Goal: Task Accomplishment & Management: Manage account settings

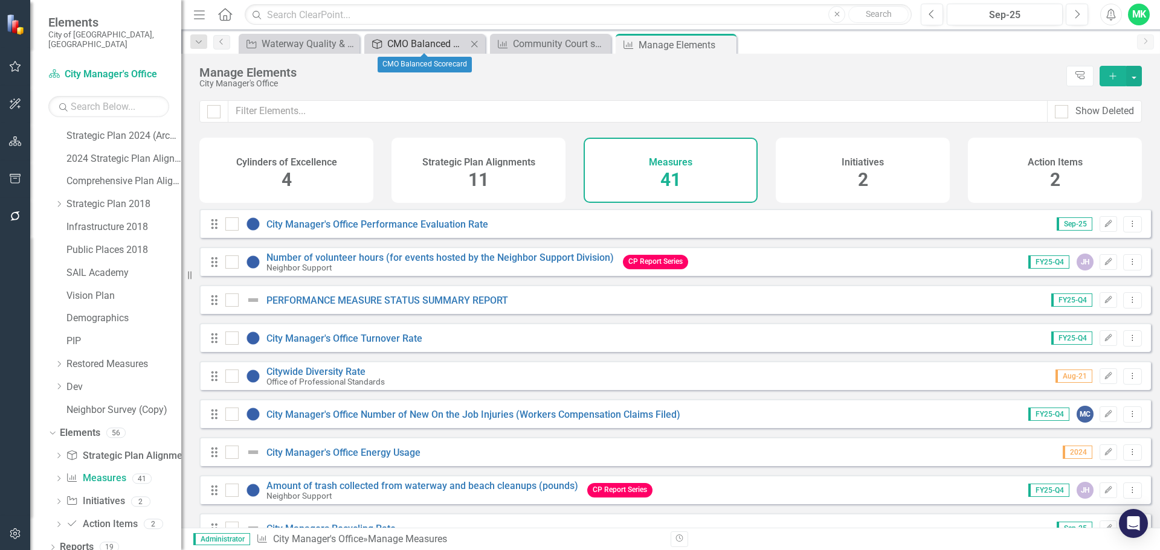
click at [410, 39] on div "CMO Balanced Scorecard" at bounding box center [427, 43] width 80 height 15
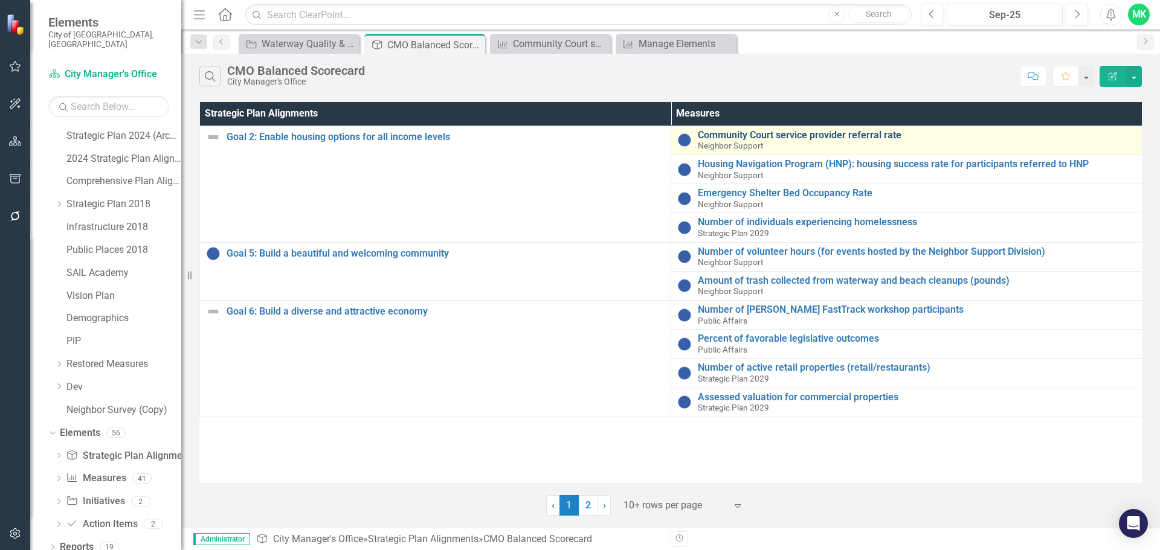
click at [765, 138] on link "Community Court service provider referral rate" at bounding box center [917, 135] width 438 height 11
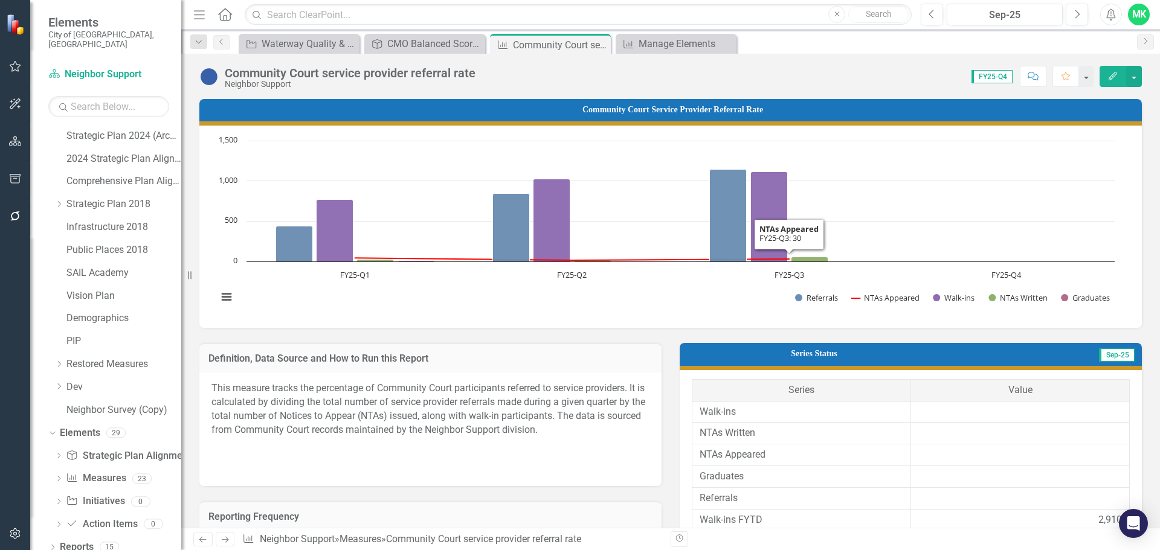
click at [1111, 72] on icon "Edit" at bounding box center [1112, 76] width 11 height 8
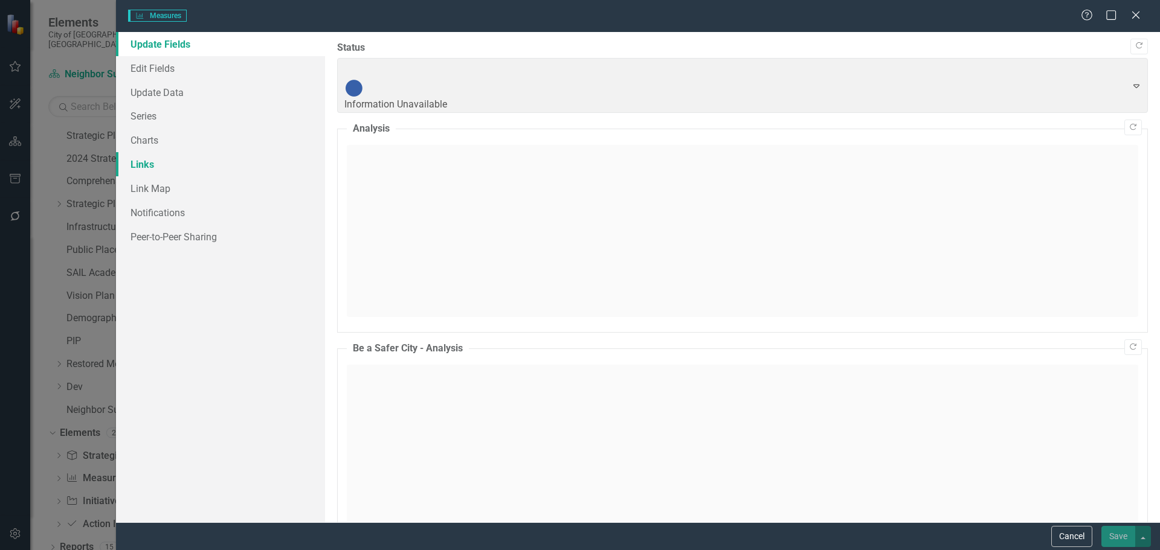
click at [142, 160] on link "Links" at bounding box center [220, 164] width 209 height 24
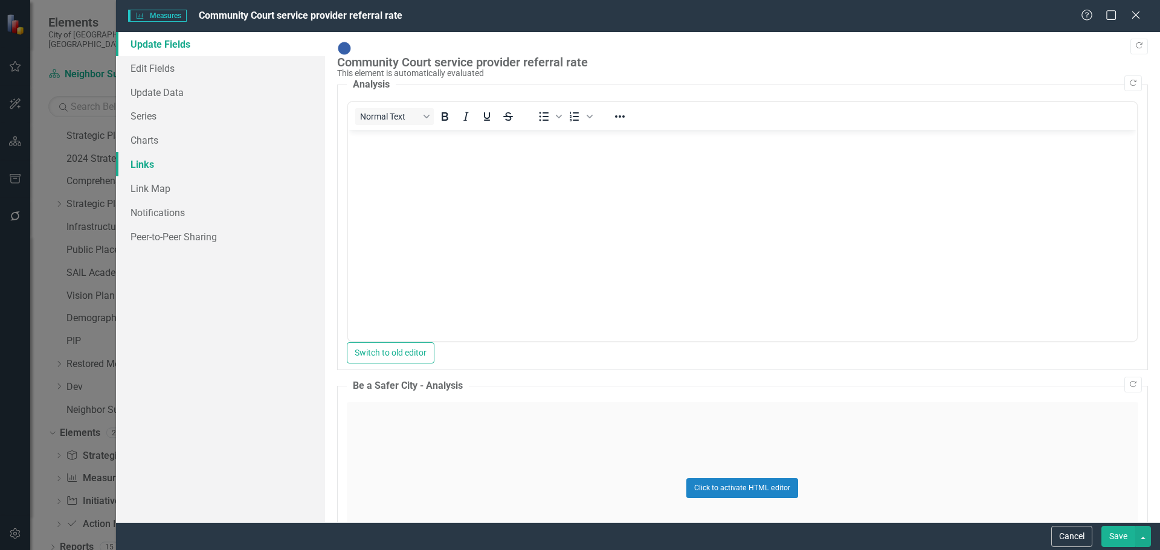
click at [137, 158] on link "Links" at bounding box center [220, 164] width 209 height 24
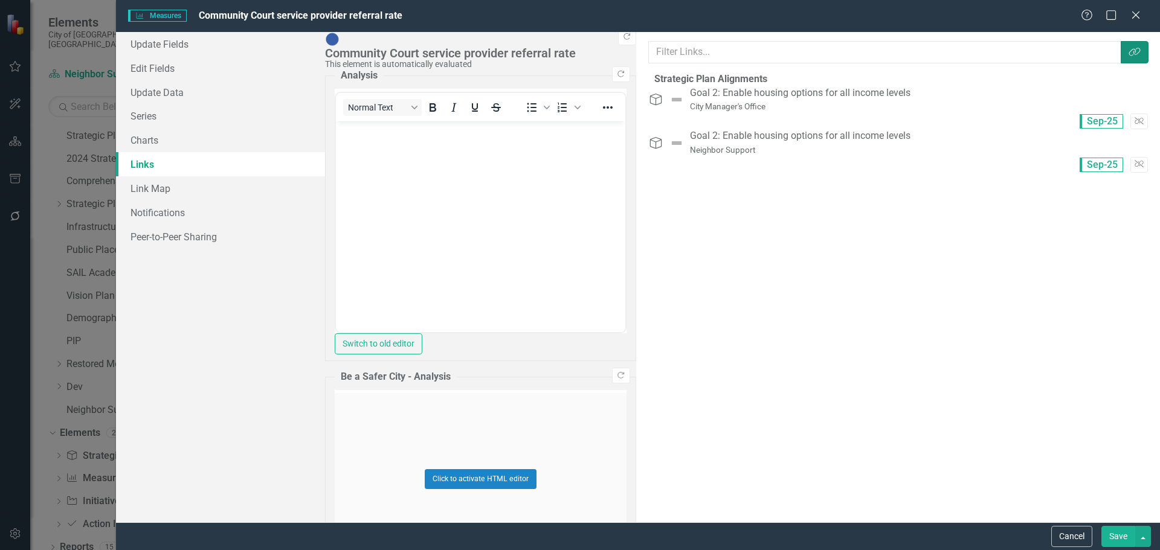
click at [1129, 53] on icon "button" at bounding box center [1134, 52] width 11 height 8
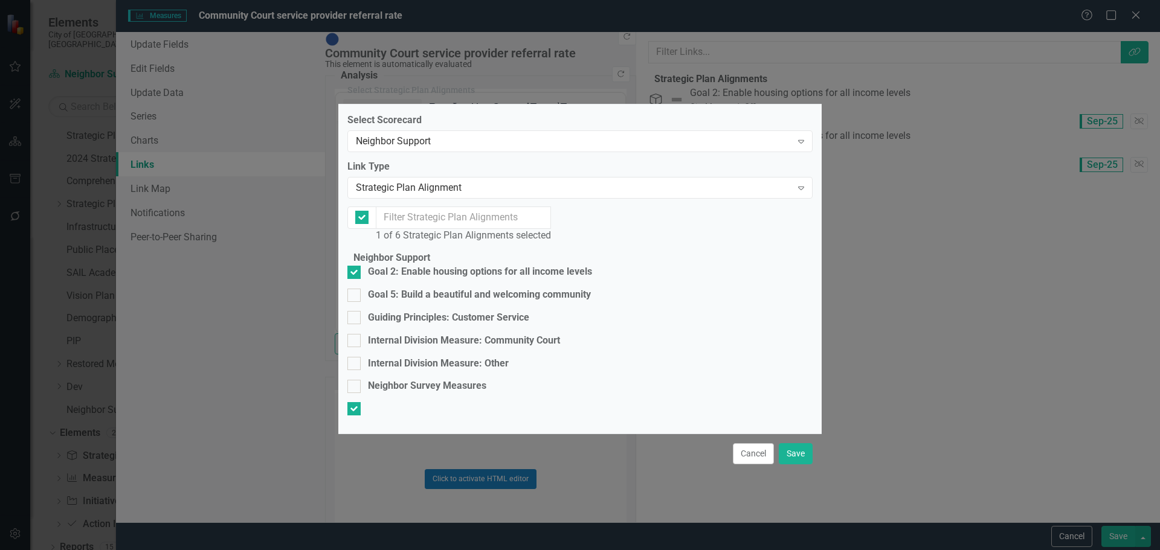
checkbox input "false"
click at [456, 135] on div "Neighbor Support" at bounding box center [574, 142] width 436 height 14
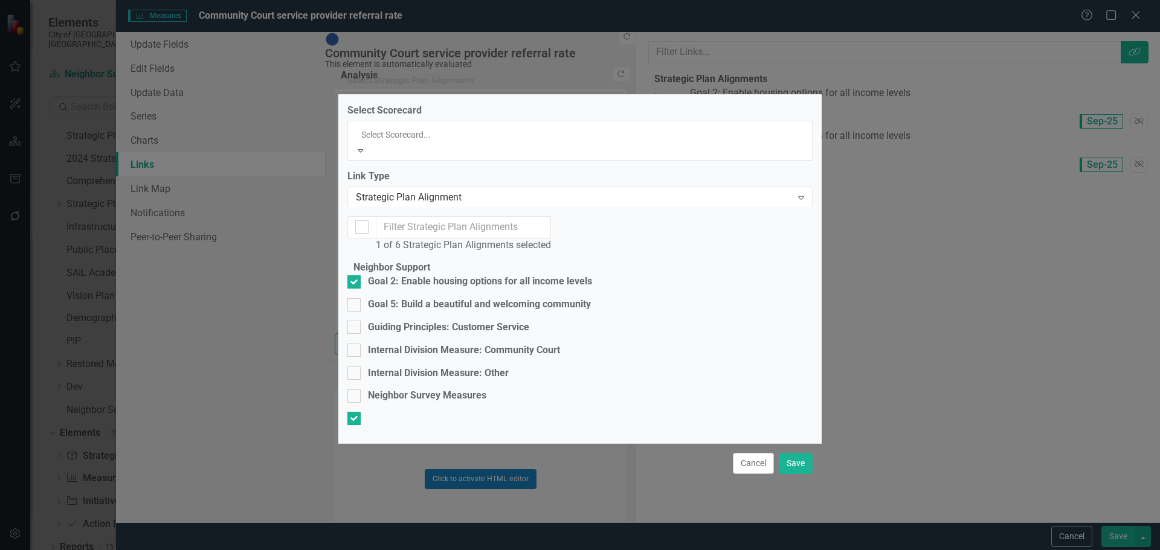
scroll to position [340, 0]
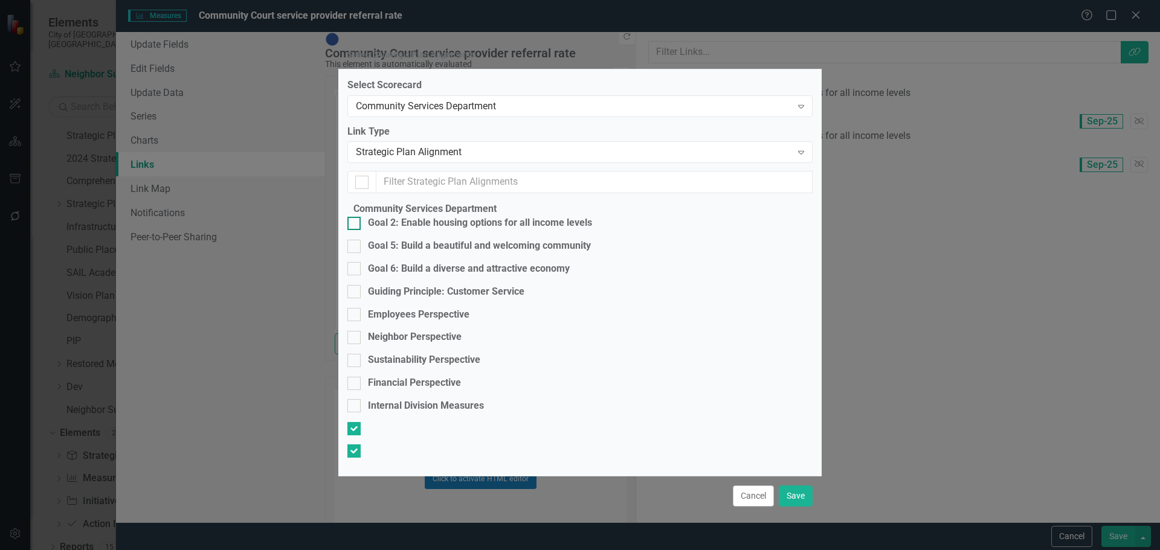
click at [355, 225] on input "Goal 2: Enable housing options for all income levels" at bounding box center [351, 221] width 8 height 8
checkbox input "true"
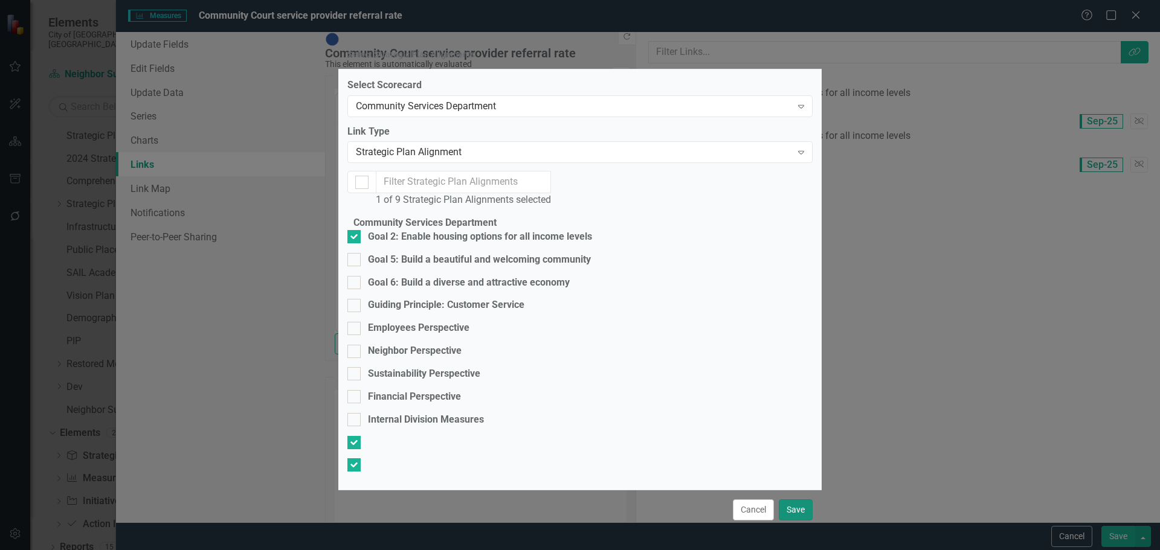
click at [795, 500] on button "Save" at bounding box center [796, 510] width 34 height 21
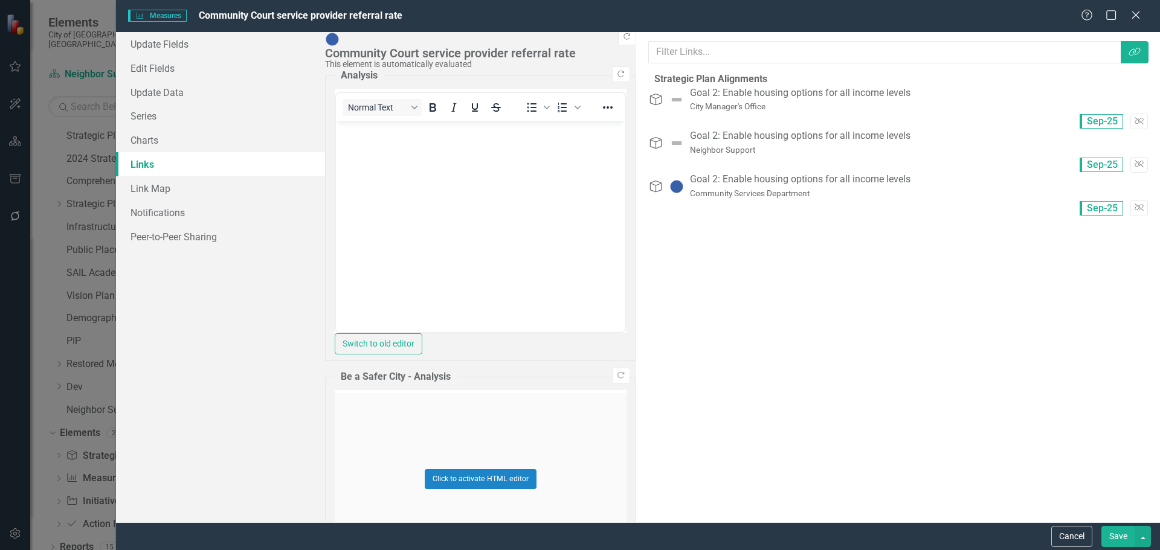
click at [1121, 535] on button "Save" at bounding box center [1118, 536] width 34 height 21
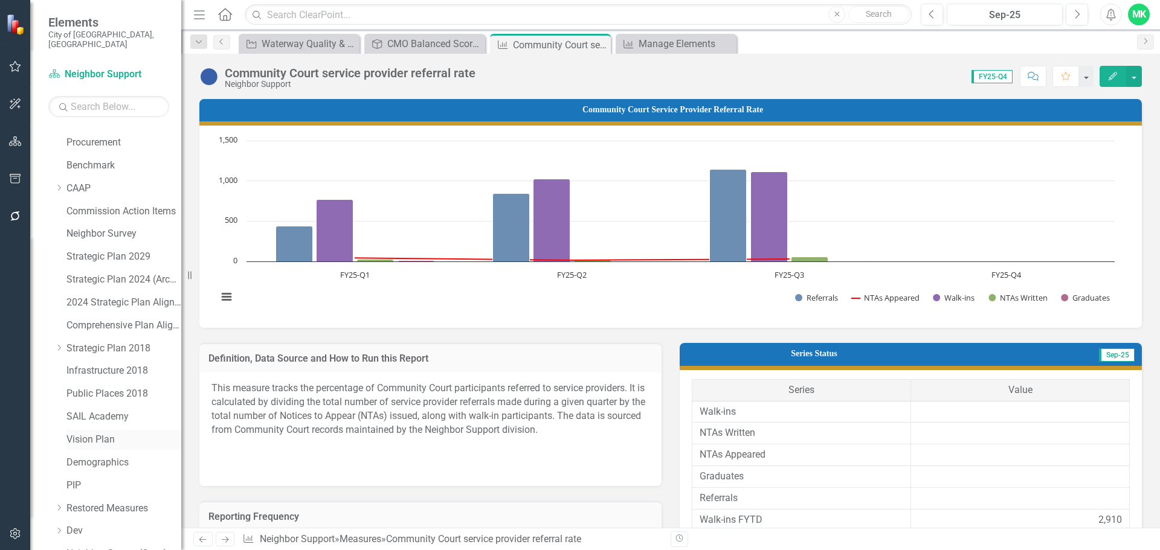
scroll to position [2, 0]
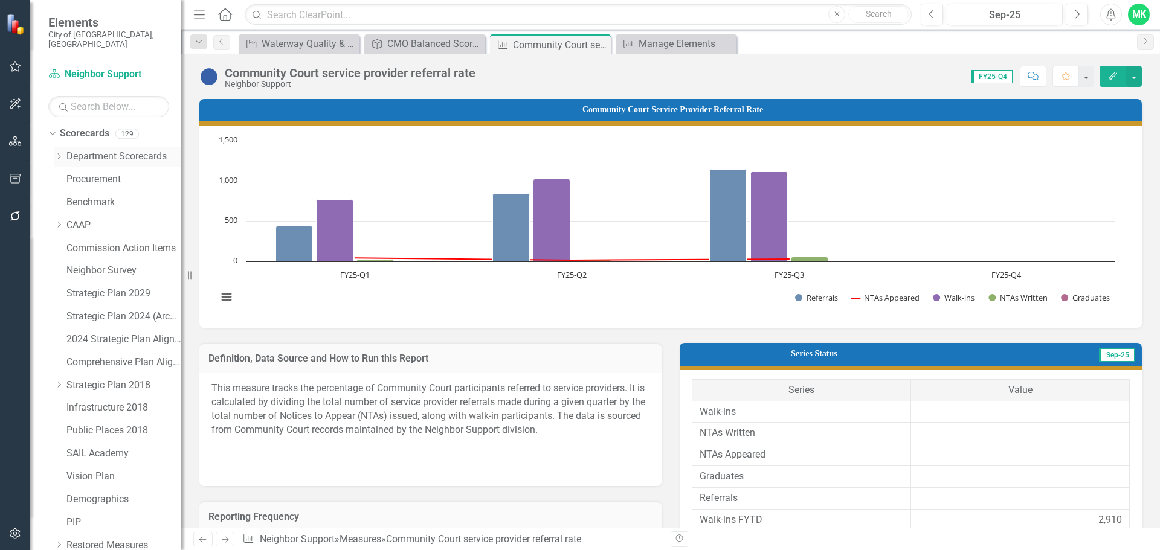
click at [58, 153] on icon "Dropdown" at bounding box center [58, 156] width 9 height 7
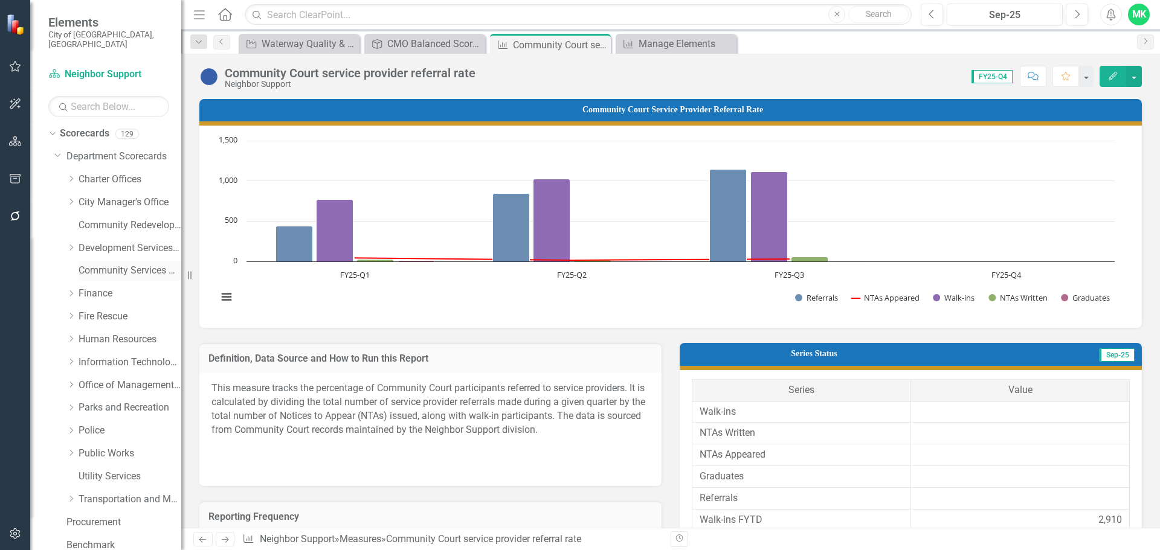
click at [113, 264] on link "Community Services Department" at bounding box center [130, 271] width 103 height 14
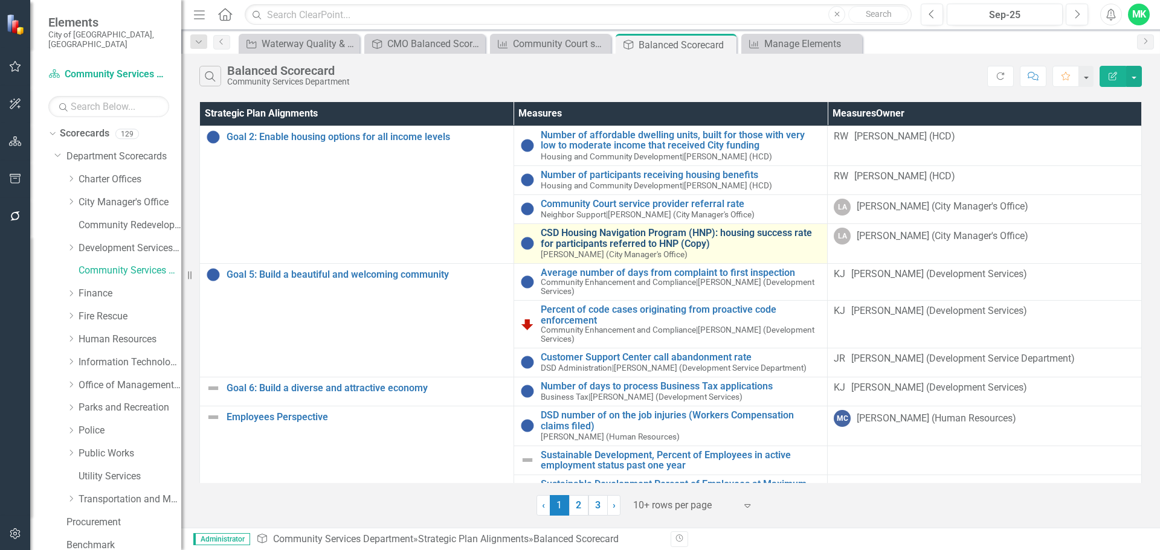
click at [648, 241] on link "CSD Housing Navigation Program (HNP): housing success rate for participants ref…" at bounding box center [681, 238] width 281 height 21
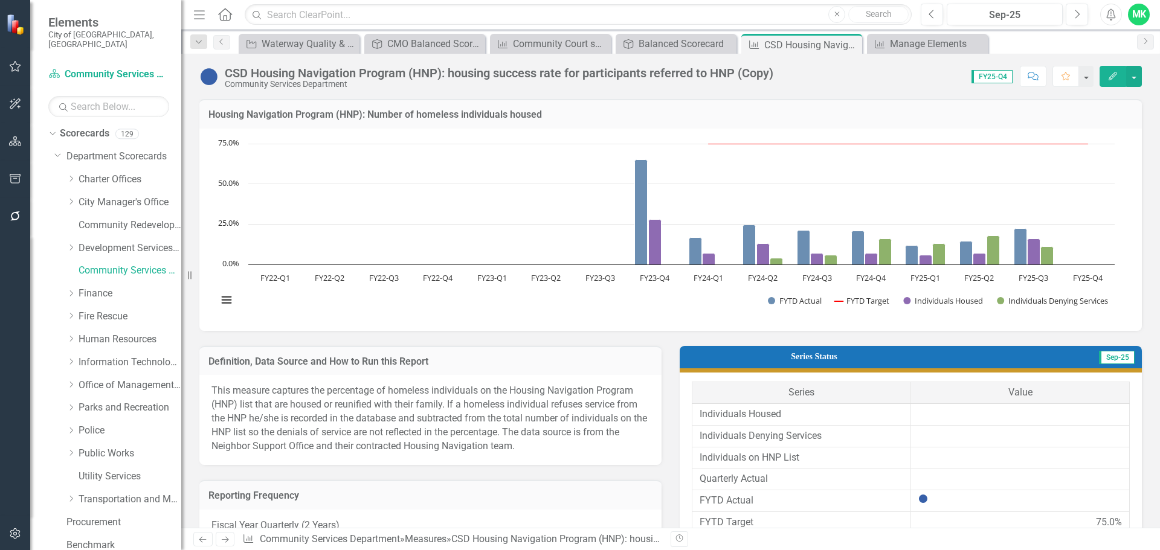
click at [1117, 76] on icon "Edit" at bounding box center [1112, 76] width 11 height 8
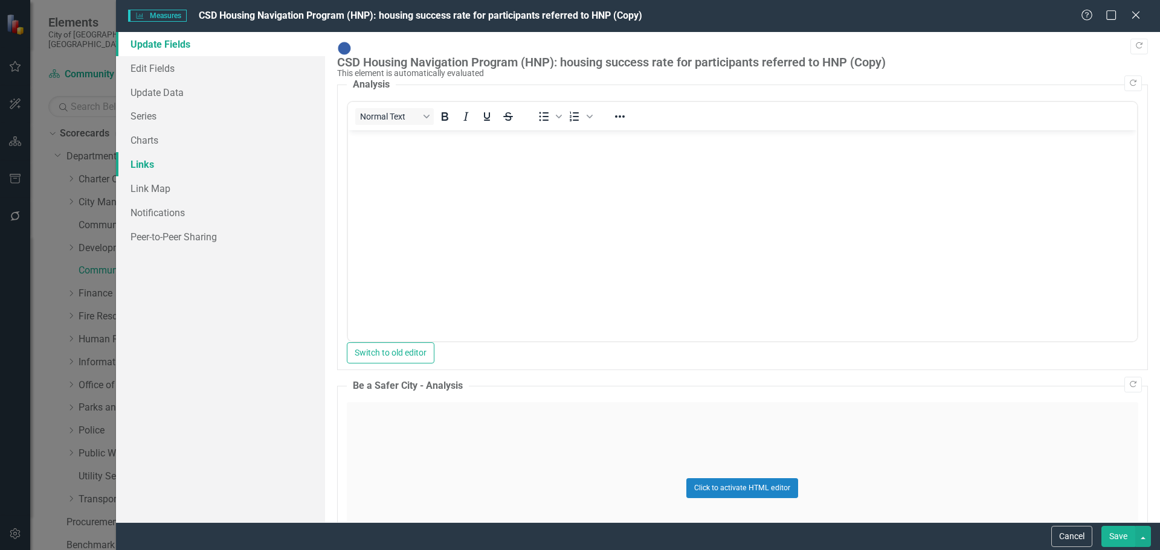
click at [143, 163] on link "Links" at bounding box center [220, 164] width 209 height 24
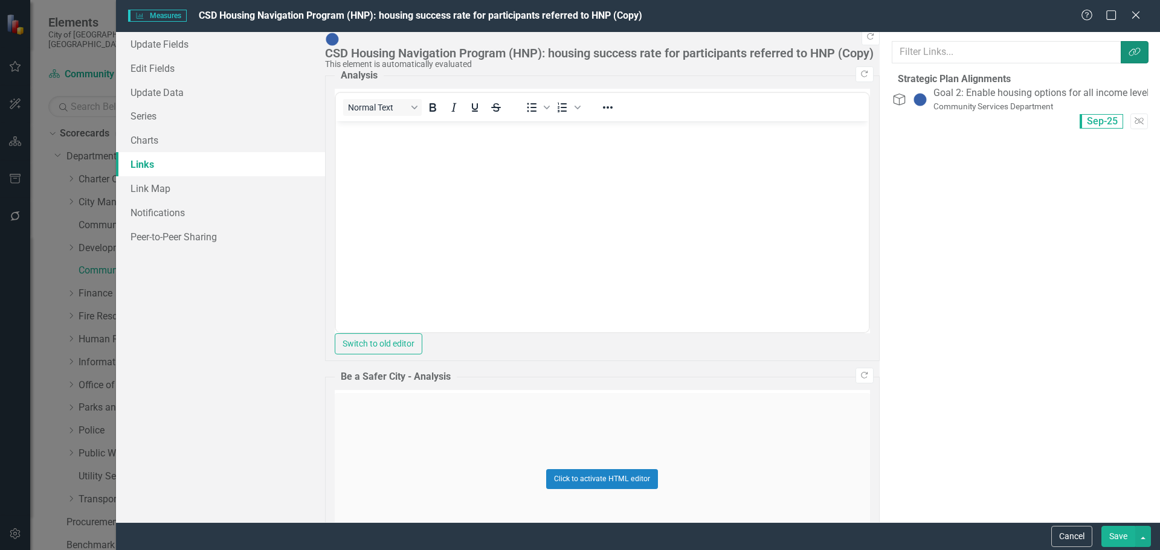
click at [1136, 48] on icon "Link Tag" at bounding box center [1135, 52] width 12 height 10
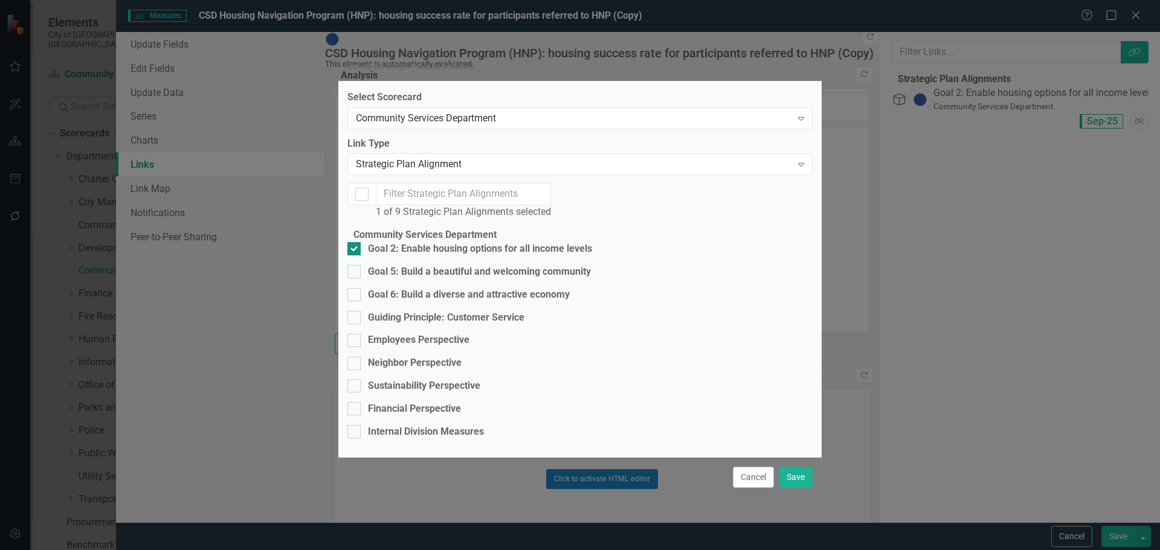
click at [355, 242] on input "Goal 2: Enable housing options for all income levels" at bounding box center [351, 246] width 8 height 8
checkbox input "false"
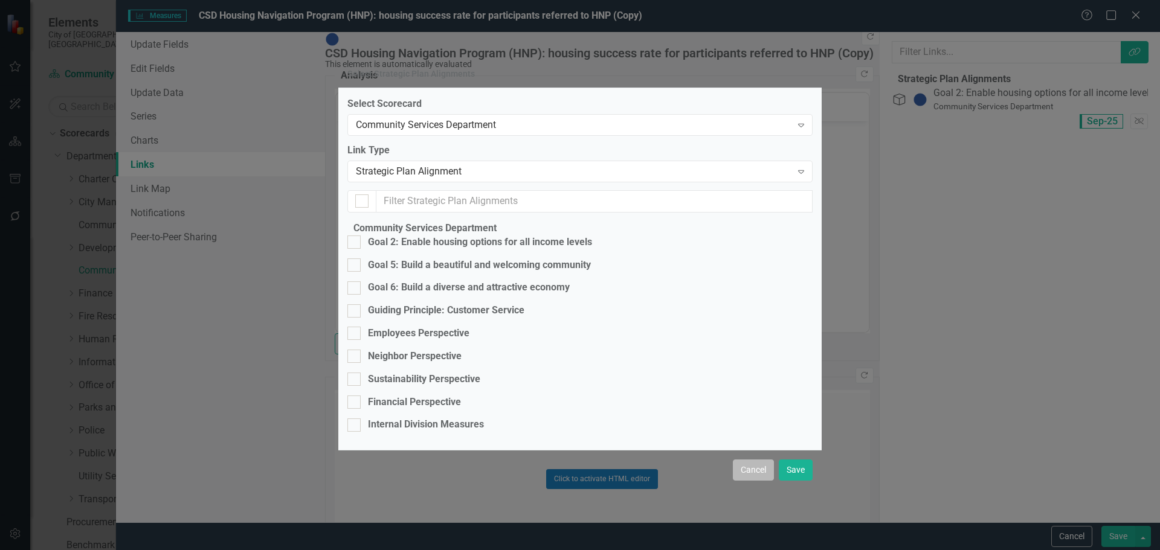
click at [742, 481] on button "Cancel" at bounding box center [753, 470] width 41 height 21
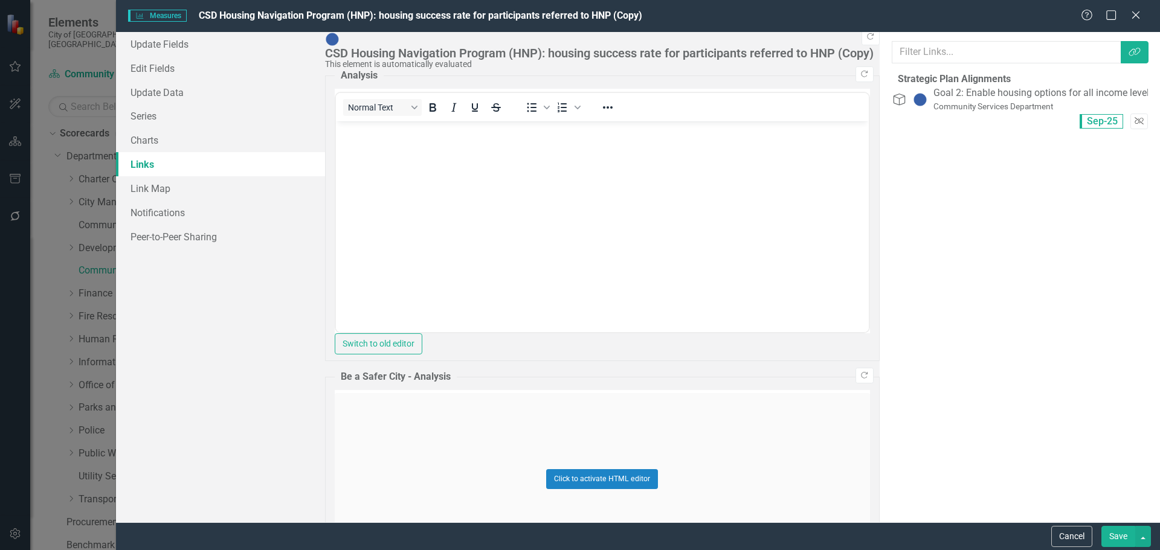
click at [1135, 118] on icon "Unlink" at bounding box center [1139, 121] width 9 height 7
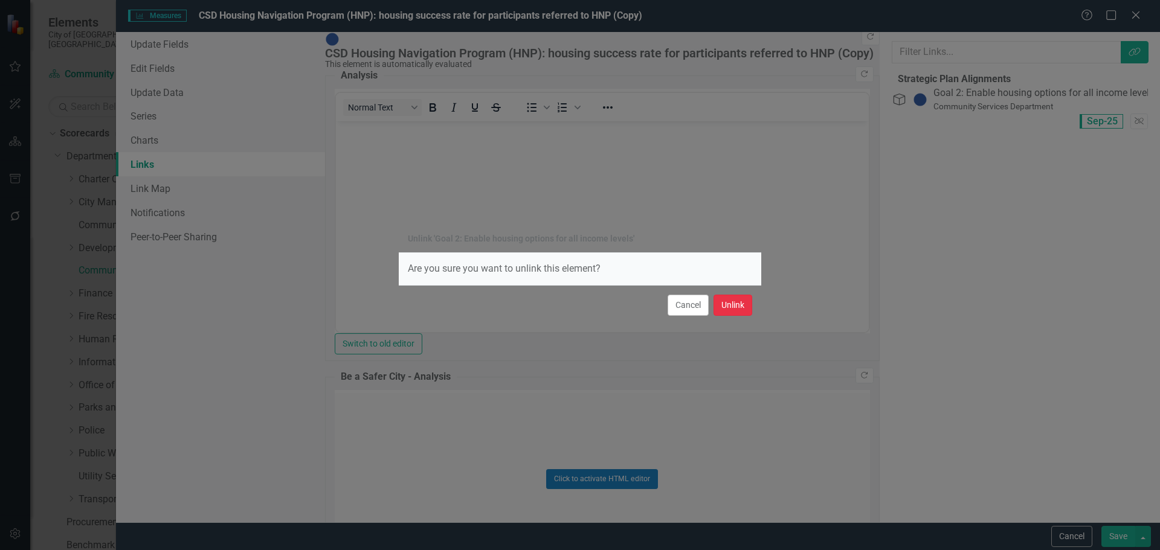
click at [733, 305] on button "Unlink" at bounding box center [733, 305] width 39 height 21
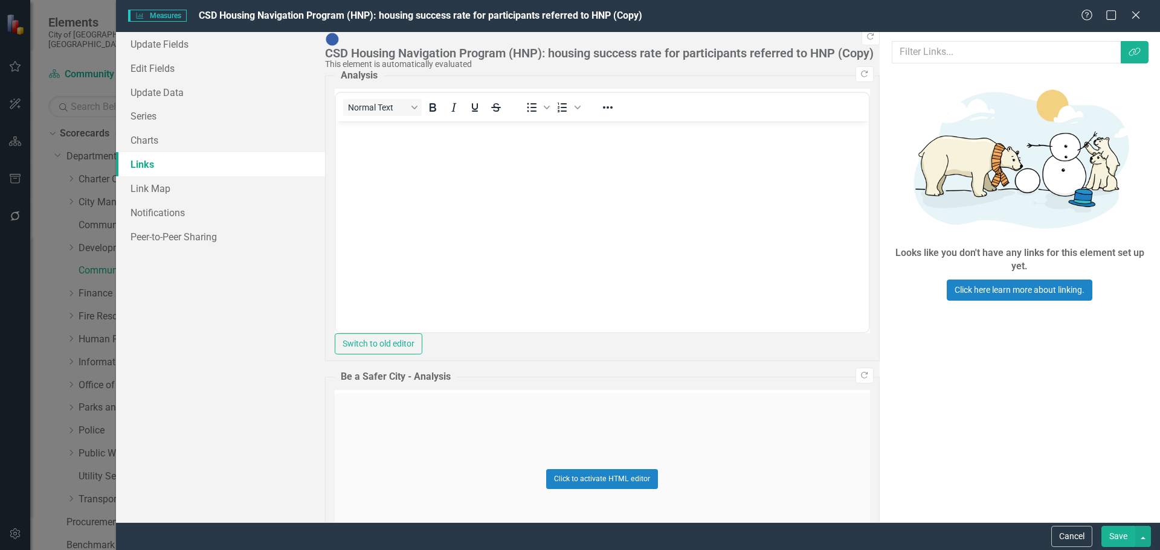
click at [1115, 532] on button "Save" at bounding box center [1118, 536] width 34 height 21
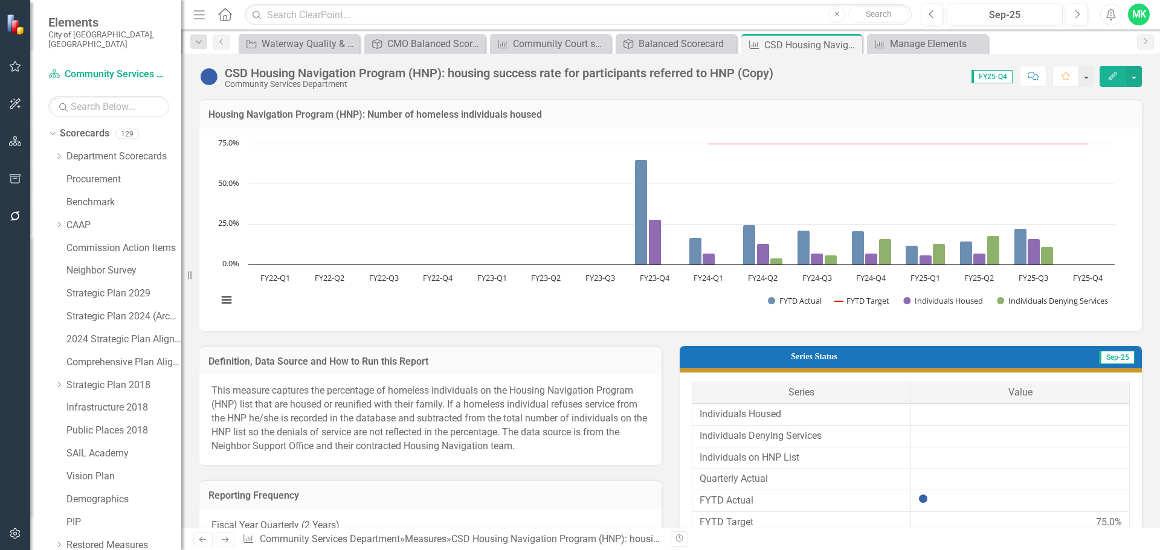
click at [1115, 73] on icon "button" at bounding box center [1113, 76] width 8 height 8
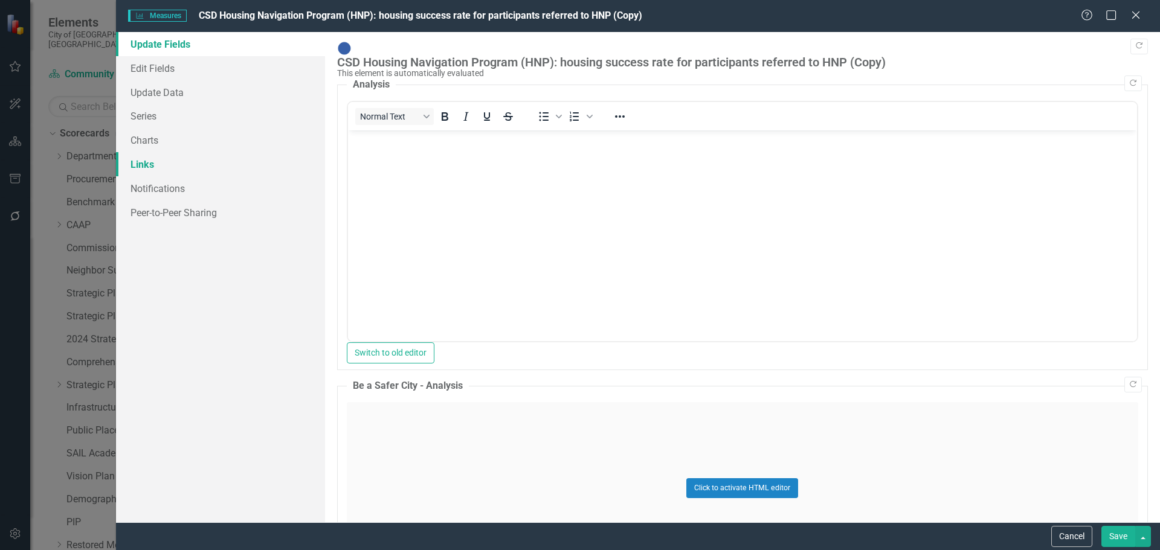
click at [134, 161] on link "Links" at bounding box center [220, 164] width 209 height 24
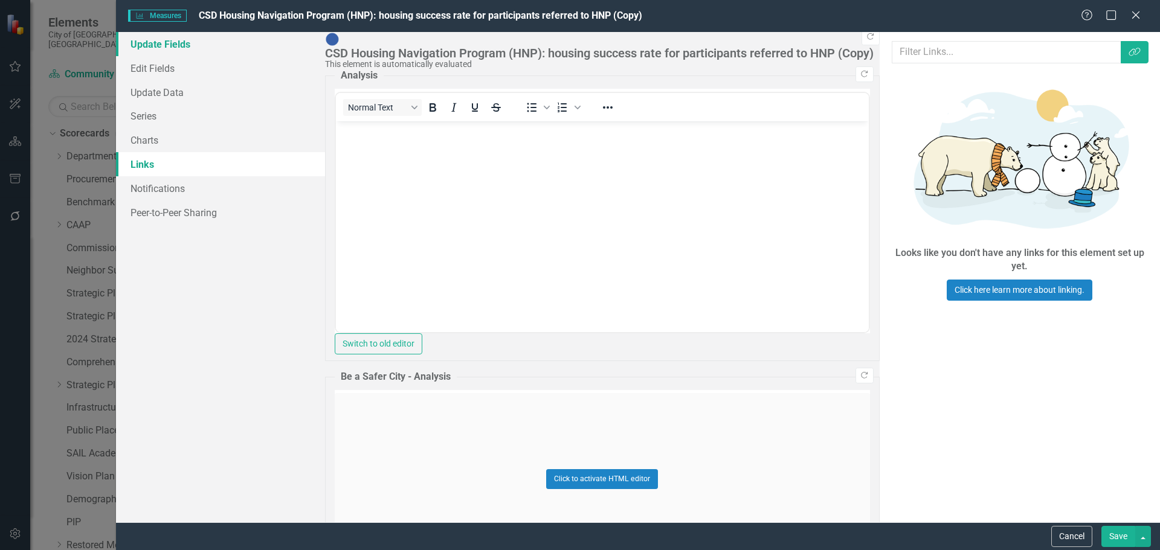
click at [147, 42] on link "Update Fields" at bounding box center [220, 44] width 209 height 24
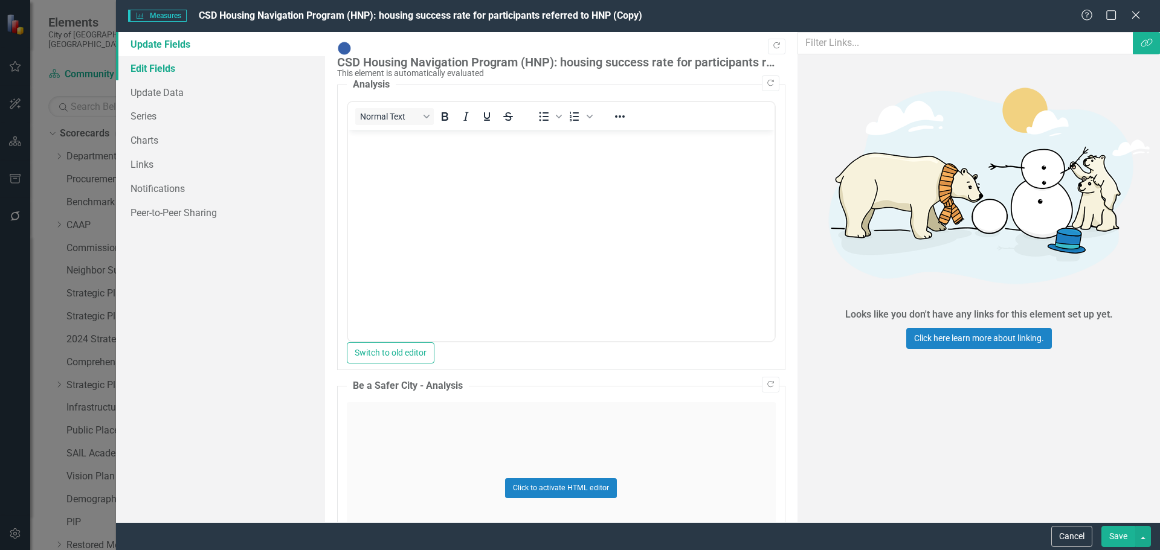
click at [145, 64] on link "Edit Fields" at bounding box center [220, 68] width 209 height 24
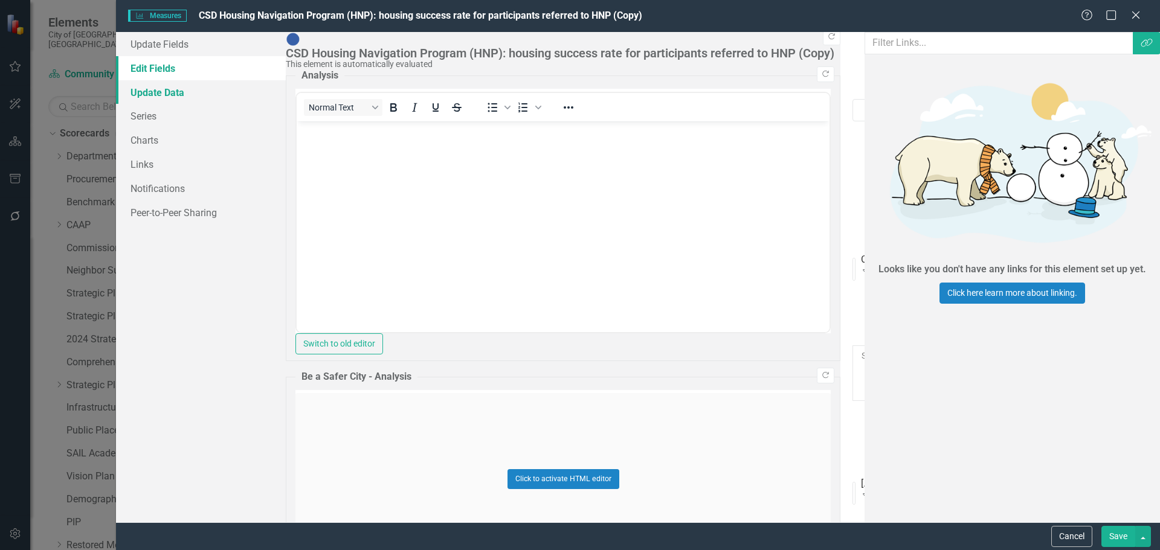
click at [139, 92] on link "Update Data" at bounding box center [201, 92] width 170 height 24
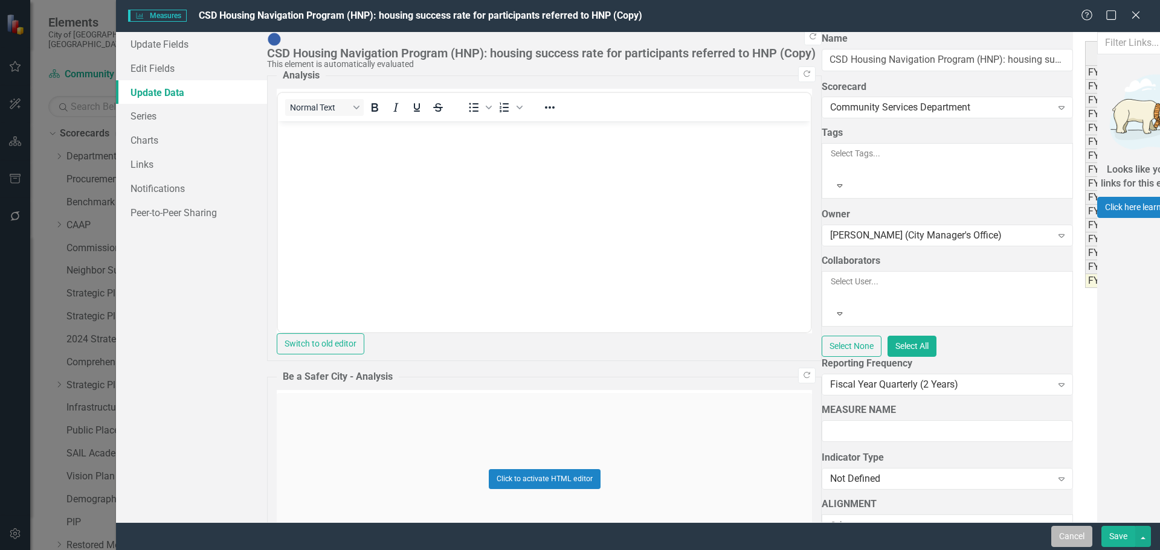
click at [1086, 537] on button "Cancel" at bounding box center [1071, 536] width 41 height 21
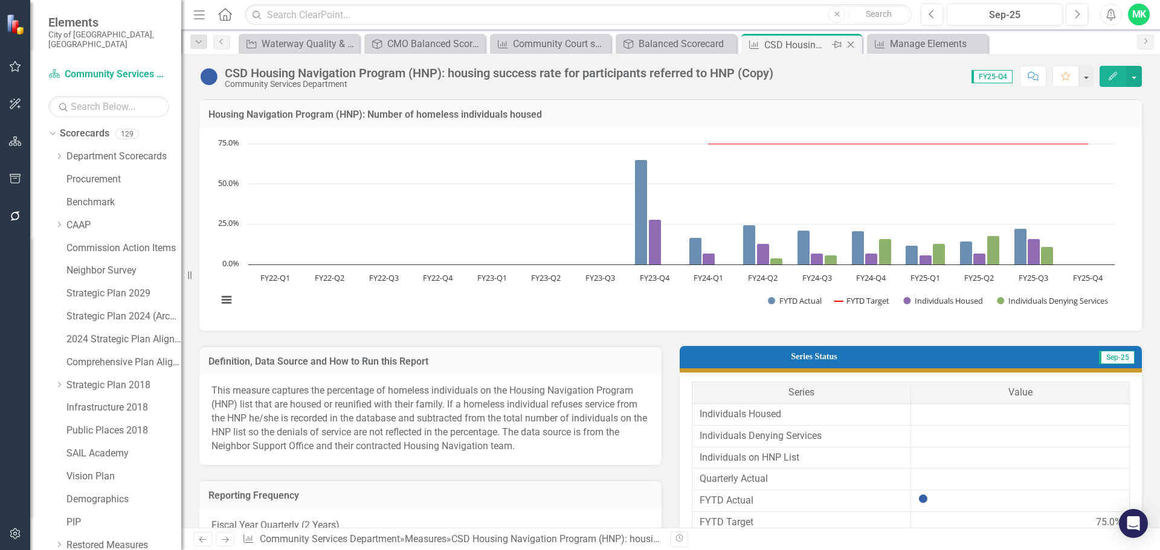
click at [854, 45] on icon "Close" at bounding box center [851, 45] width 12 height 10
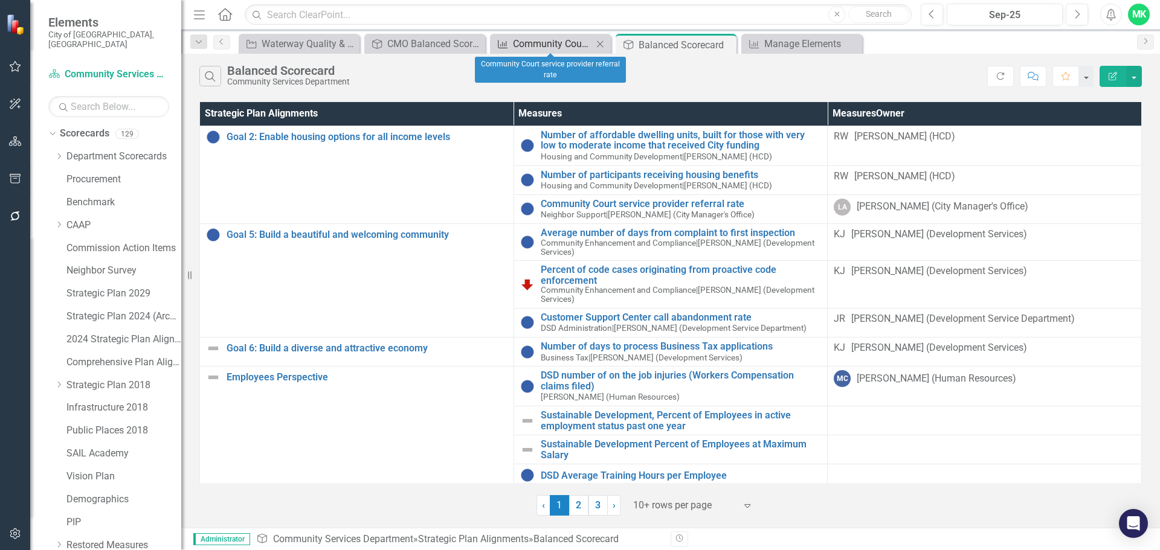
click at [532, 44] on div "Community Court service provider referral rate" at bounding box center [553, 43] width 80 height 15
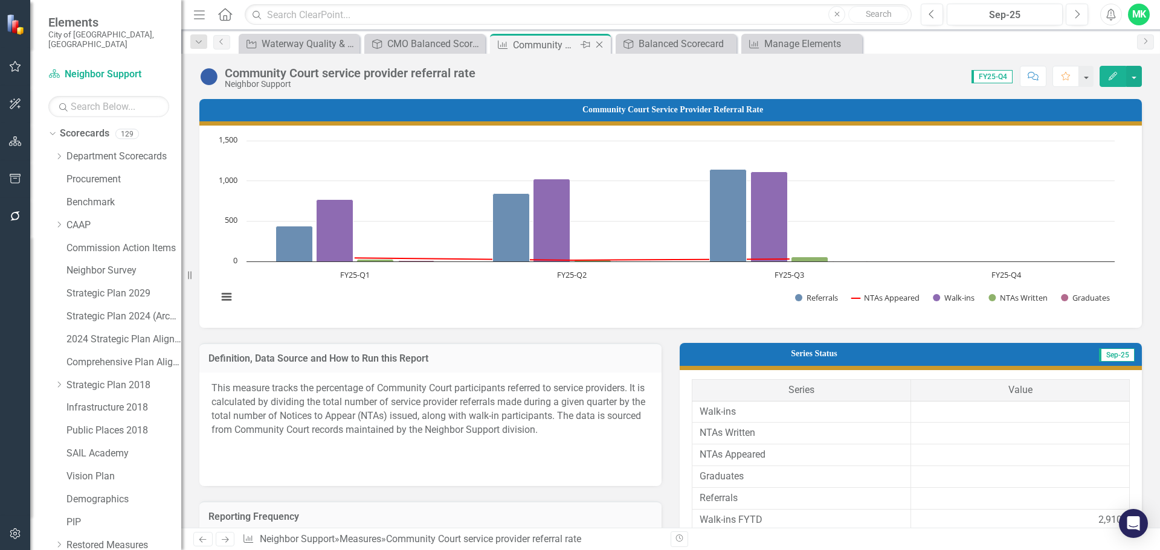
click at [601, 41] on icon "Close" at bounding box center [599, 45] width 12 height 10
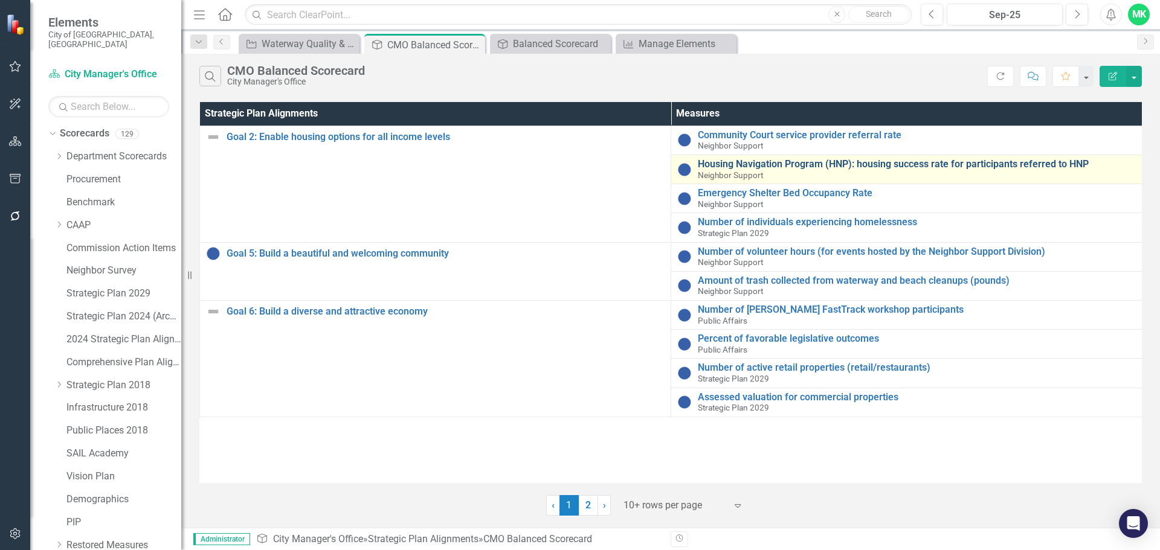
click at [752, 169] on link "Housing Navigation Program (HNP): housing success rate for participants referre…" at bounding box center [917, 164] width 438 height 11
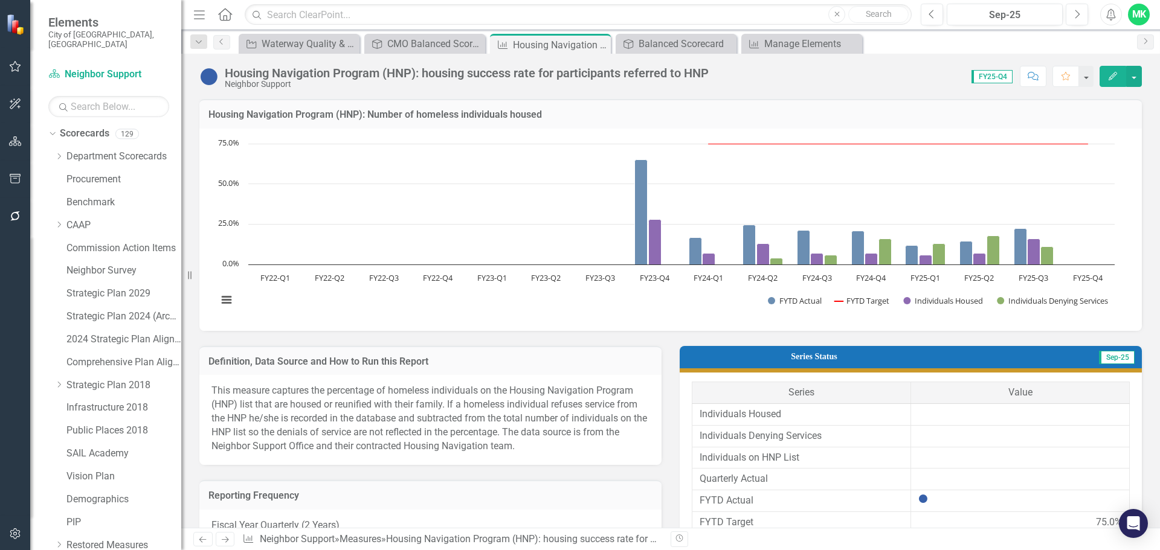
click at [1118, 77] on icon "Edit" at bounding box center [1112, 76] width 11 height 8
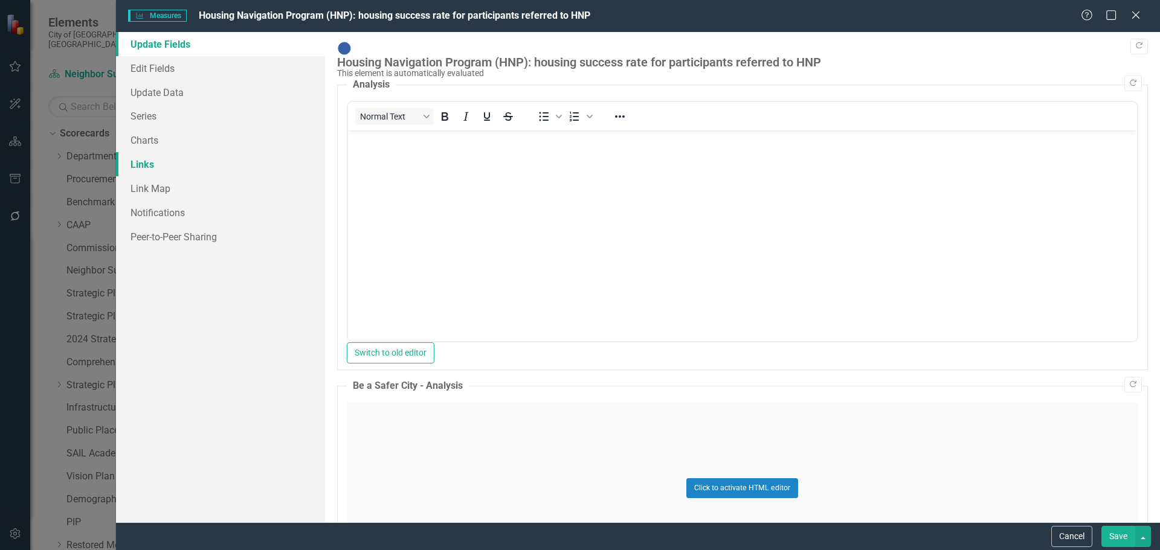
click at [138, 161] on link "Links" at bounding box center [220, 164] width 209 height 24
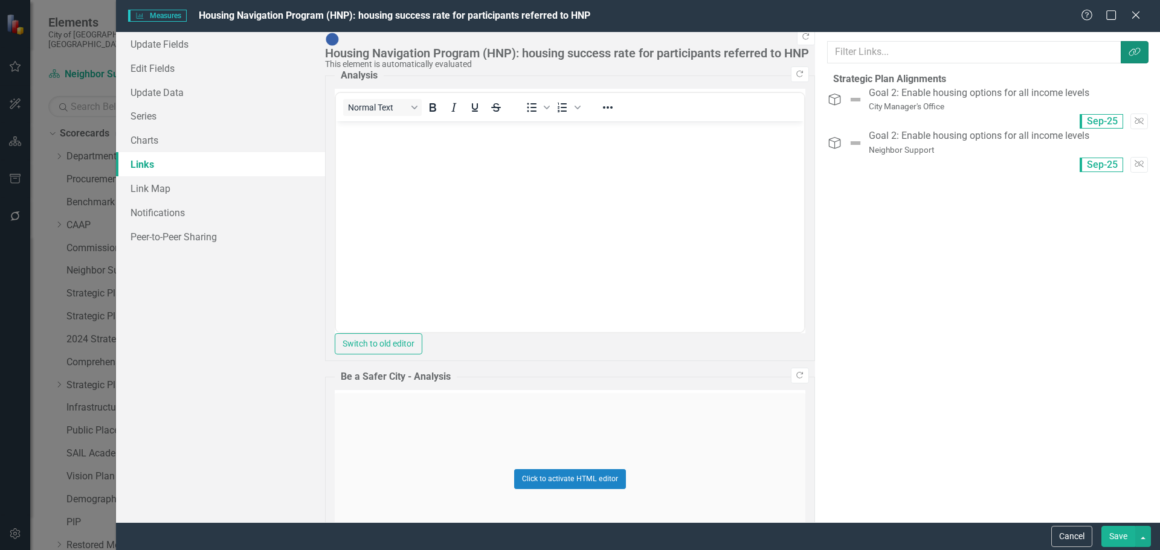
click at [1143, 51] on button "Link Tag" at bounding box center [1135, 52] width 28 height 22
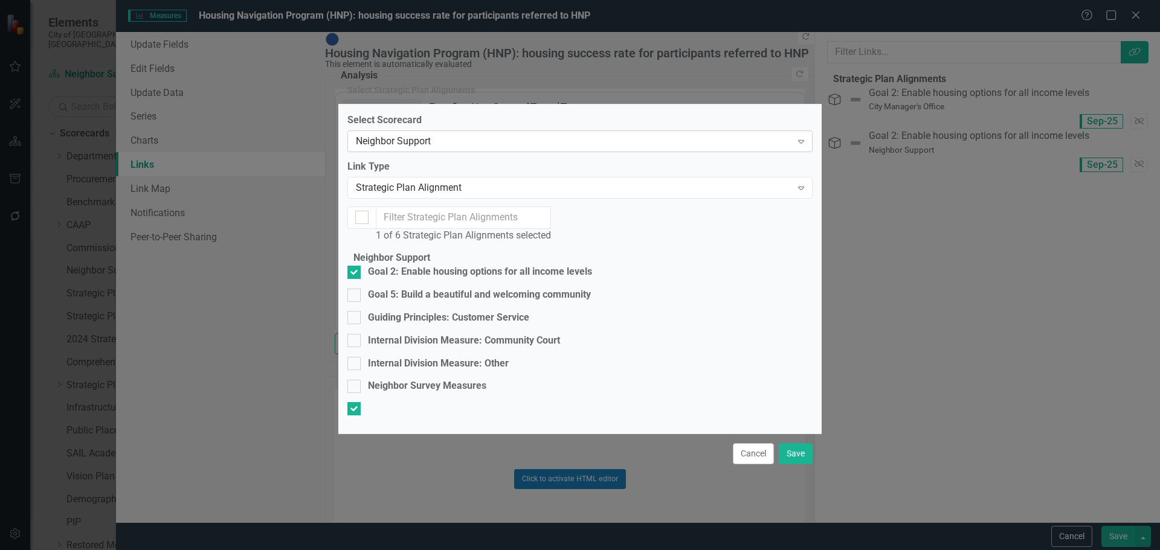
click at [434, 135] on div "Neighbor Support" at bounding box center [574, 142] width 436 height 14
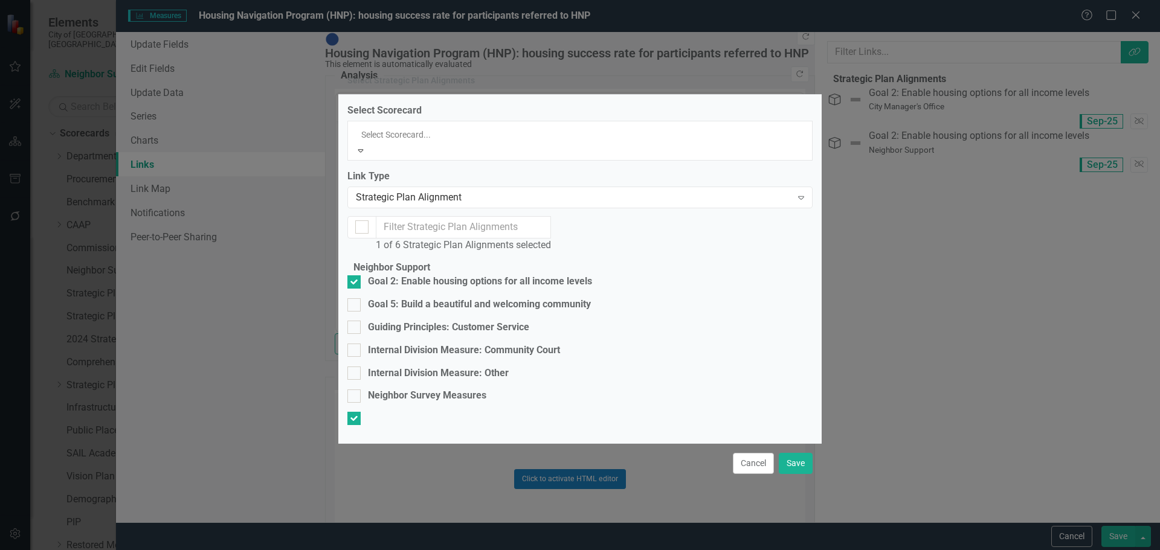
scroll to position [340, 0]
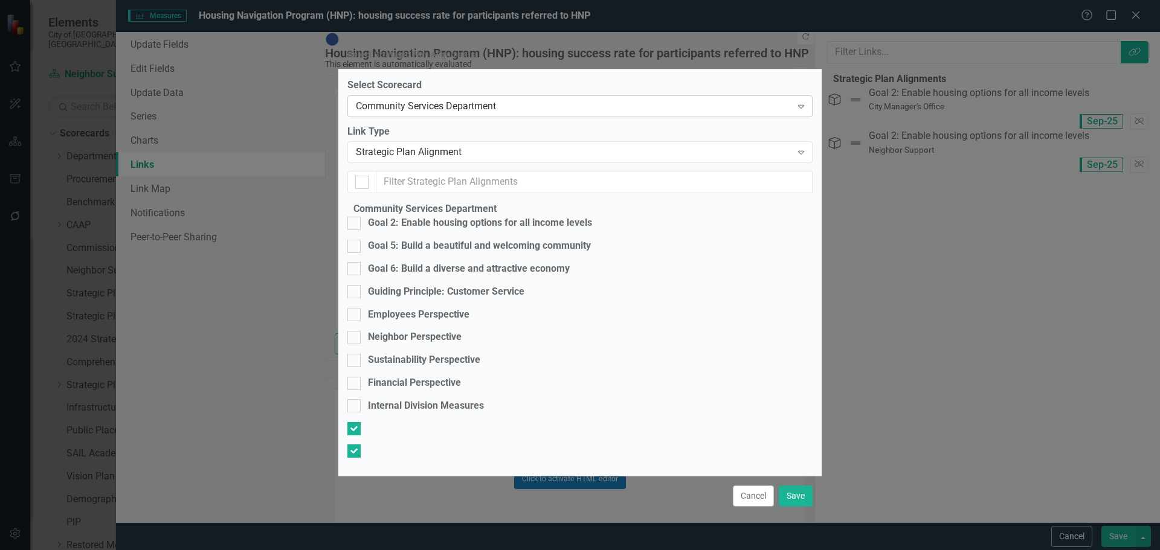
click at [458, 112] on div "Community Services Department" at bounding box center [574, 106] width 436 height 14
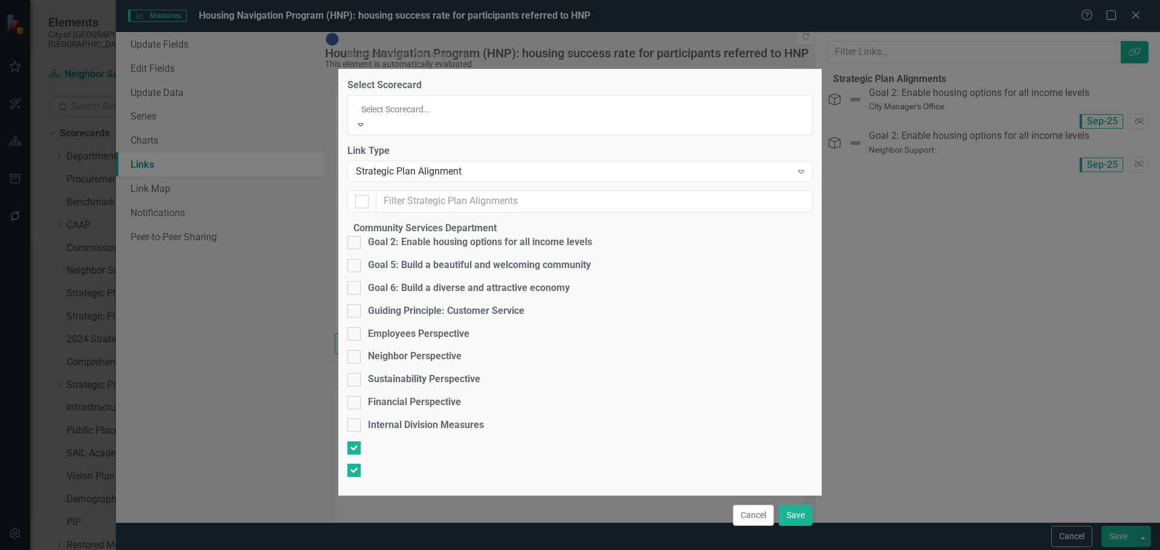
scroll to position [397, 0]
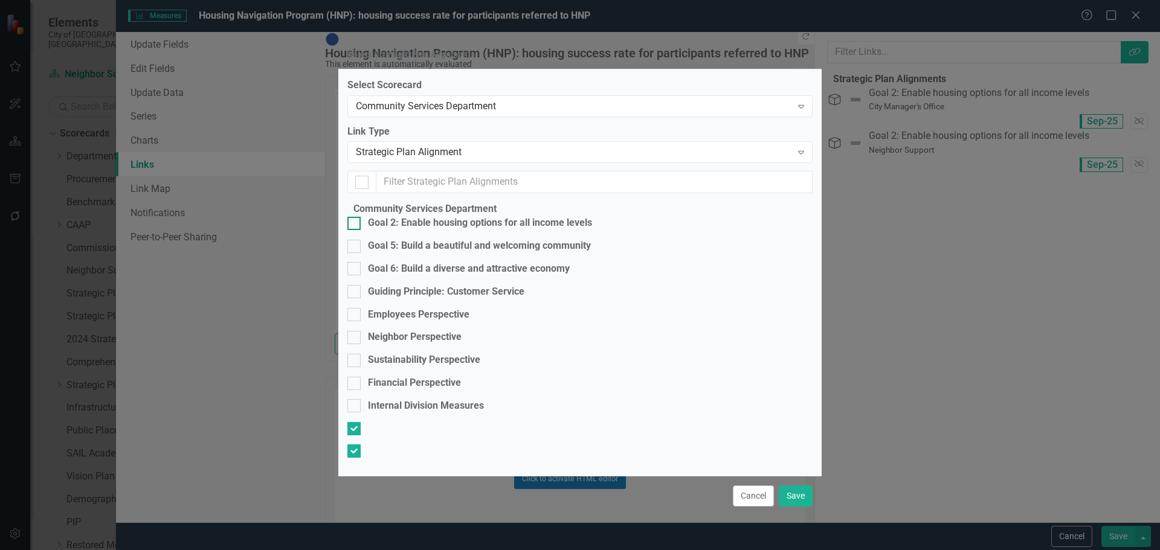
click at [361, 230] on div at bounding box center [353, 223] width 13 height 13
click at [355, 225] on input "Goal 2: Enable housing options for all income levels" at bounding box center [351, 221] width 8 height 8
checkbox input "true"
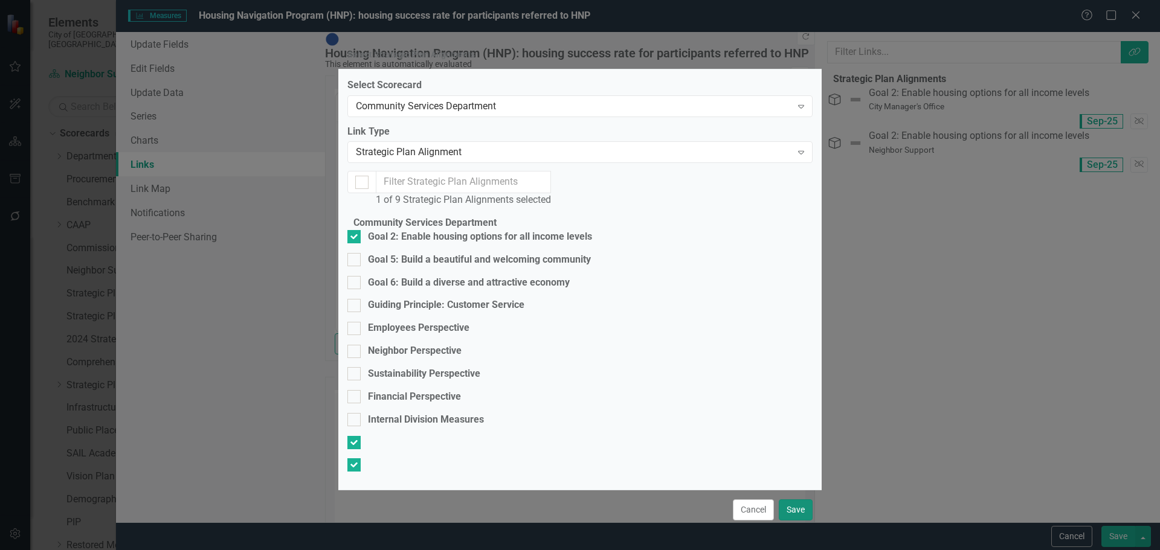
click at [790, 500] on button "Save" at bounding box center [796, 510] width 34 height 21
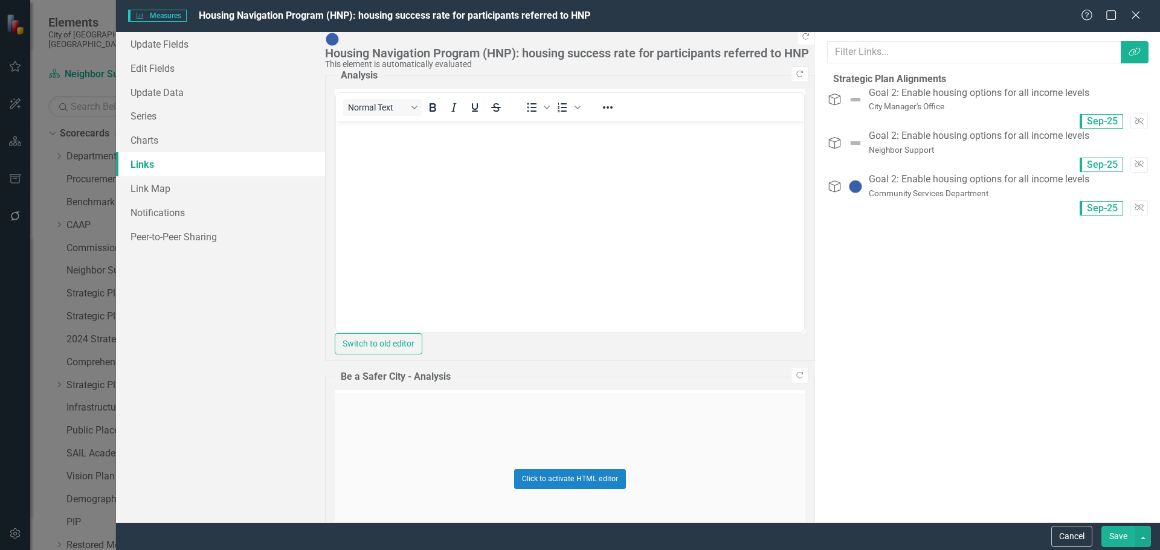
click at [1118, 538] on button "Save" at bounding box center [1118, 536] width 34 height 21
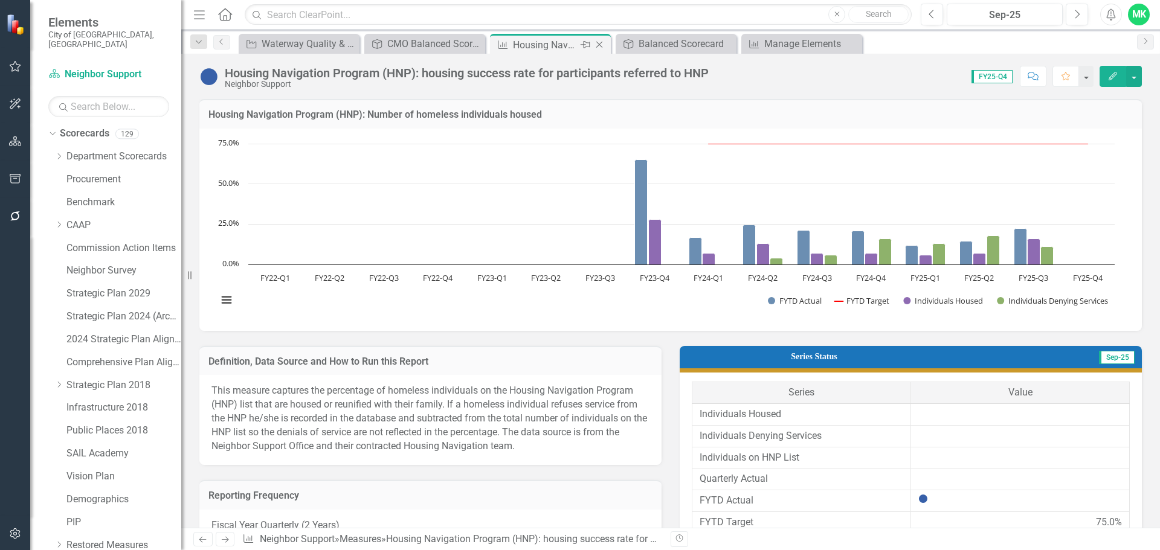
click at [600, 44] on icon "Close" at bounding box center [599, 45] width 12 height 10
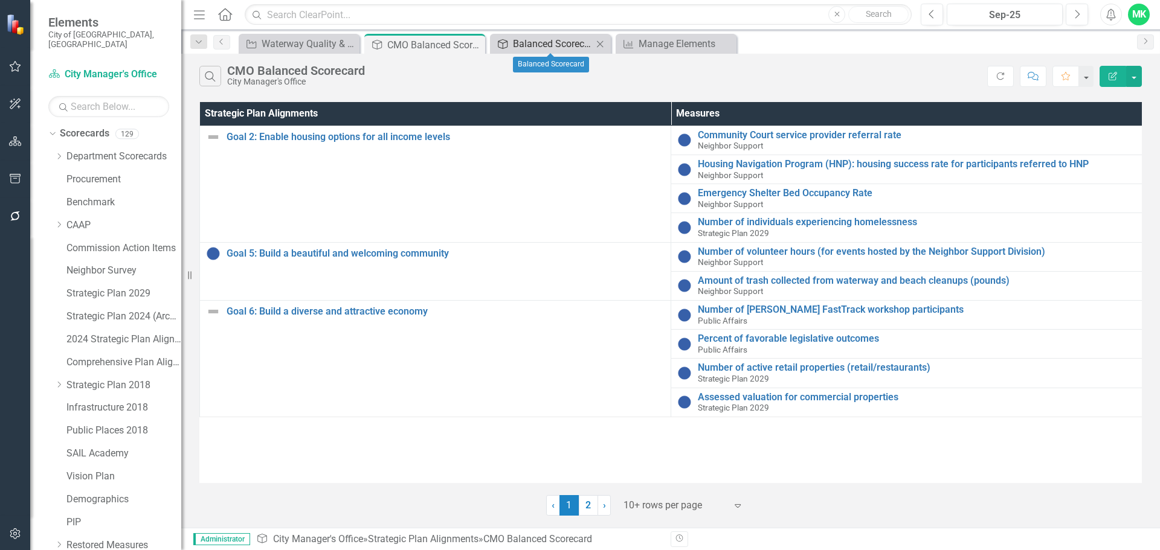
click at [550, 39] on div "Balanced Scorecard" at bounding box center [553, 43] width 80 height 15
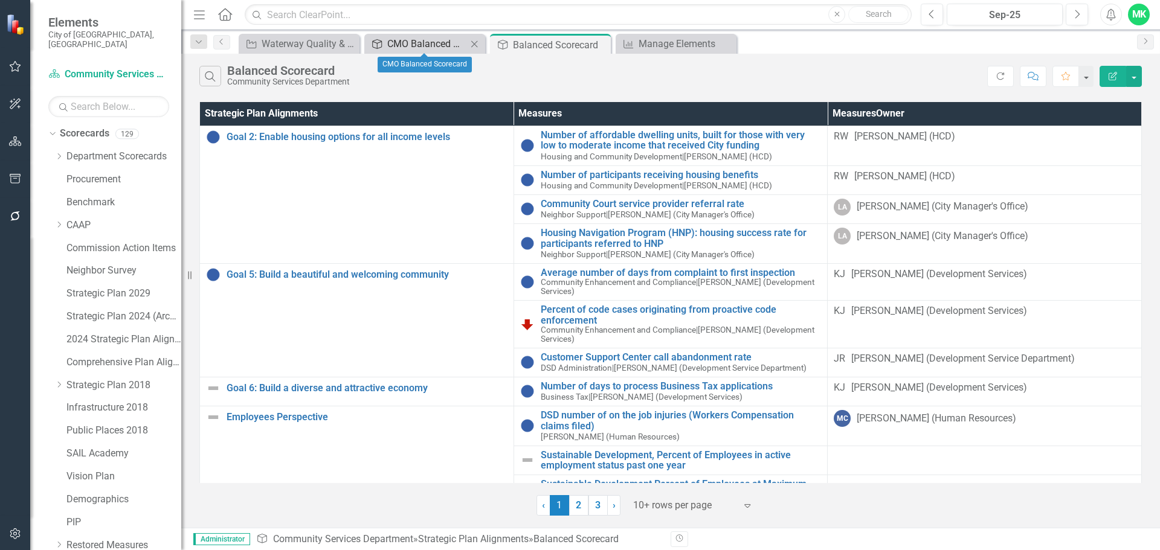
click at [436, 46] on div "CMO Balanced Scorecard" at bounding box center [427, 43] width 80 height 15
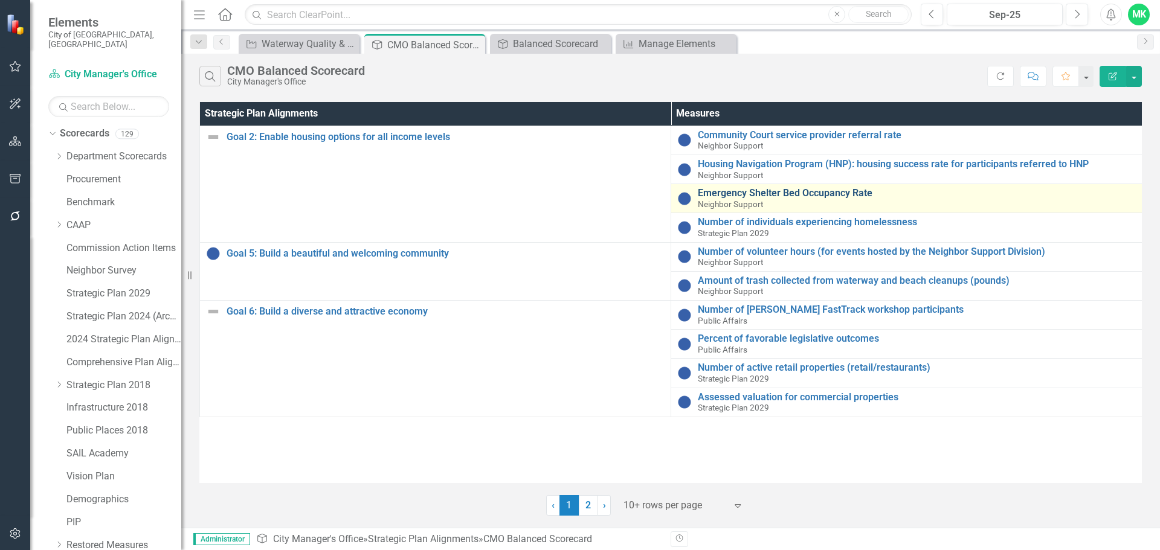
click at [741, 189] on link "Emergency Shelter Bed Occupancy Rate" at bounding box center [917, 193] width 438 height 11
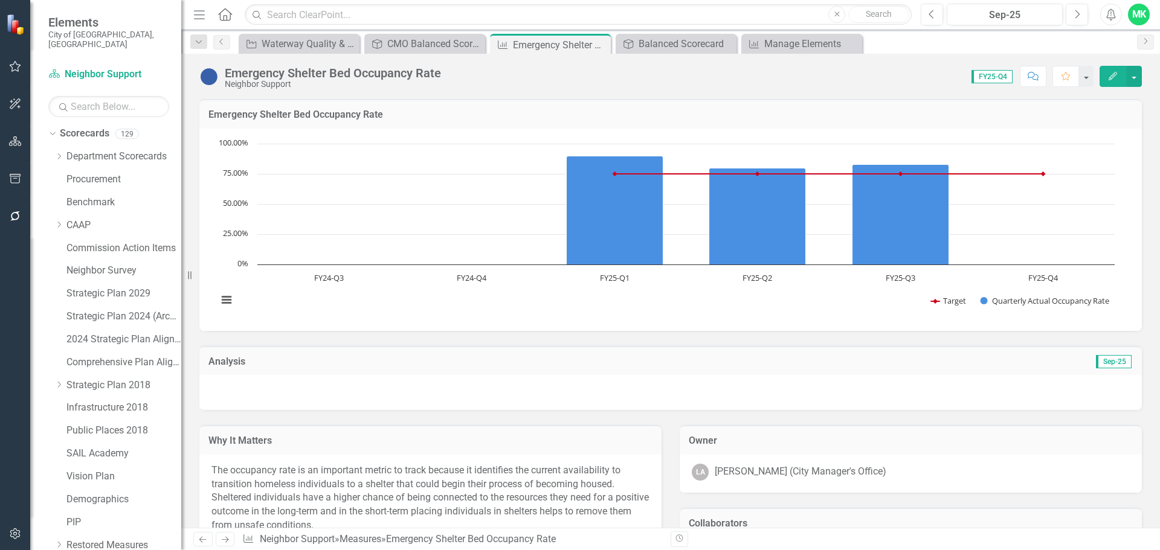
click at [1107, 76] on button "Edit" at bounding box center [1113, 76] width 27 height 21
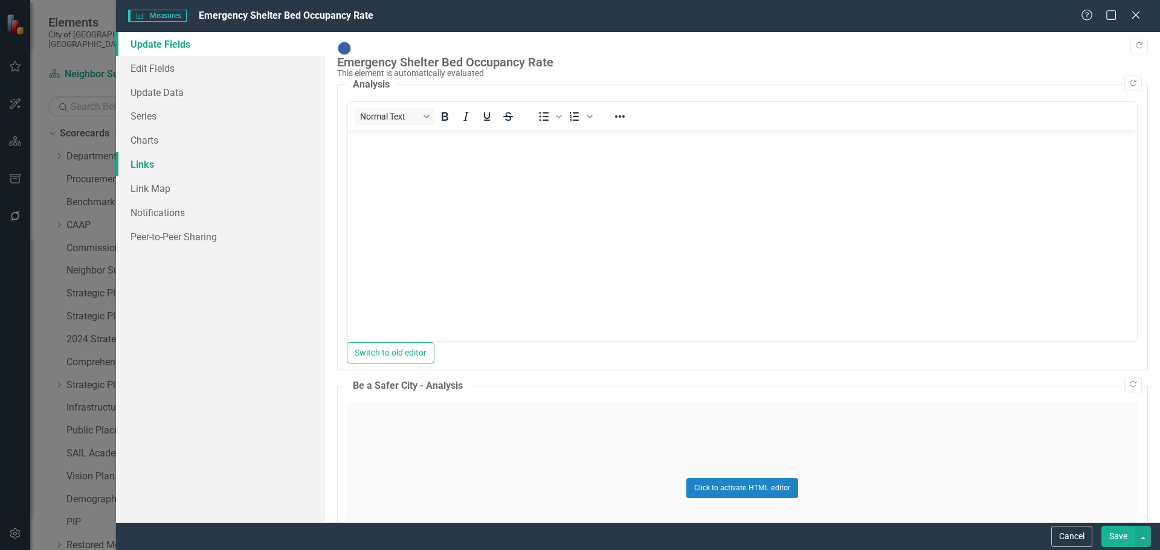
click at [141, 164] on link "Links" at bounding box center [220, 164] width 209 height 24
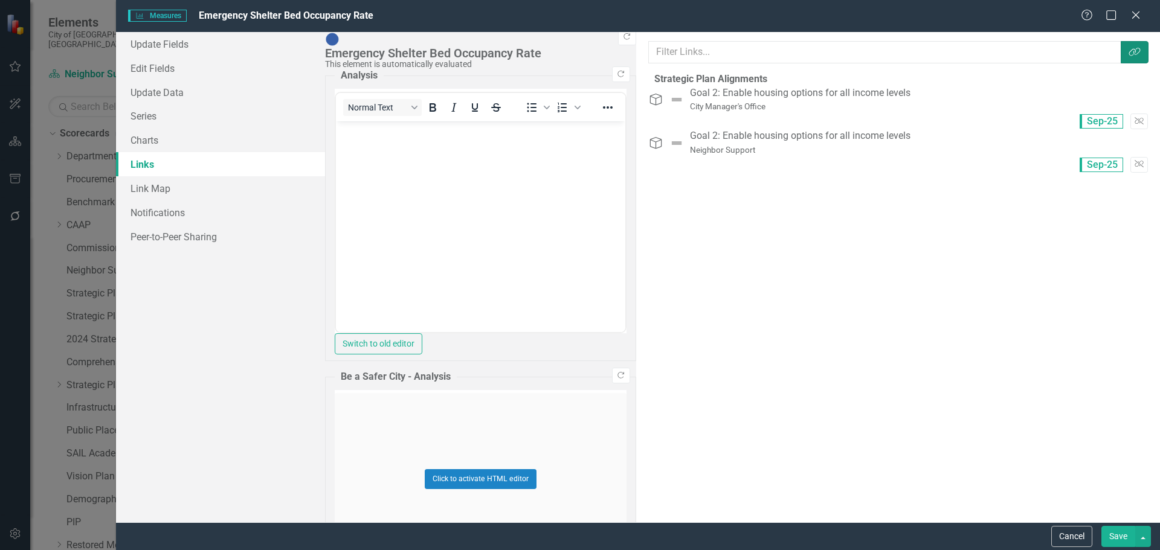
click at [1135, 45] on button "Link Tag" at bounding box center [1135, 52] width 28 height 22
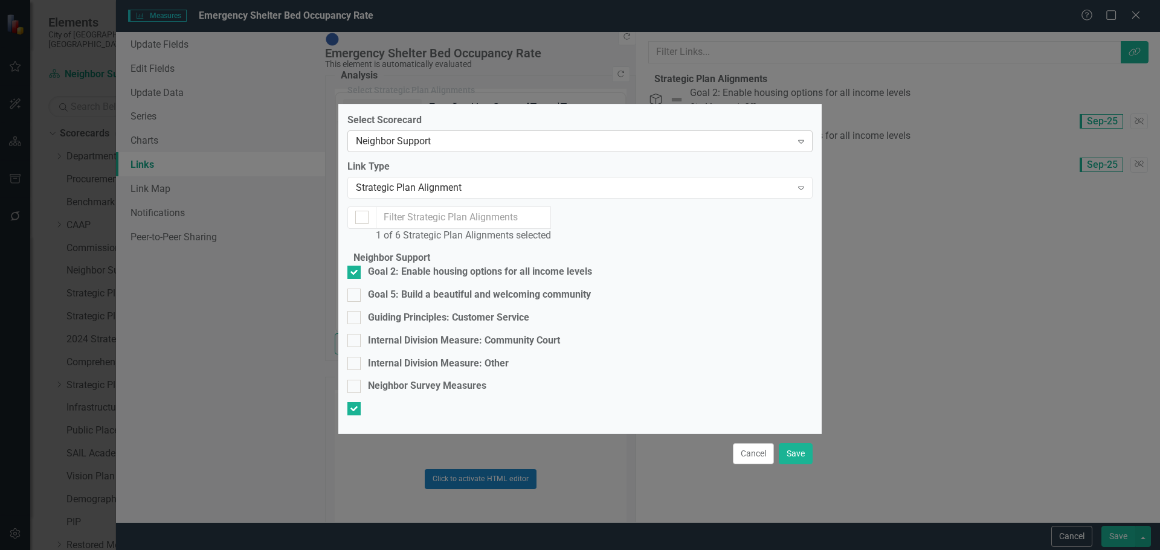
click at [529, 135] on div "Neighbor Support" at bounding box center [574, 142] width 436 height 14
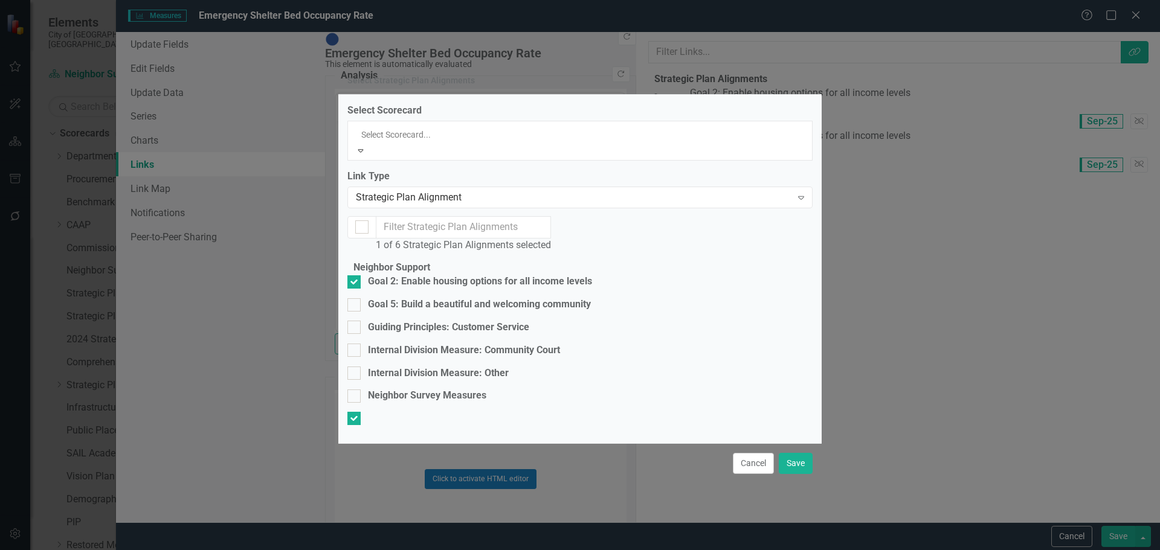
scroll to position [401, 0]
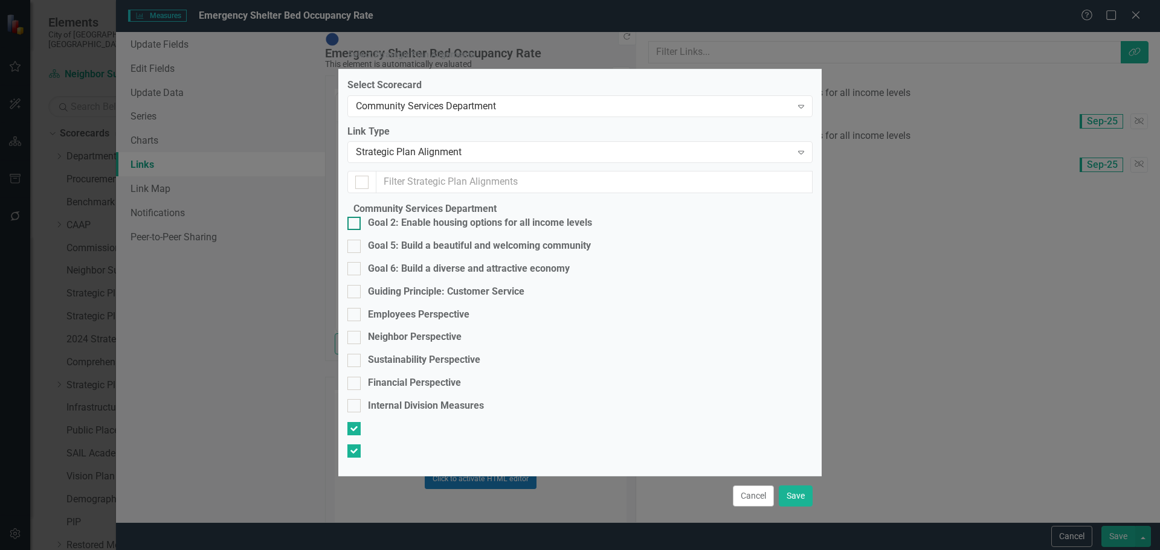
click at [355, 225] on input "Goal 2: Enable housing options for all income levels" at bounding box center [351, 221] width 8 height 8
checkbox input "true"
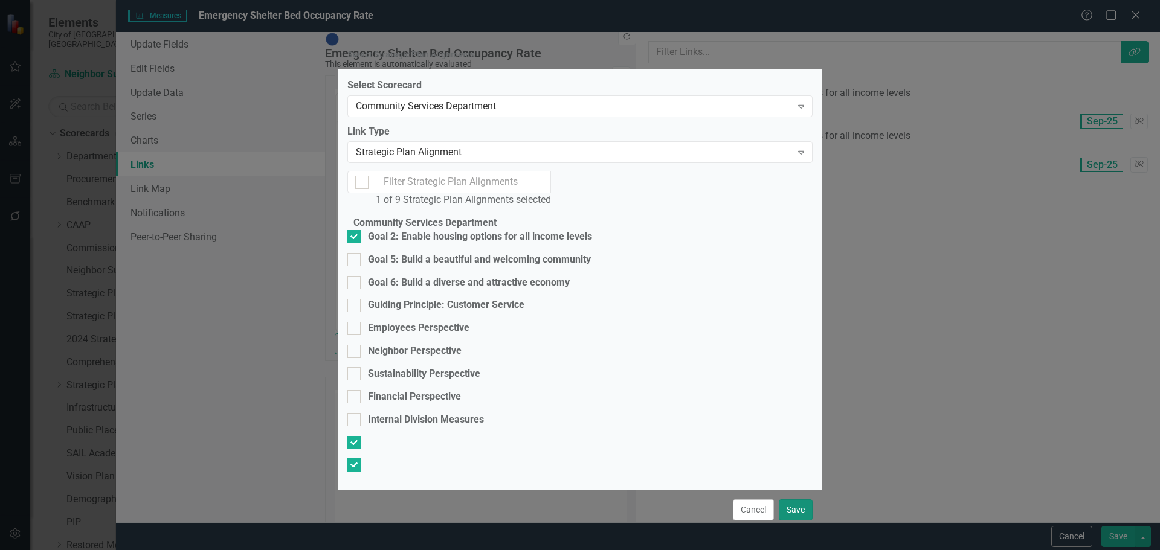
click at [793, 500] on button "Save" at bounding box center [796, 510] width 34 height 21
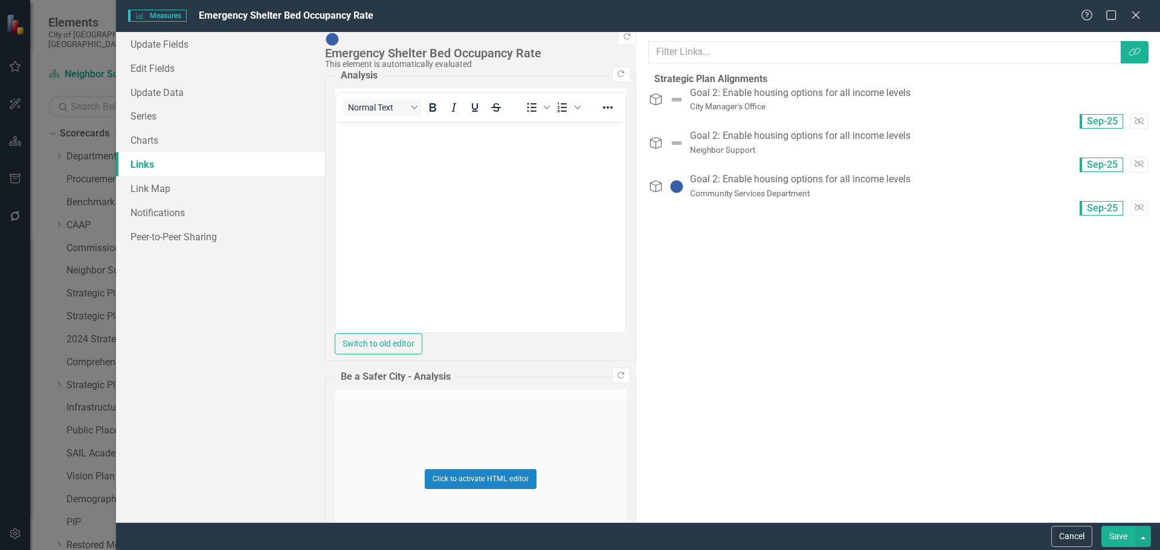
click at [1122, 537] on button "Save" at bounding box center [1118, 536] width 34 height 21
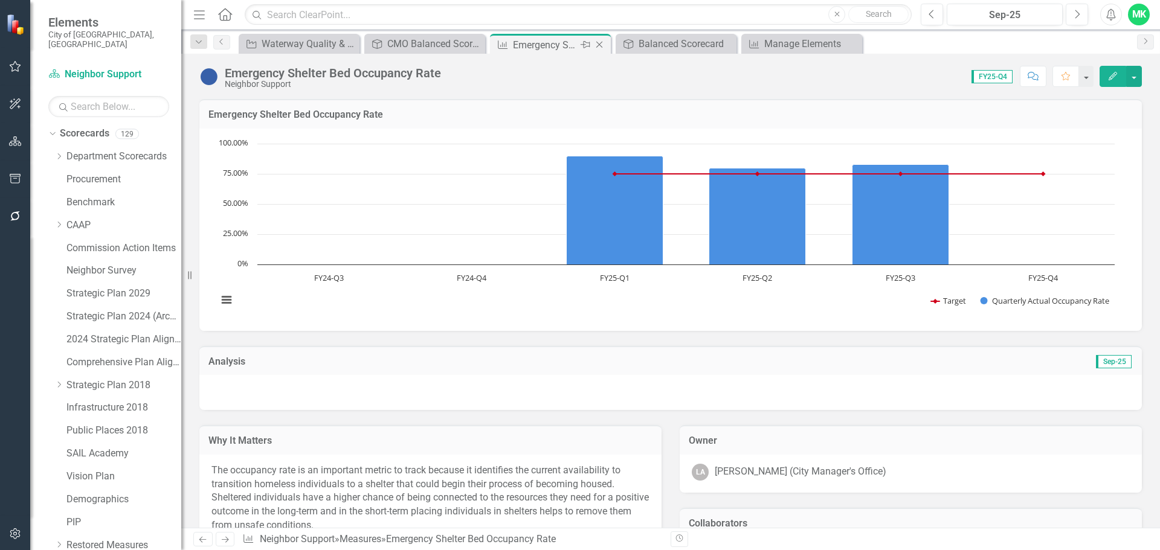
click at [597, 41] on icon "Close" at bounding box center [599, 45] width 12 height 10
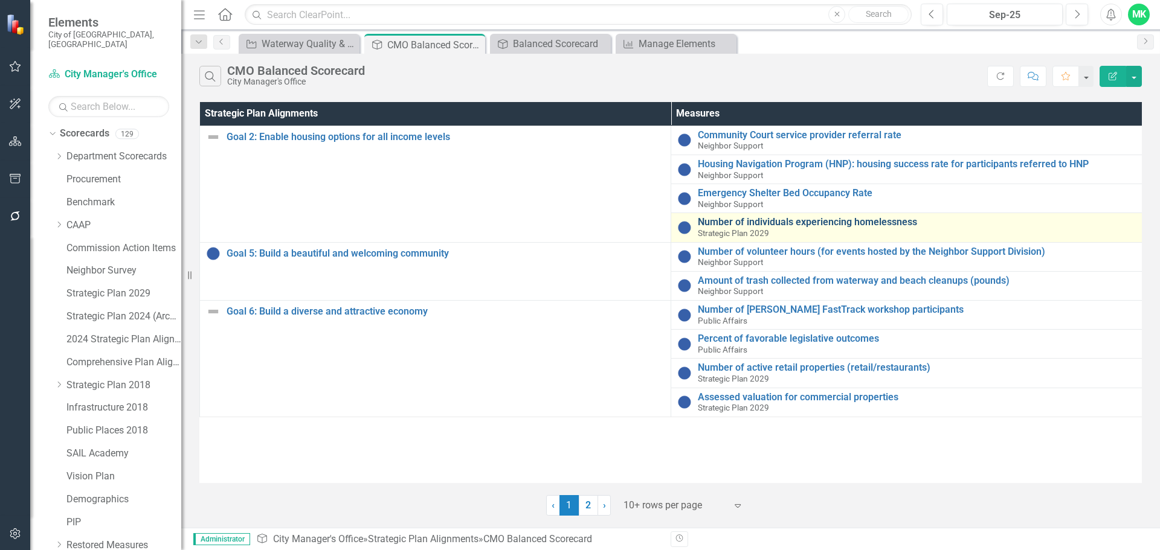
click at [744, 219] on link "Number of individuals experiencing homelessness" at bounding box center [917, 222] width 438 height 11
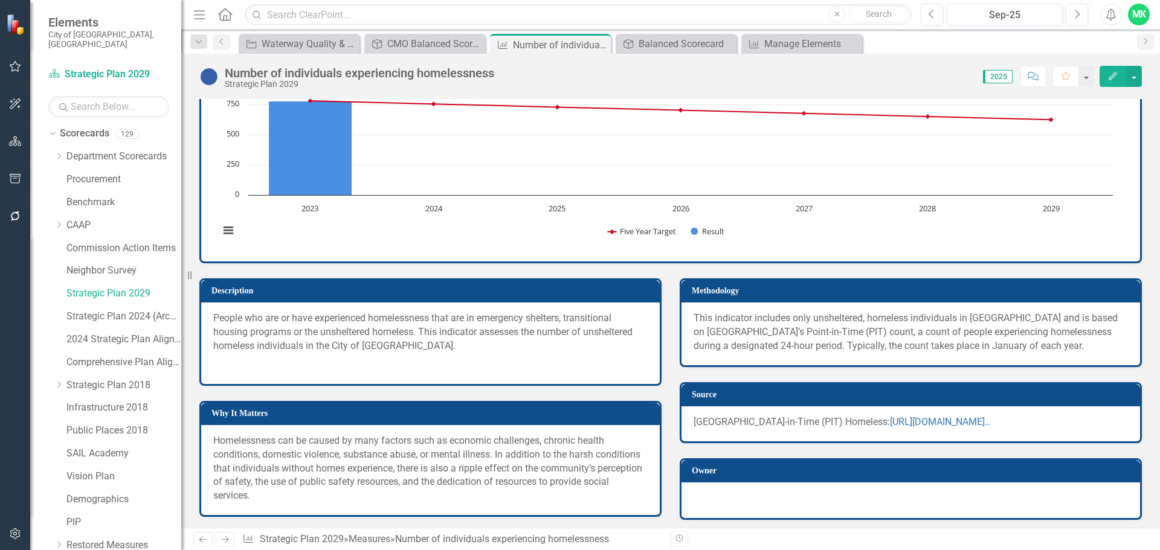
scroll to position [181, 0]
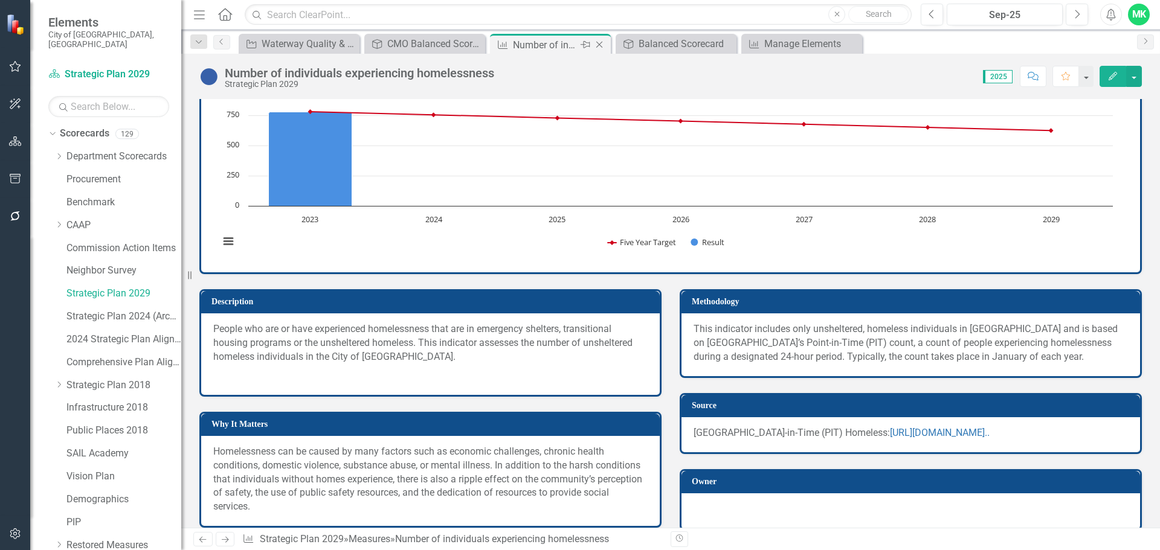
click at [601, 40] on icon "Close" at bounding box center [599, 45] width 12 height 10
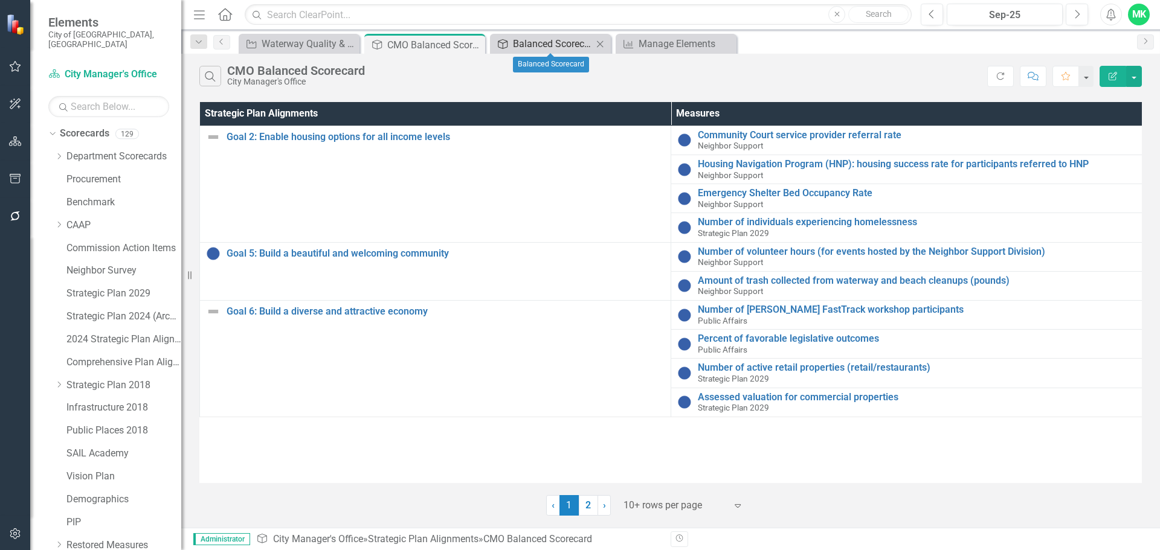
click at [567, 45] on div "Balanced Scorecard" at bounding box center [553, 43] width 80 height 15
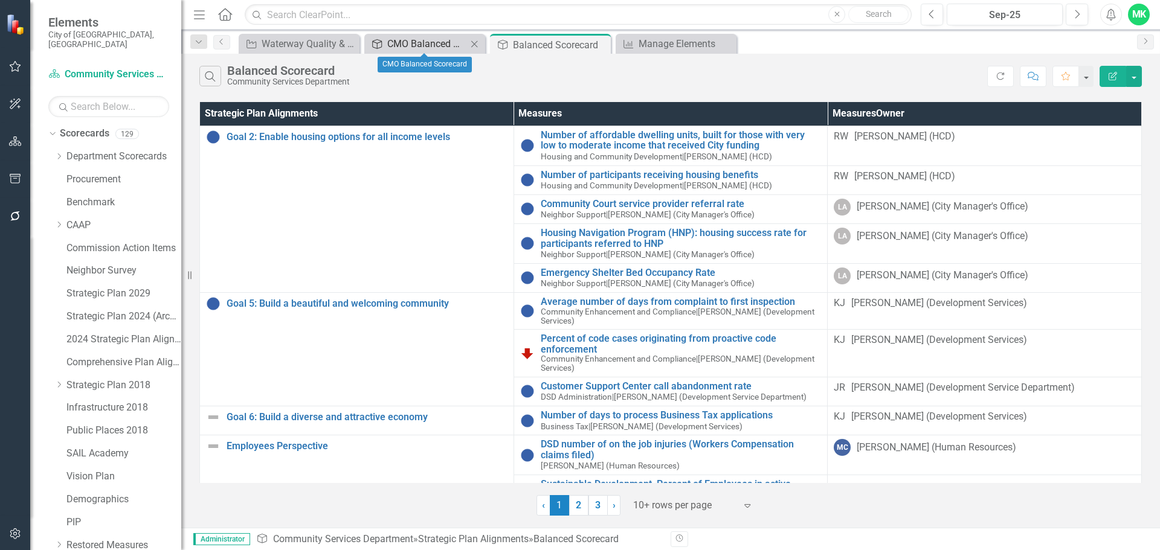
click at [413, 40] on div "CMO Balanced Scorecard" at bounding box center [427, 43] width 80 height 15
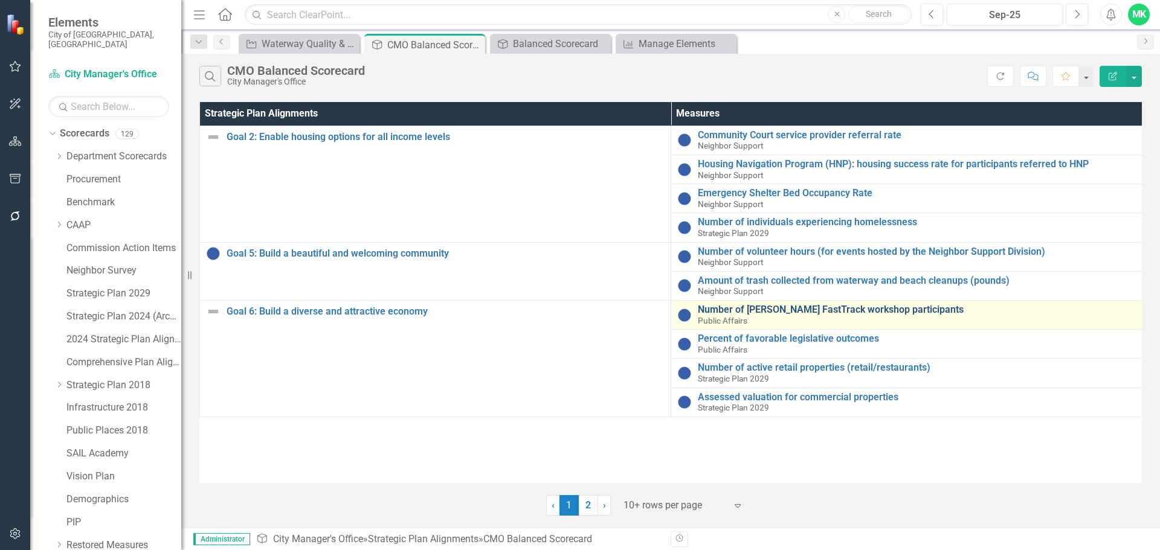
click at [805, 313] on link "Number of [PERSON_NAME] FastTrack workshop participants" at bounding box center [917, 310] width 438 height 11
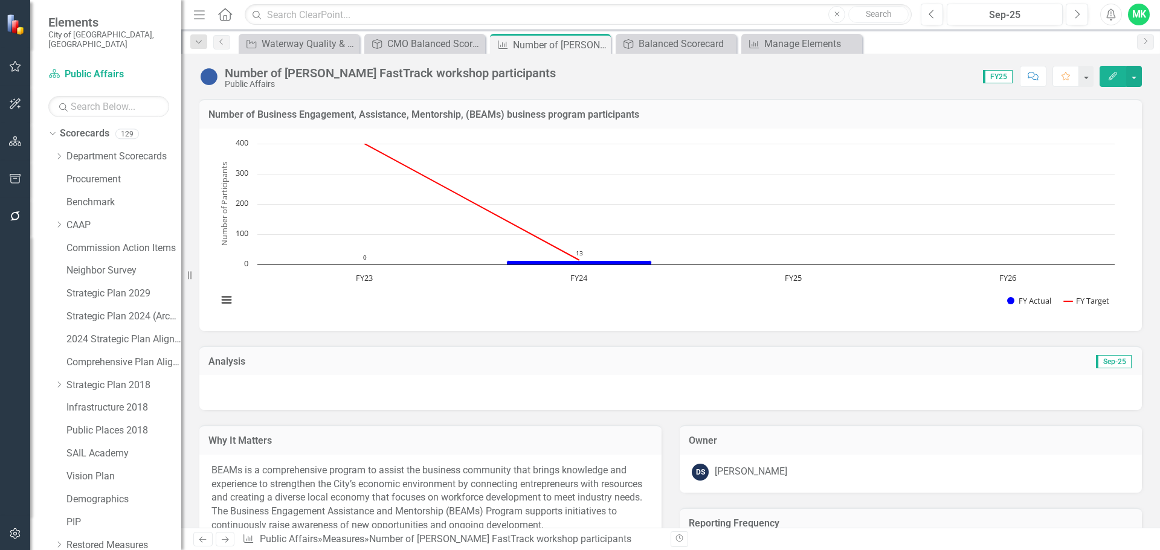
click at [1113, 79] on icon "Edit" at bounding box center [1112, 76] width 11 height 8
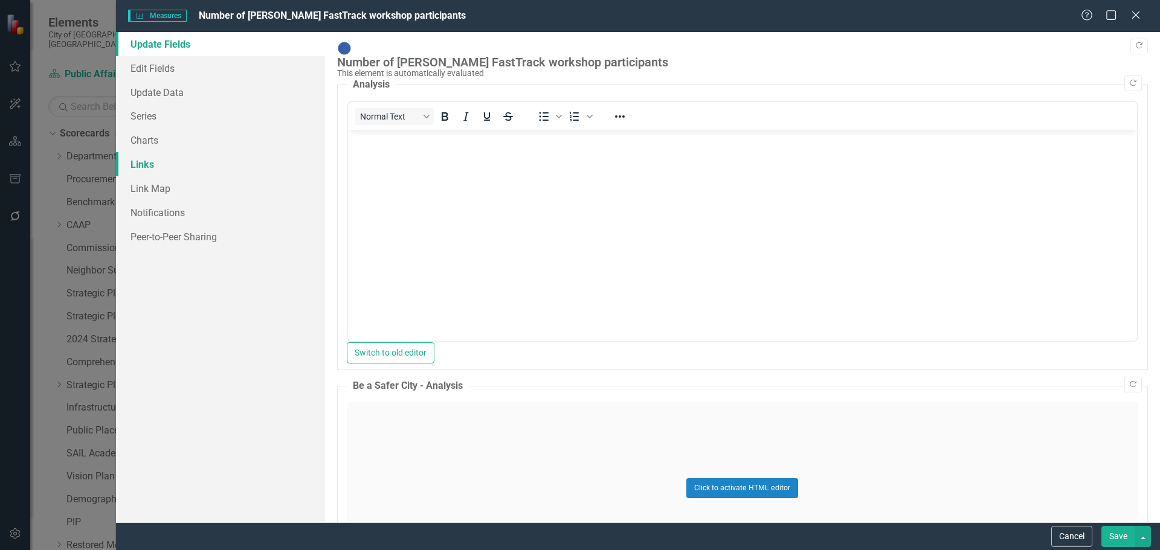
click at [146, 168] on link "Links" at bounding box center [220, 164] width 209 height 24
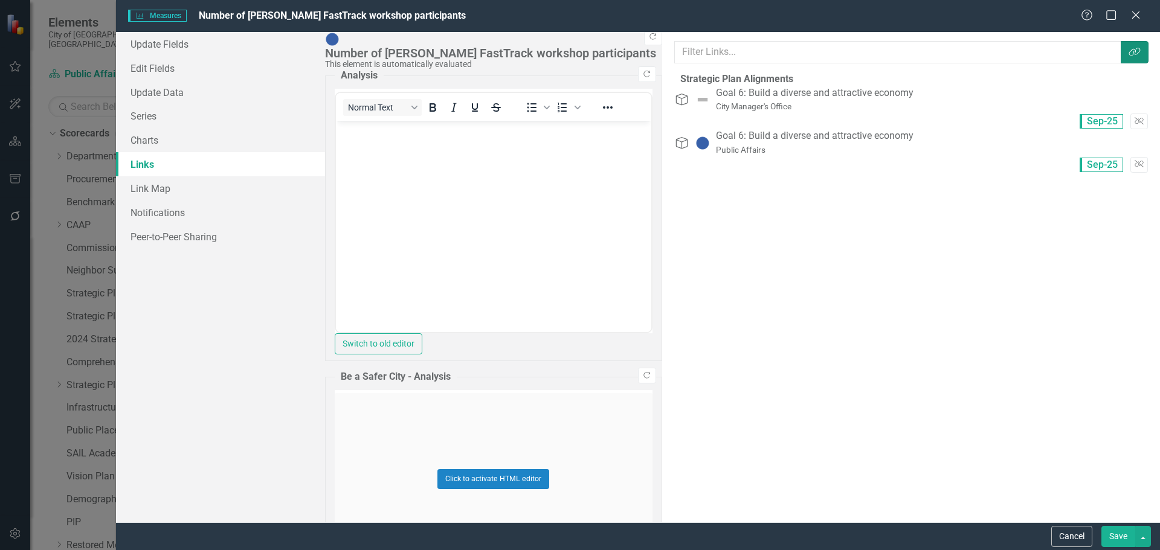
click at [1132, 54] on icon "Link Tag" at bounding box center [1135, 52] width 12 height 10
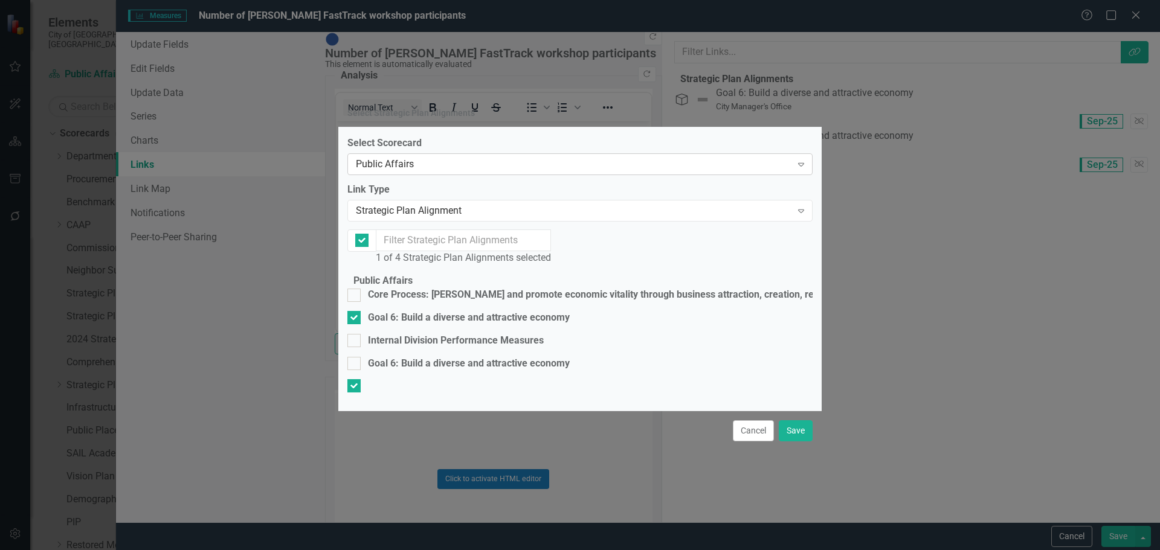
checkbox input "false"
click at [436, 157] on div "Public Affairs" at bounding box center [574, 164] width 436 height 14
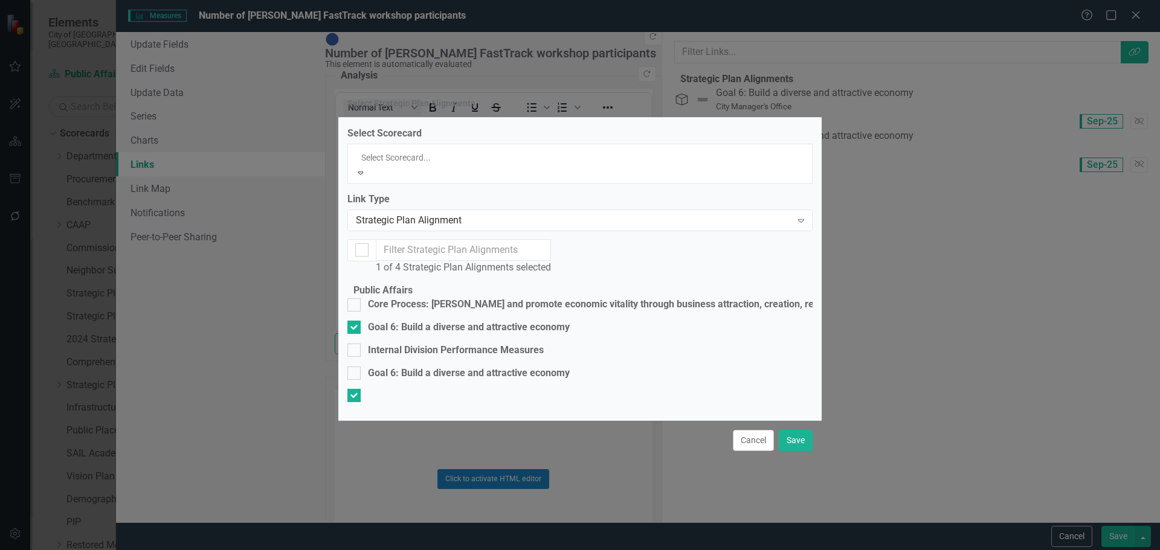
scroll to position [260, 0]
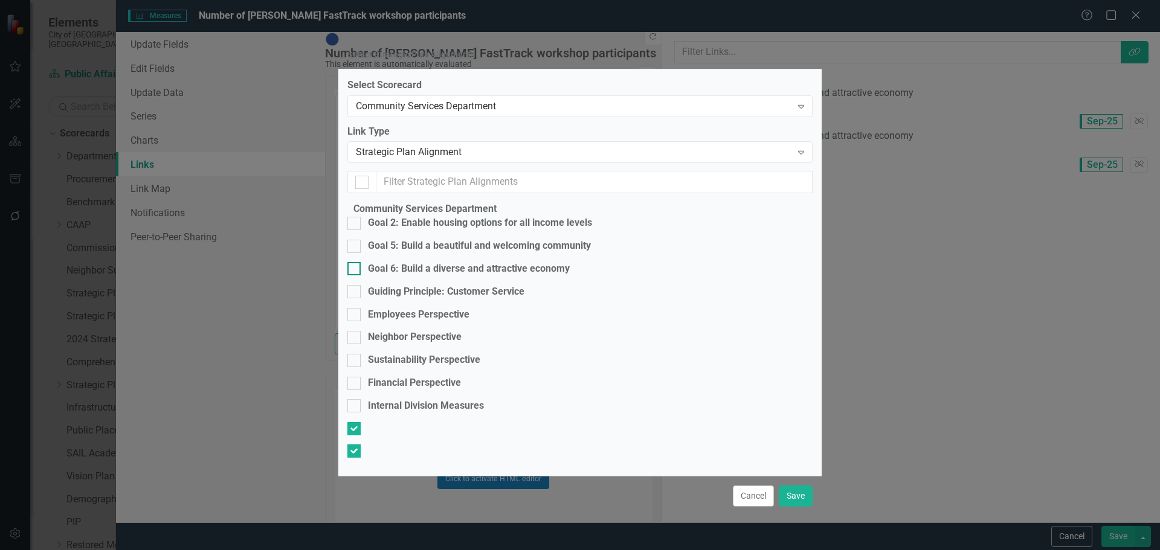
click at [355, 270] on input "Goal 6: Build a diverse and attractive economy" at bounding box center [351, 266] width 8 height 8
checkbox input "true"
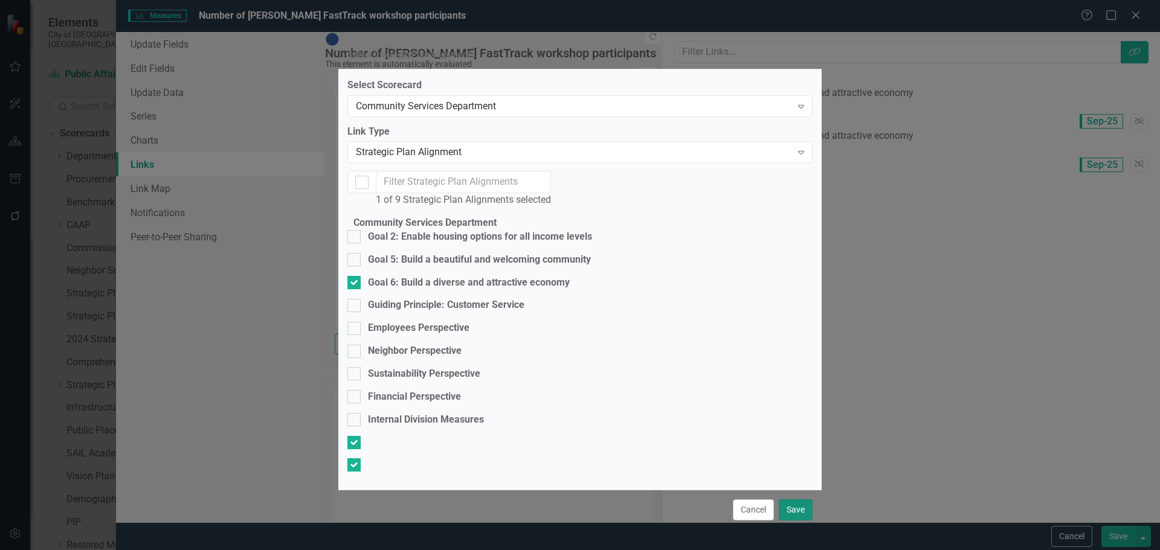
click at [804, 500] on button "Save" at bounding box center [796, 510] width 34 height 21
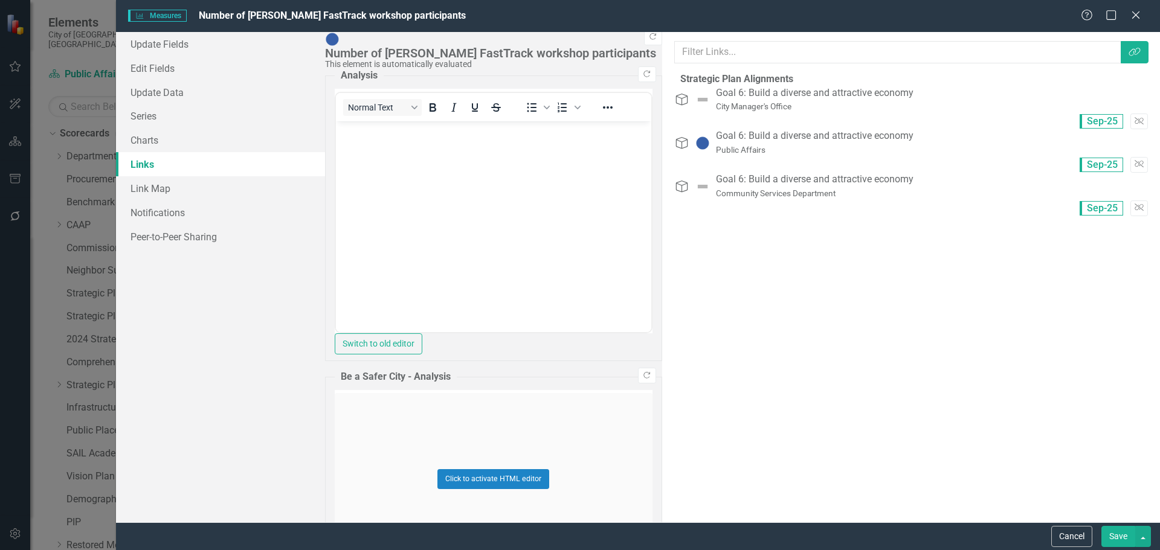
click at [1117, 531] on button "Save" at bounding box center [1118, 536] width 34 height 21
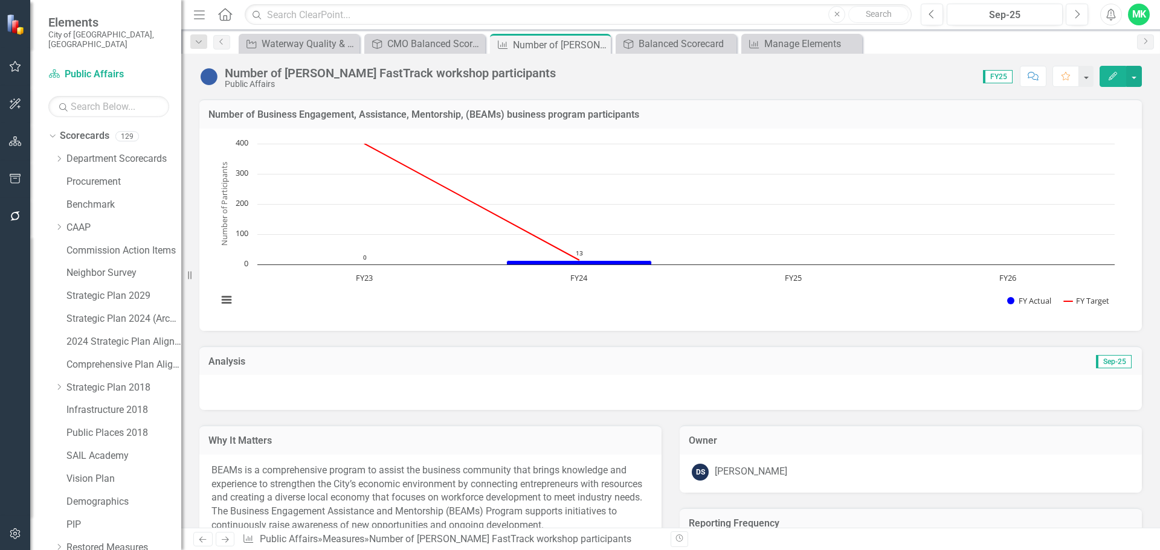
scroll to position [2, 0]
click at [700, 47] on div "Balanced Scorecard" at bounding box center [679, 43] width 80 height 15
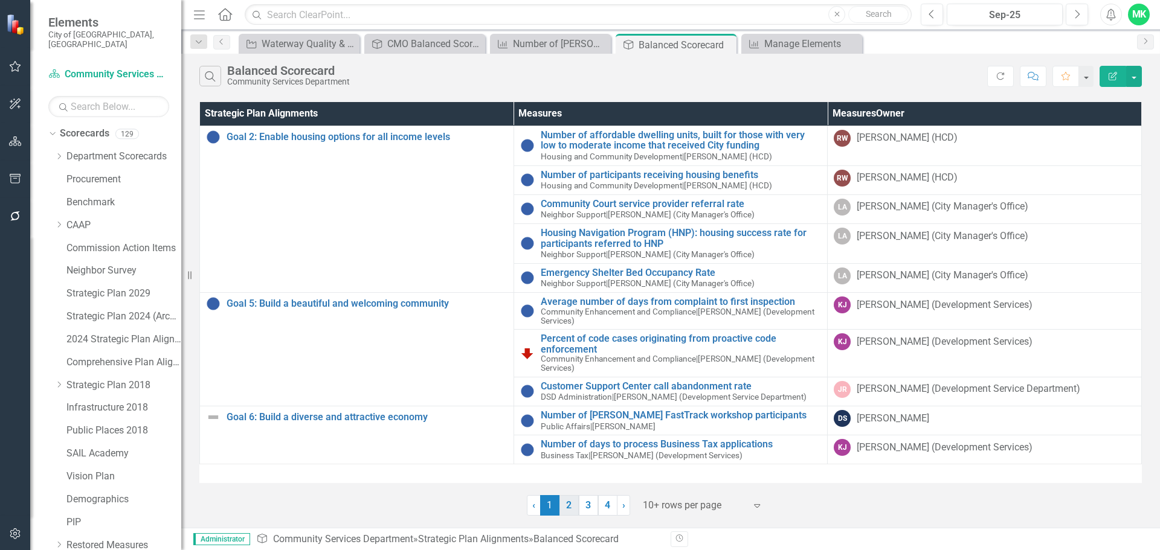
click at [570, 508] on link "2" at bounding box center [568, 505] width 19 height 21
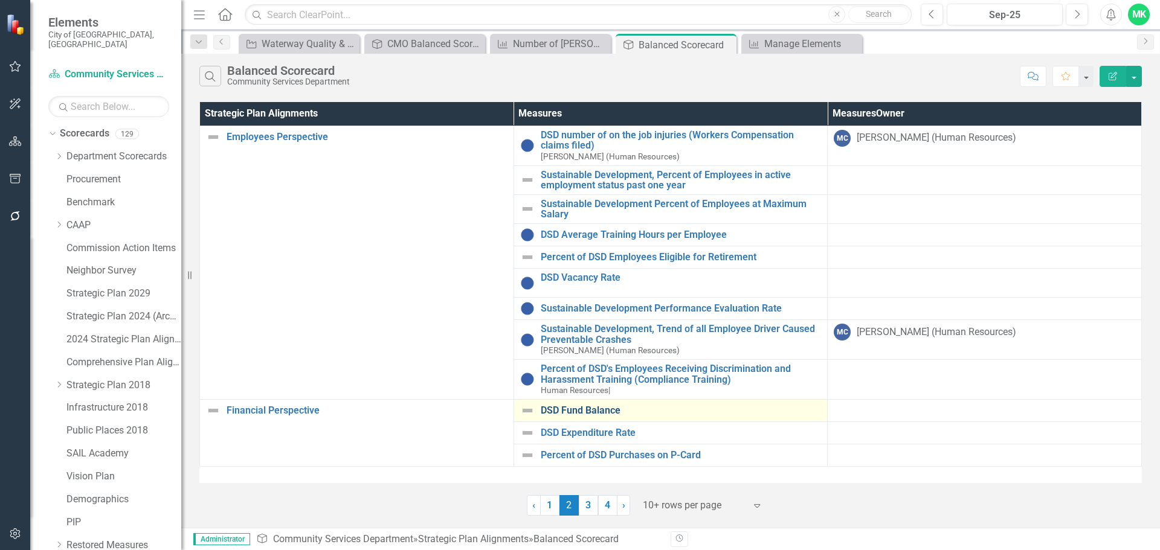
click at [594, 407] on link "DSD Fund Balance" at bounding box center [681, 410] width 281 height 11
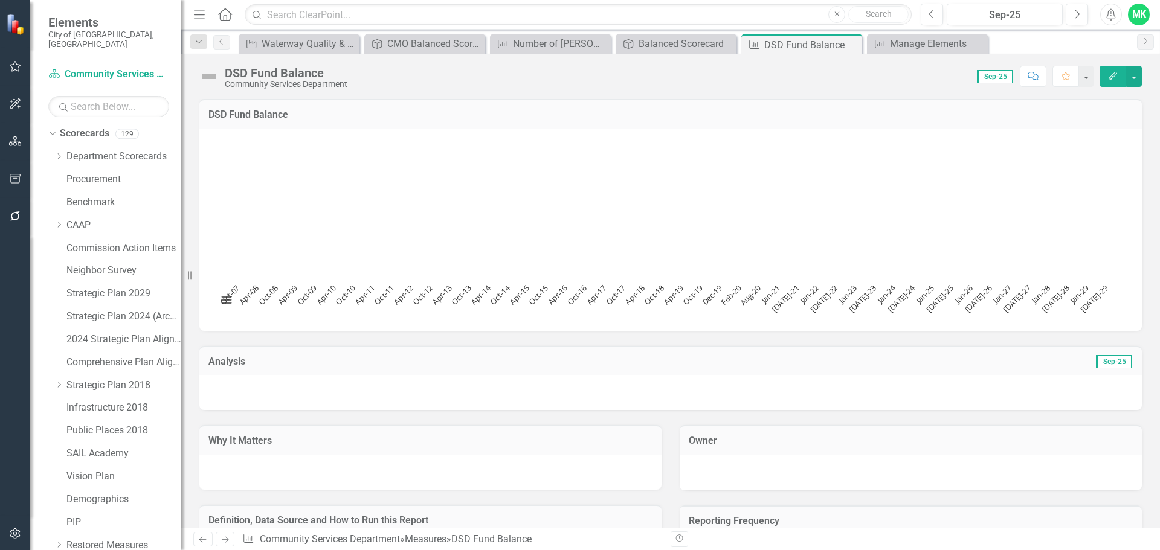
click at [1114, 77] on icon "button" at bounding box center [1113, 76] width 8 height 8
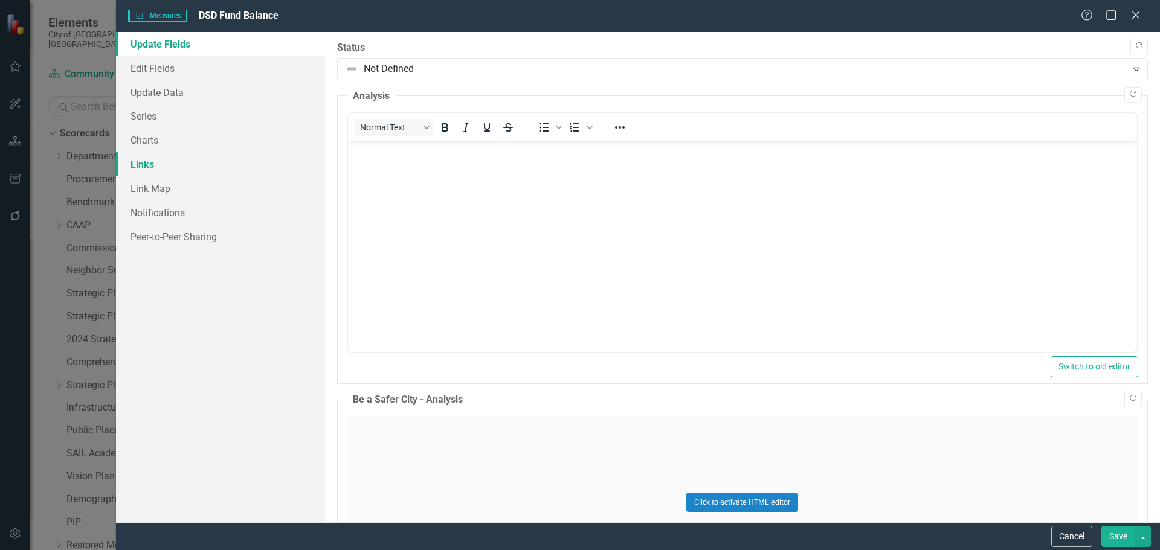
click at [140, 160] on link "Links" at bounding box center [220, 164] width 209 height 24
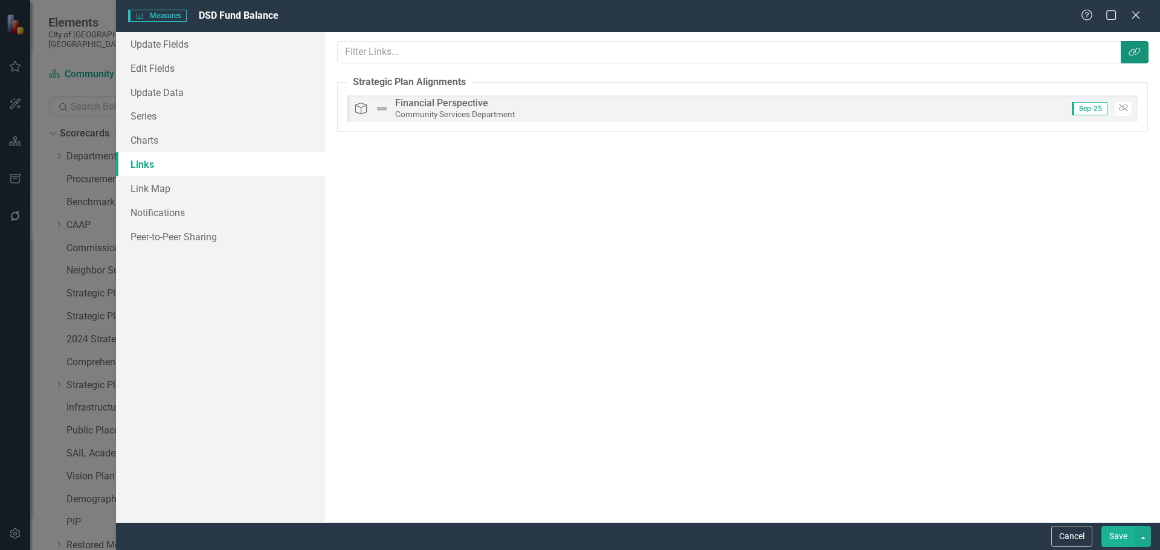
click at [1136, 50] on icon "Link Tag" at bounding box center [1135, 52] width 12 height 10
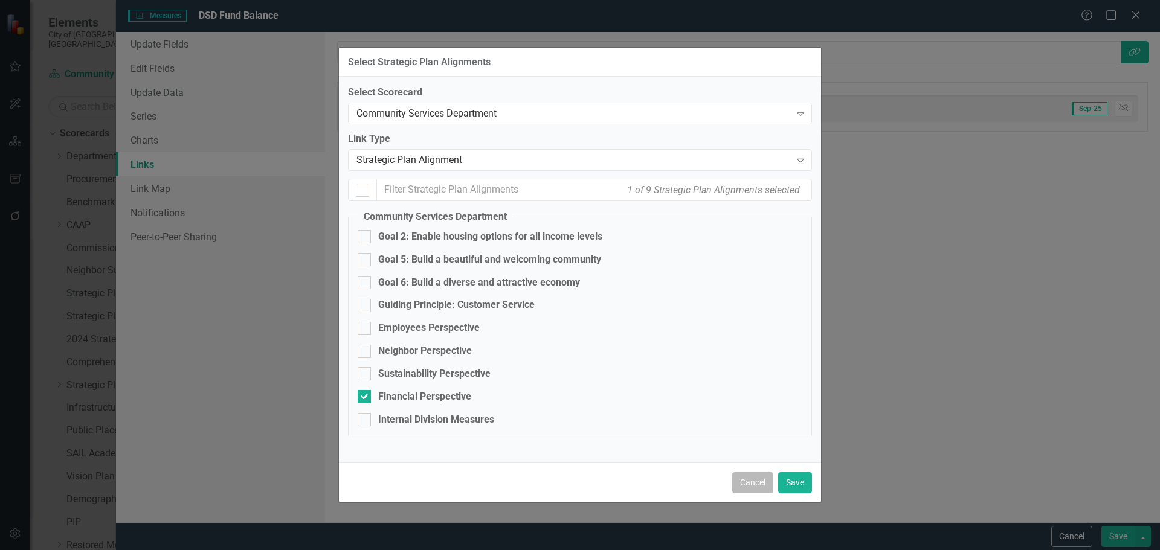
click at [746, 483] on button "Cancel" at bounding box center [752, 482] width 41 height 21
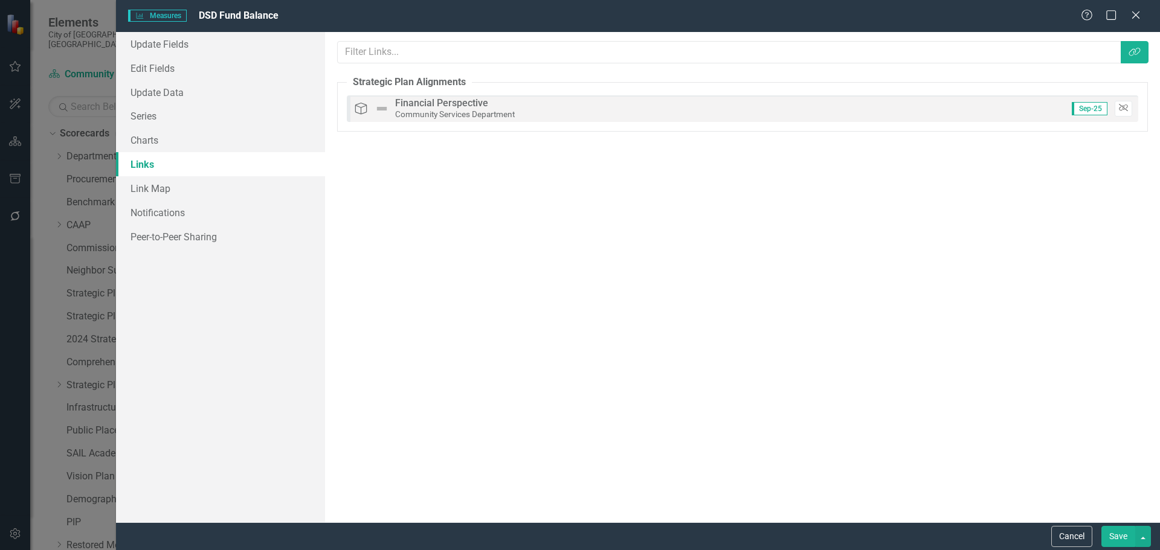
click at [1119, 108] on icon "Unlink" at bounding box center [1123, 108] width 9 height 7
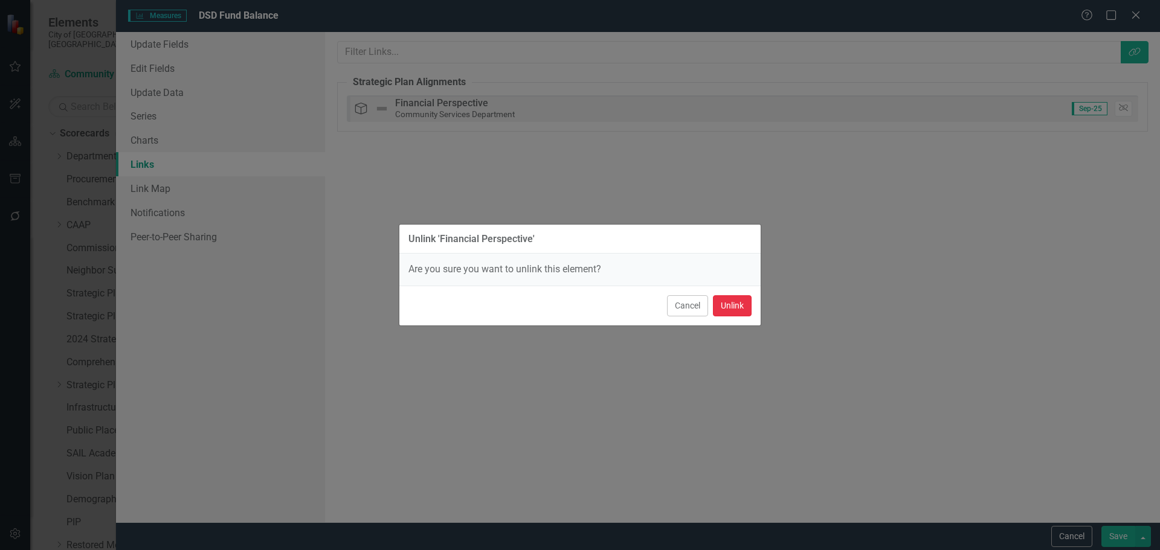
click at [732, 298] on button "Unlink" at bounding box center [732, 305] width 39 height 21
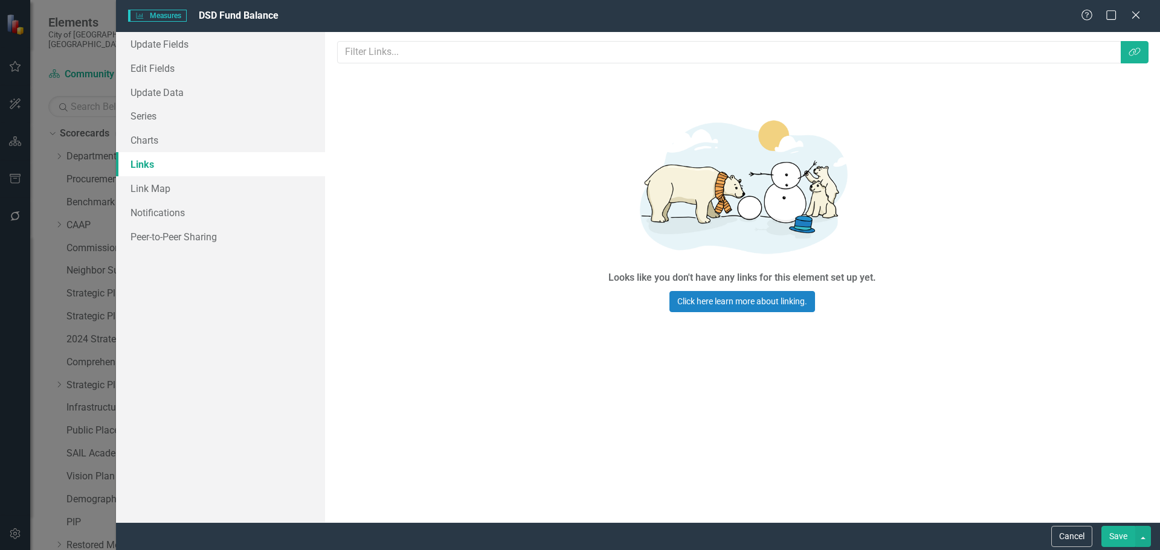
click at [1118, 535] on button "Save" at bounding box center [1118, 536] width 34 height 21
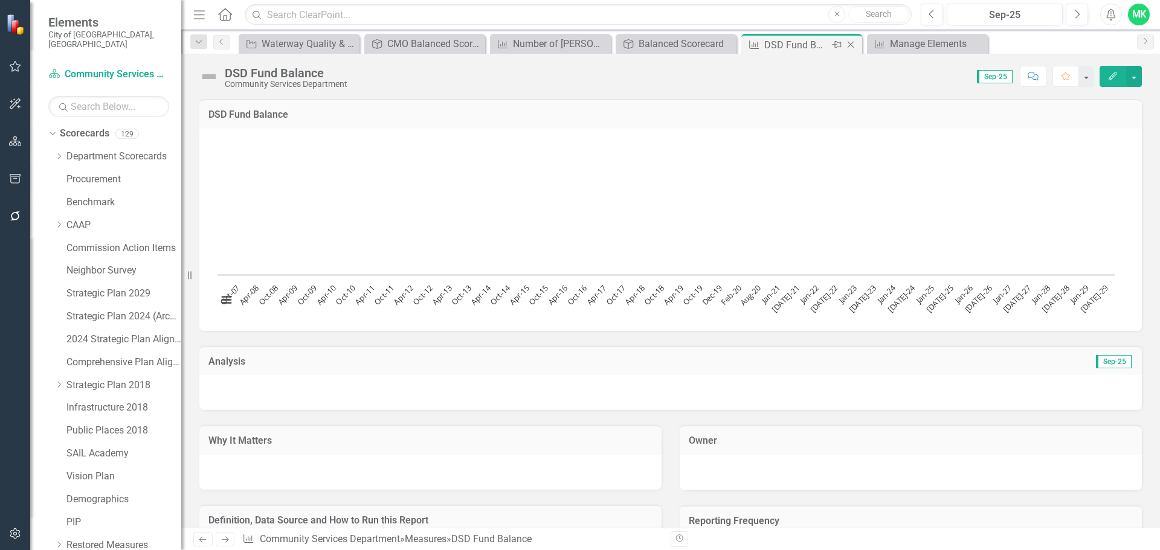
click at [853, 44] on icon "Close" at bounding box center [851, 45] width 12 height 10
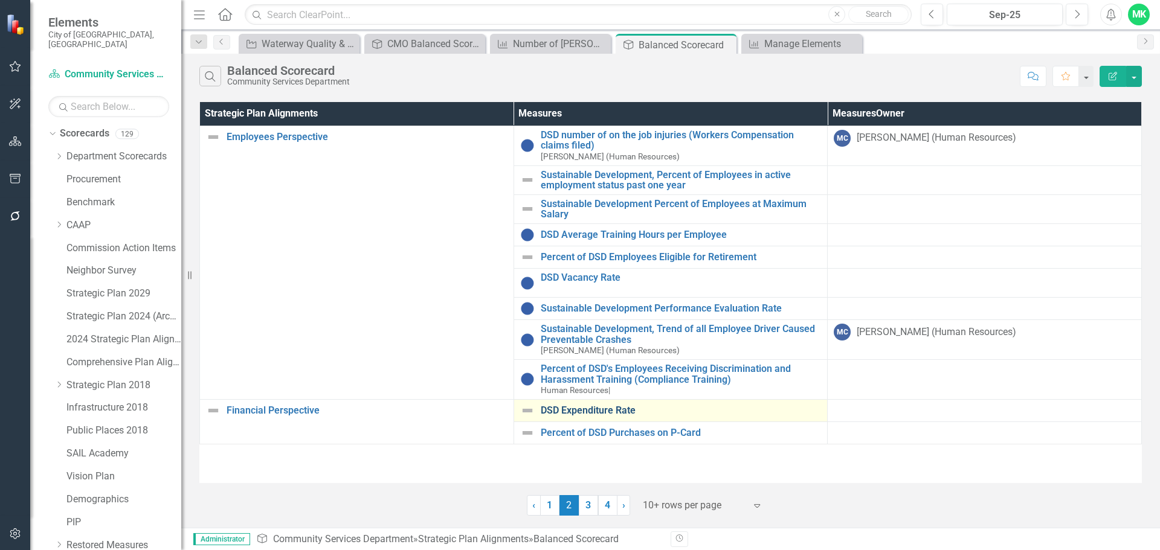
click at [697, 414] on link "DSD Expenditure Rate" at bounding box center [681, 410] width 281 height 11
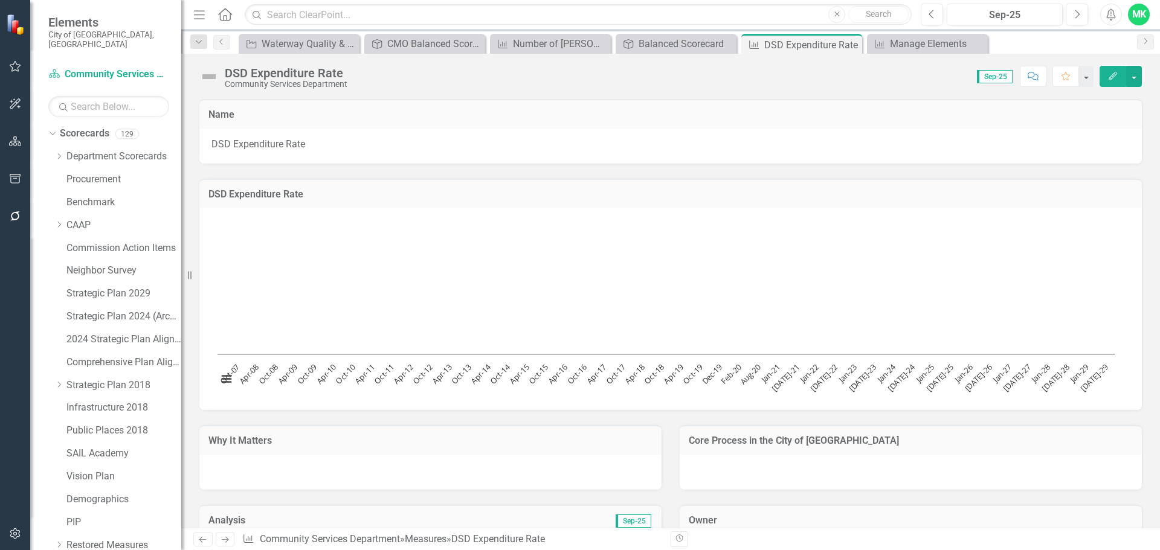
click at [1118, 79] on button "Edit" at bounding box center [1113, 76] width 27 height 21
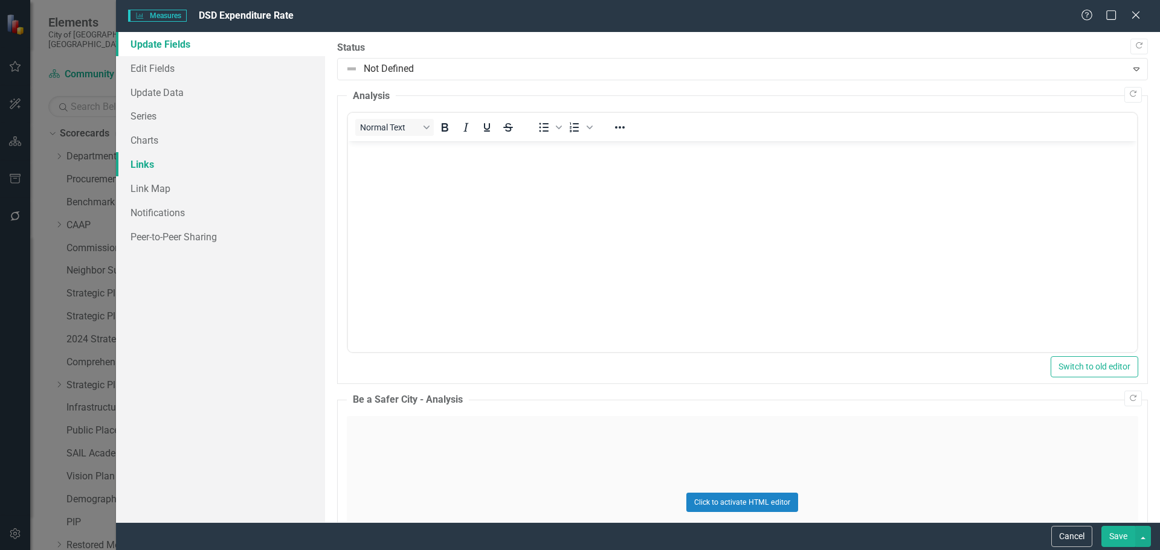
click at [139, 162] on link "Links" at bounding box center [220, 164] width 209 height 24
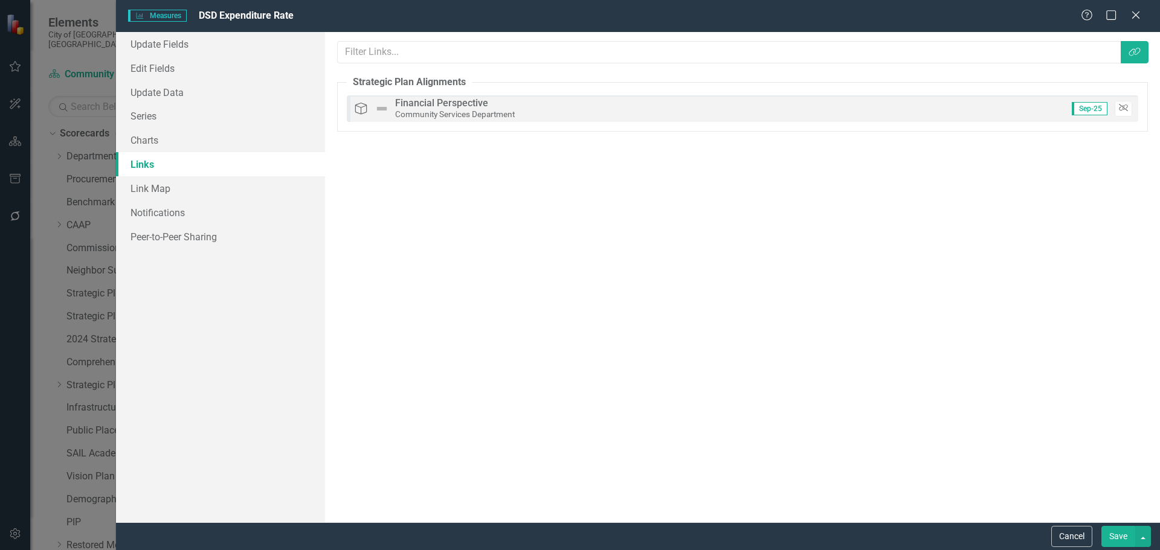
click at [1127, 107] on icon "button" at bounding box center [1123, 108] width 9 height 7
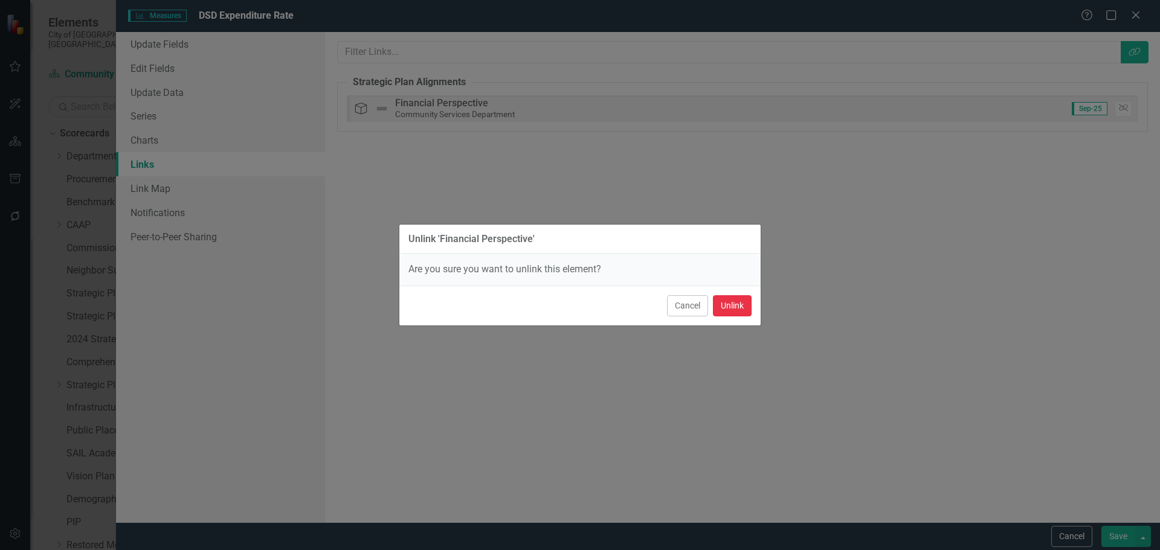
click at [734, 308] on button "Unlink" at bounding box center [732, 305] width 39 height 21
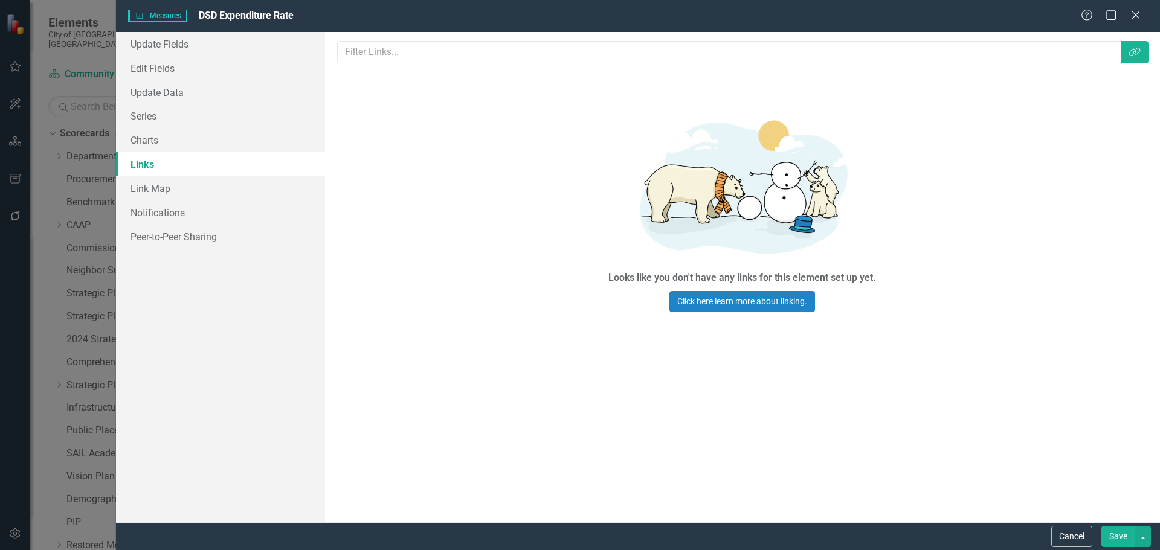
click at [1117, 530] on button "Save" at bounding box center [1118, 536] width 34 height 21
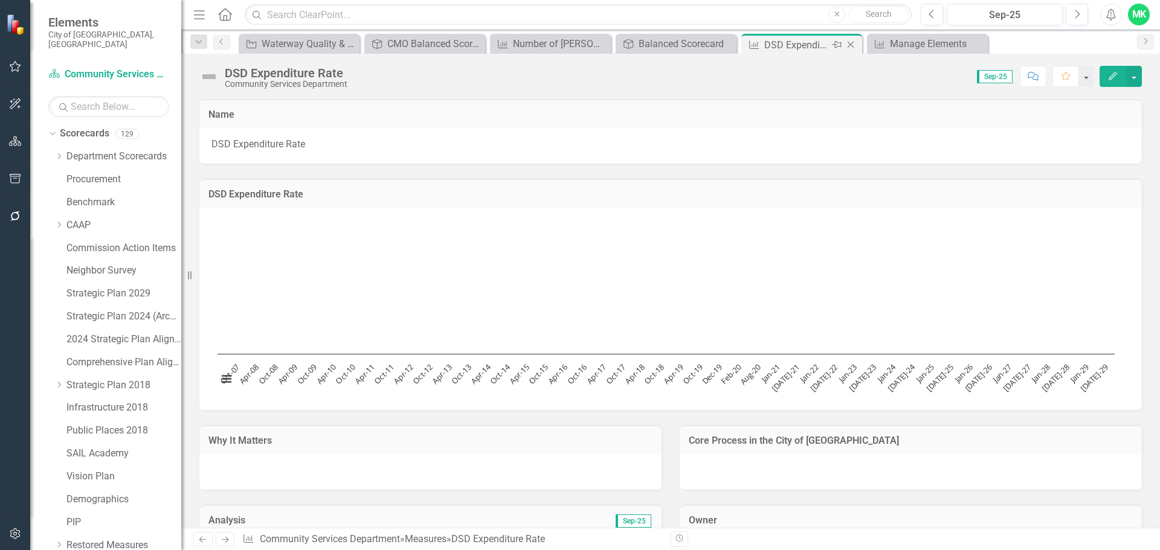
click at [850, 42] on icon "Close" at bounding box center [851, 45] width 12 height 10
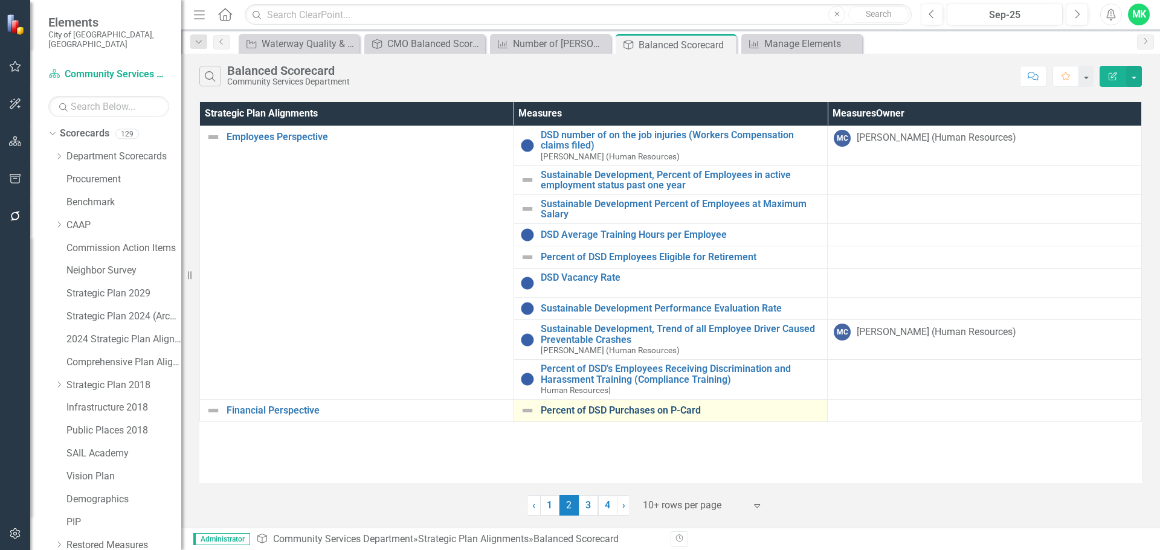
click at [663, 410] on link "Percent of DSD Purchases on P-Card" at bounding box center [681, 410] width 281 height 11
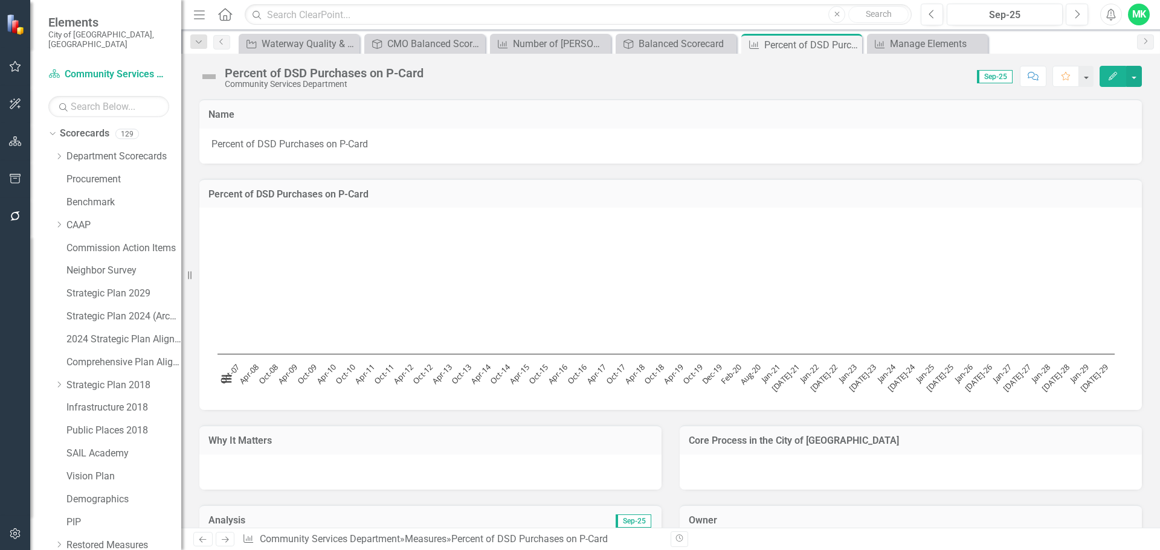
click at [1114, 76] on icon "Edit" at bounding box center [1112, 76] width 11 height 8
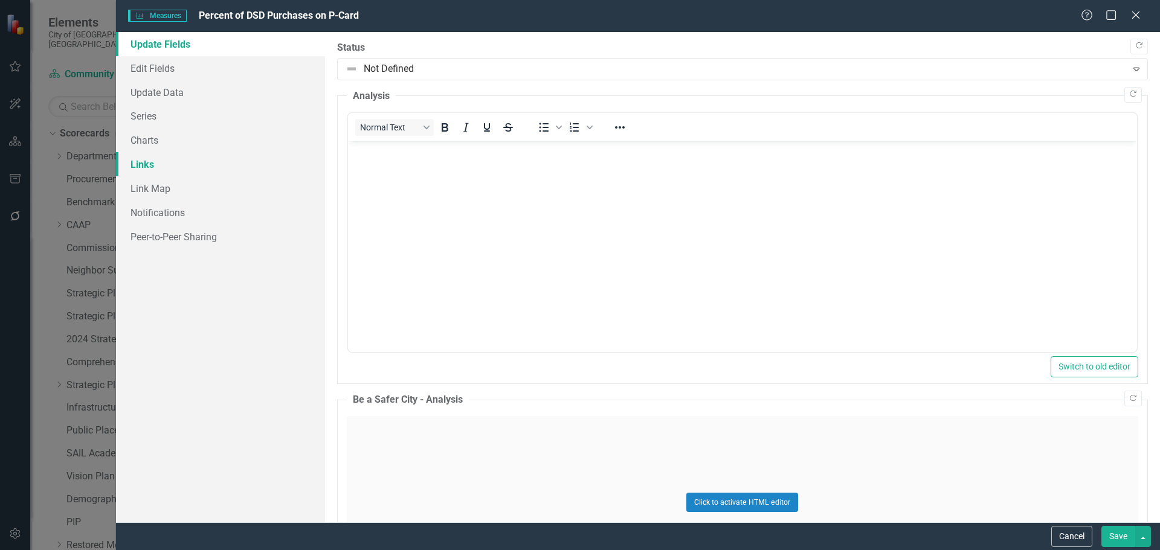
click at [163, 170] on link "Links" at bounding box center [220, 164] width 209 height 24
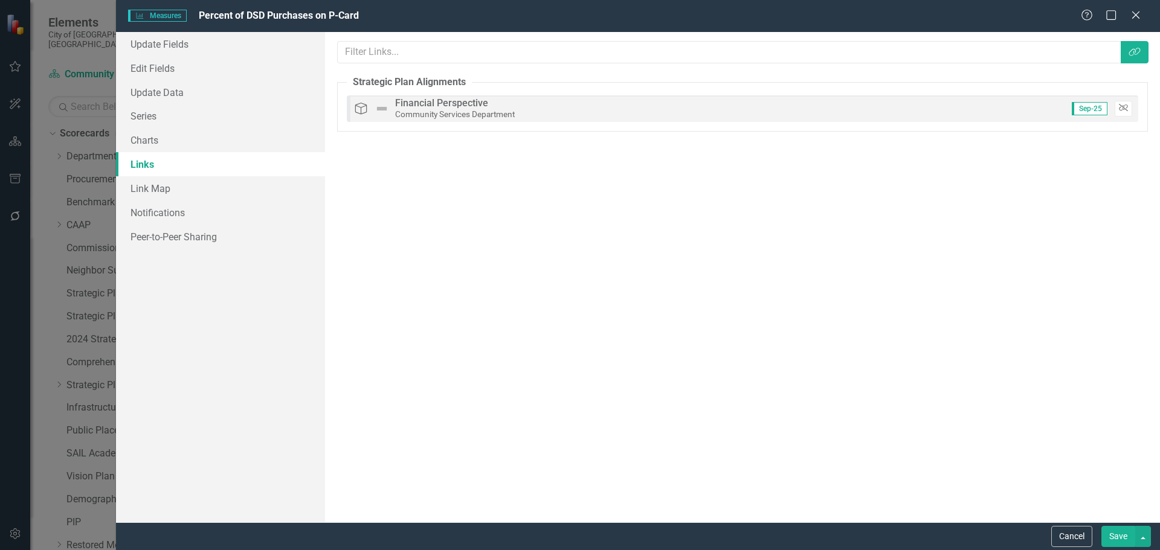
click at [1126, 109] on icon "Unlink" at bounding box center [1123, 108] width 9 height 7
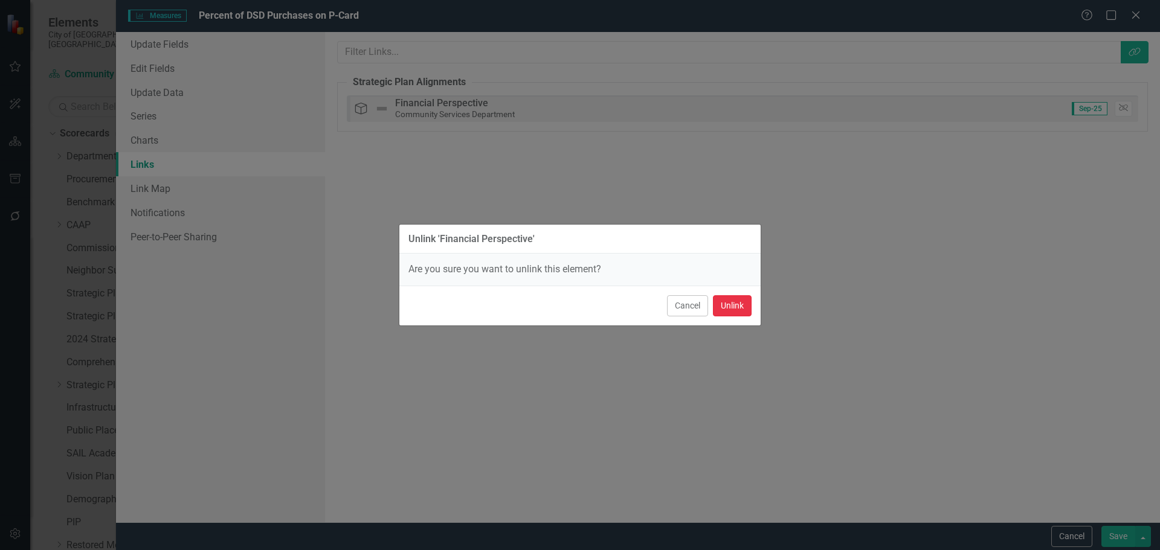
click at [737, 301] on button "Unlink" at bounding box center [732, 305] width 39 height 21
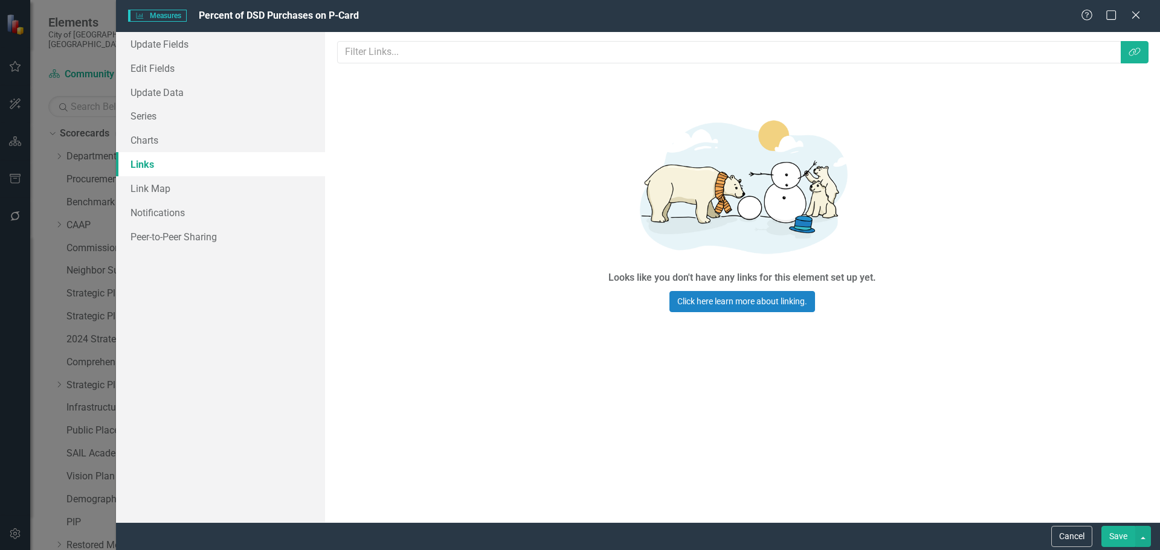
drag, startPoint x: 1109, startPoint y: 533, endPoint x: 1110, endPoint y: 515, distance: 18.1
click at [1110, 532] on button "Save" at bounding box center [1118, 536] width 34 height 21
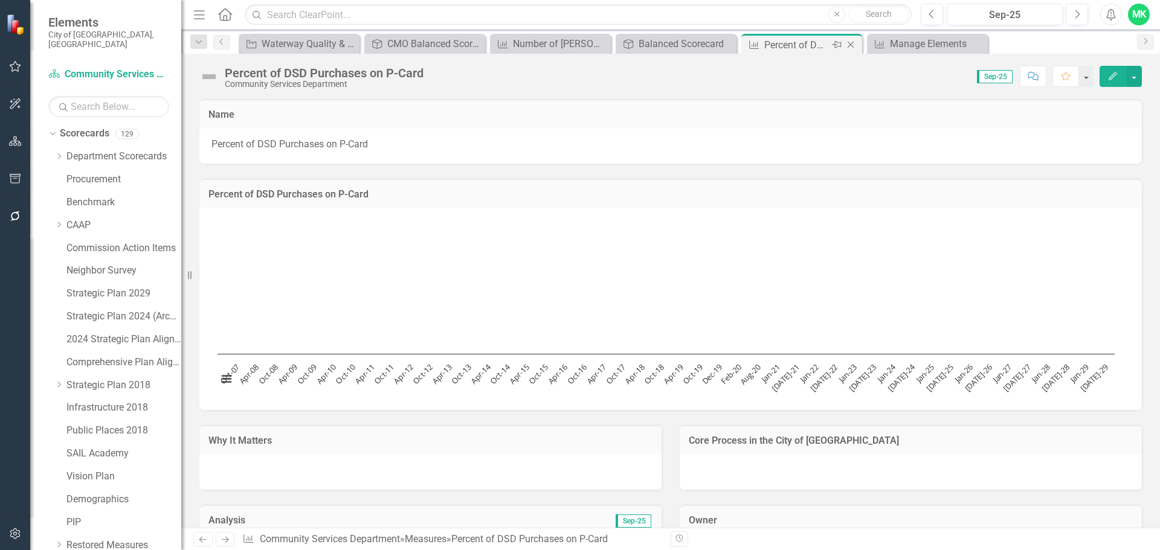
click at [849, 44] on icon "Close" at bounding box center [851, 45] width 12 height 10
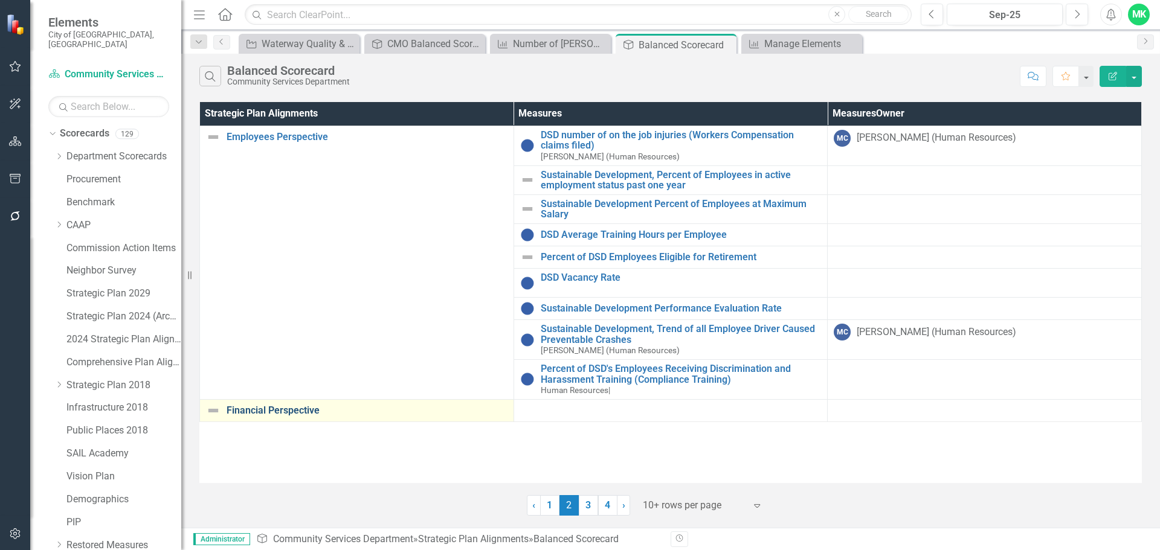
click at [269, 408] on link "Financial Perspective" at bounding box center [367, 410] width 281 height 11
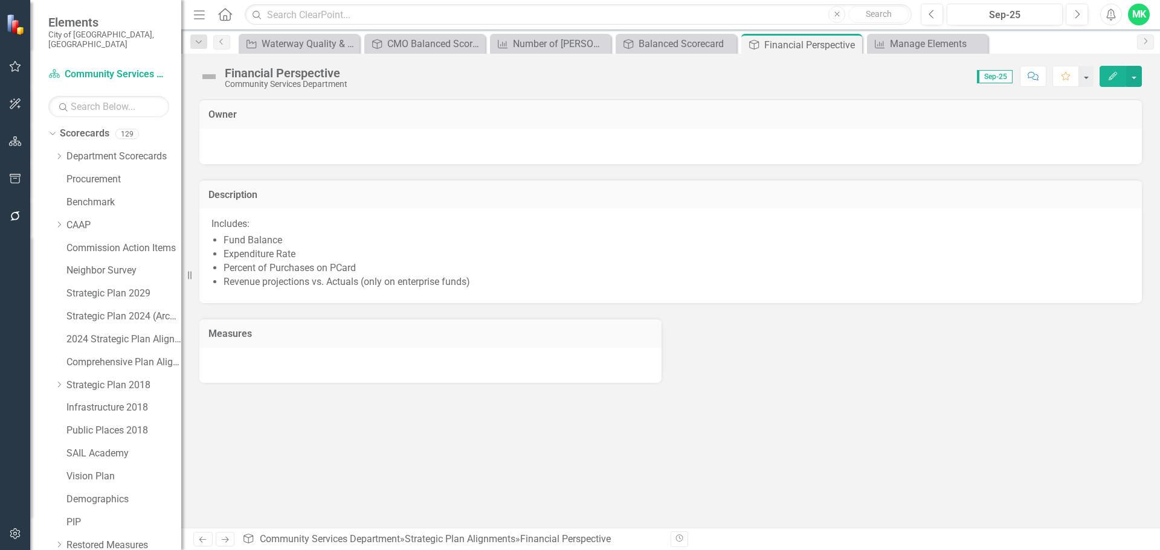
click at [1117, 74] on icon "button" at bounding box center [1113, 76] width 8 height 8
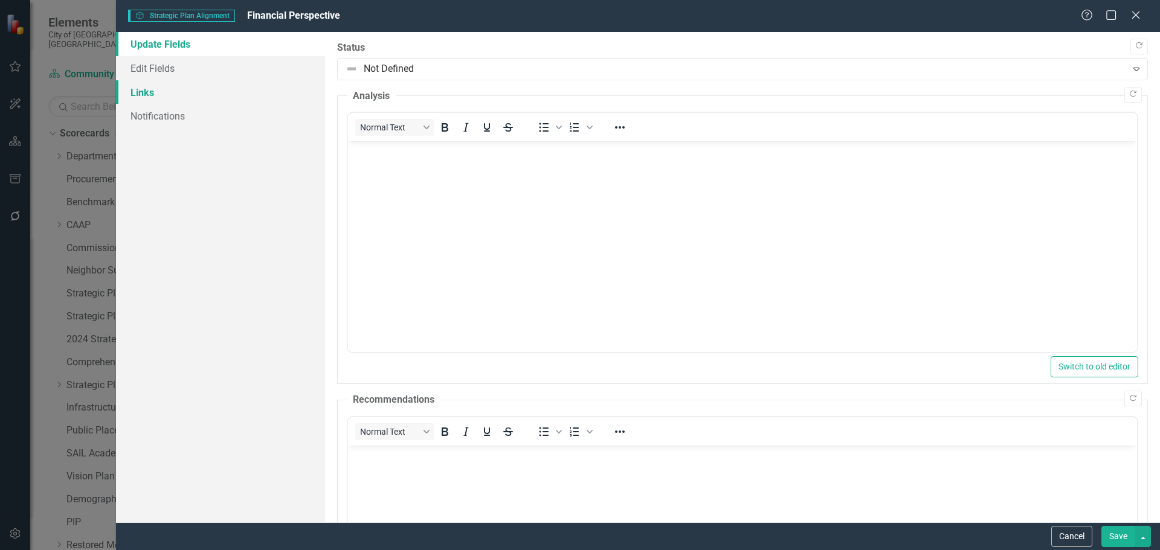
click at [127, 91] on link "Links" at bounding box center [220, 92] width 209 height 24
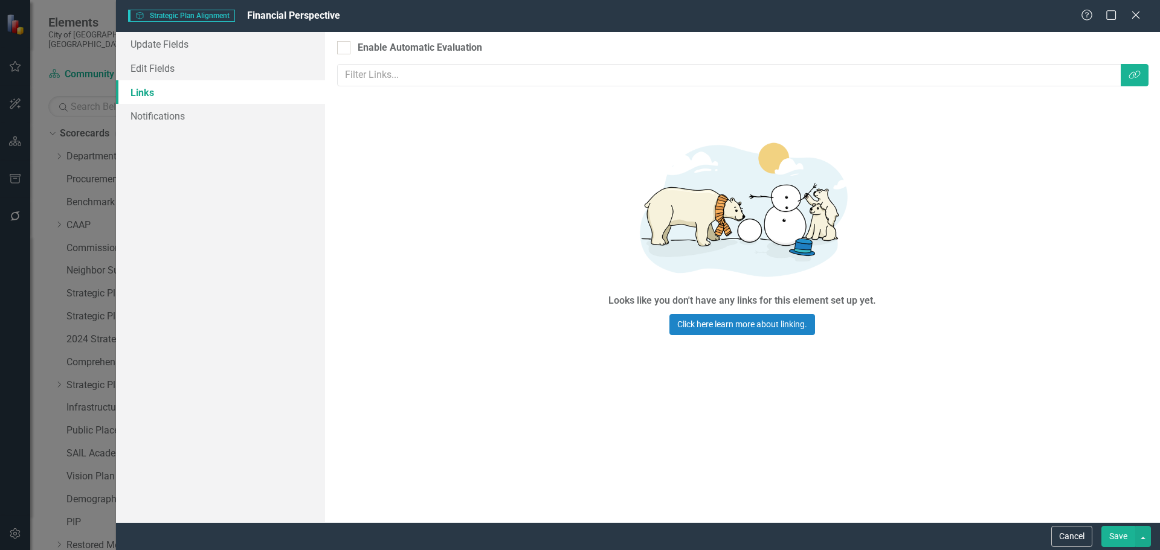
click at [142, 91] on link "Links" at bounding box center [220, 92] width 209 height 24
click at [143, 66] on link "Edit Fields" at bounding box center [220, 68] width 209 height 24
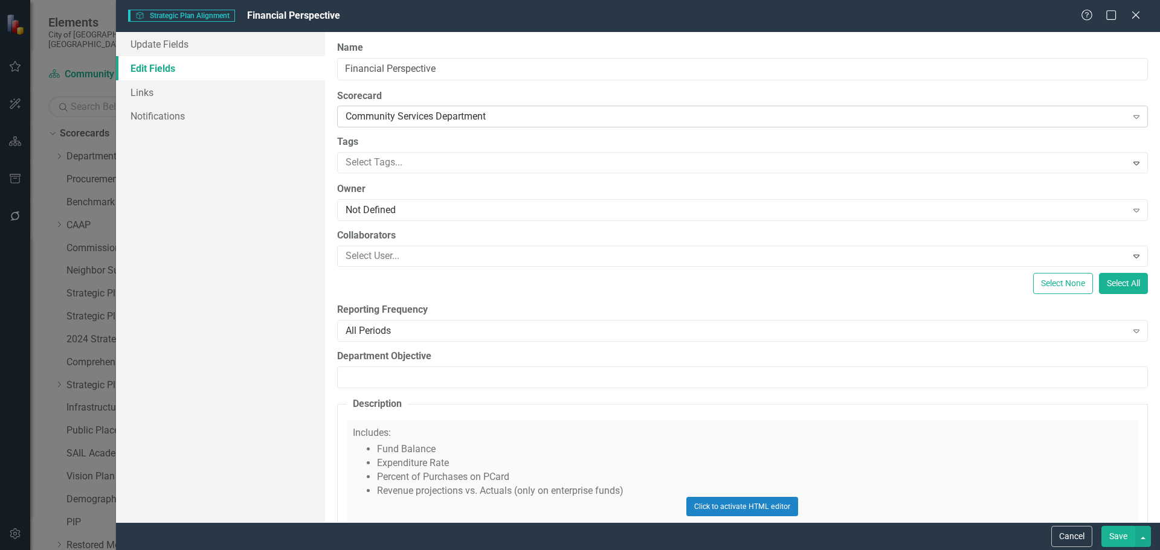
click at [1130, 114] on icon "Expand" at bounding box center [1136, 117] width 12 height 10
click at [413, 550] on div "Department Scorecards" at bounding box center [582, 560] width 1141 height 14
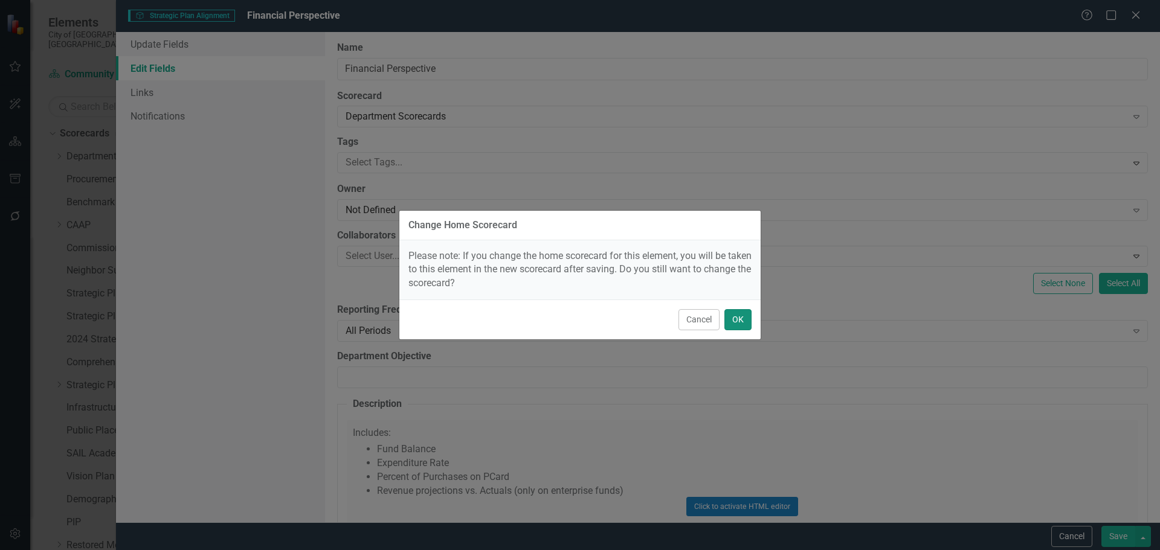
click at [740, 321] on button "OK" at bounding box center [737, 319] width 27 height 21
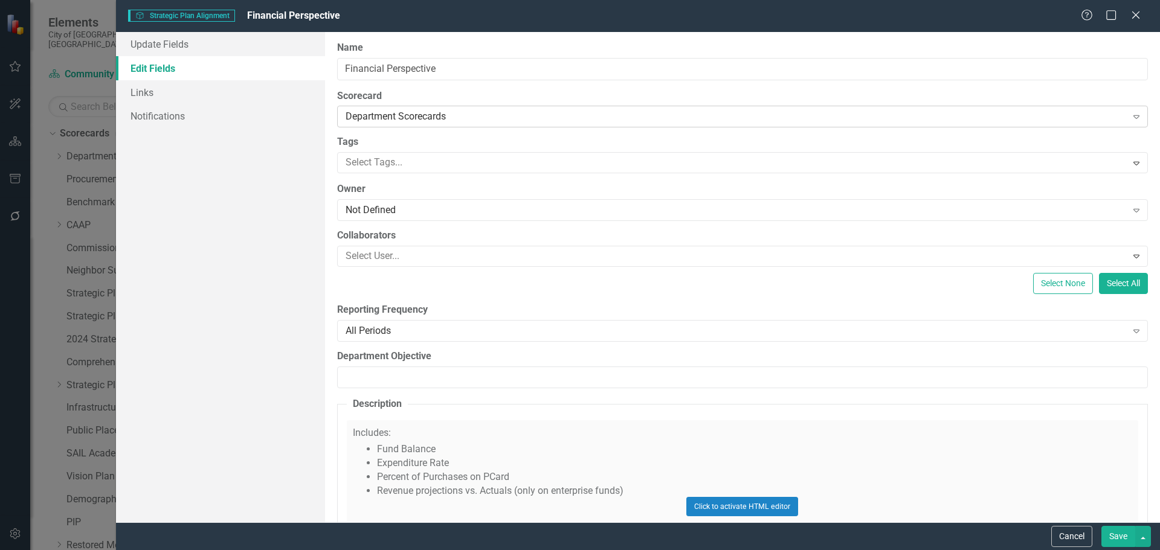
click at [517, 115] on div "Department Scorecards" at bounding box center [736, 117] width 781 height 14
click at [479, 117] on div "Department Scorecards" at bounding box center [736, 117] width 781 height 14
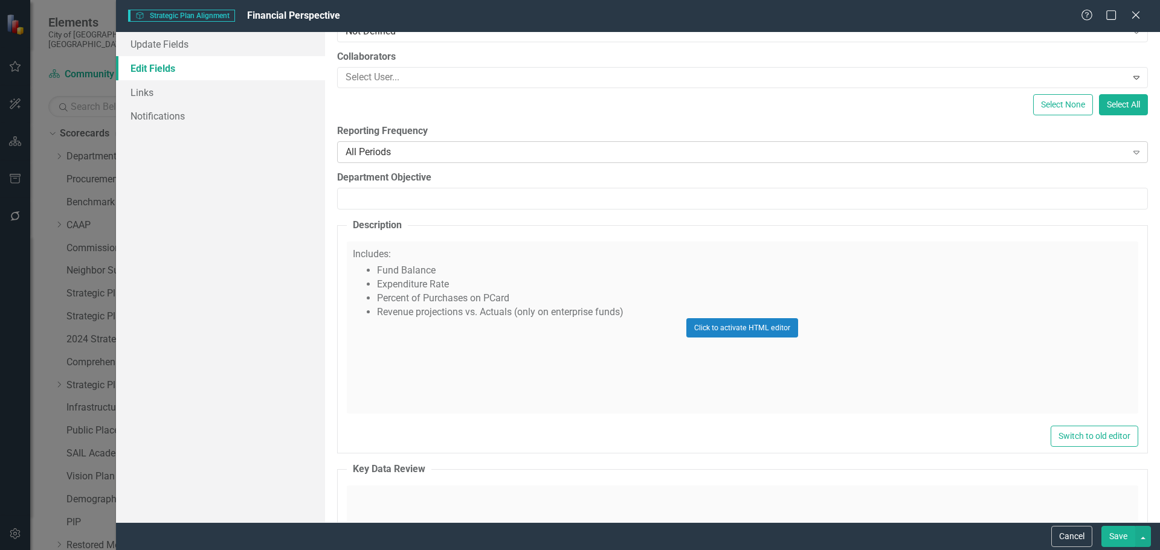
scroll to position [242, 0]
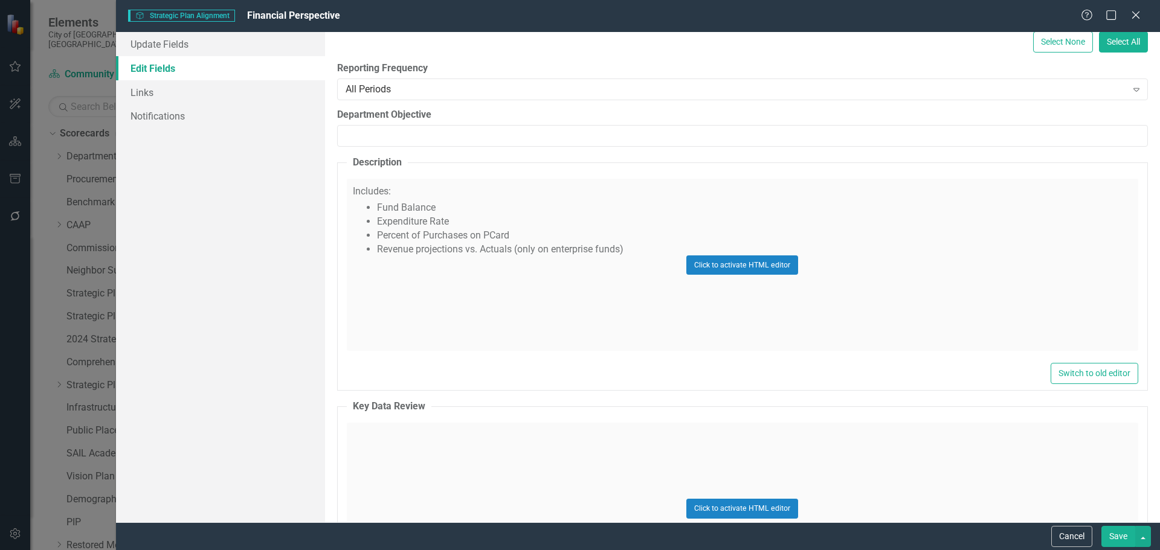
click at [1114, 535] on button "Save" at bounding box center [1118, 536] width 34 height 21
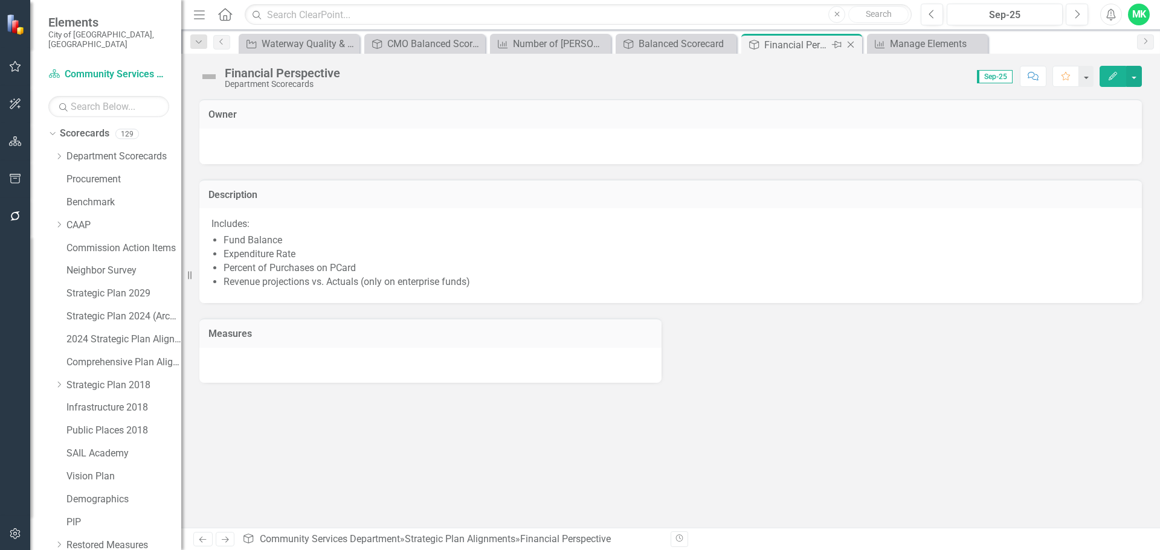
click at [820, 45] on div "Financial Perspective" at bounding box center [796, 44] width 65 height 15
click at [851, 42] on icon "Close" at bounding box center [851, 45] width 12 height 10
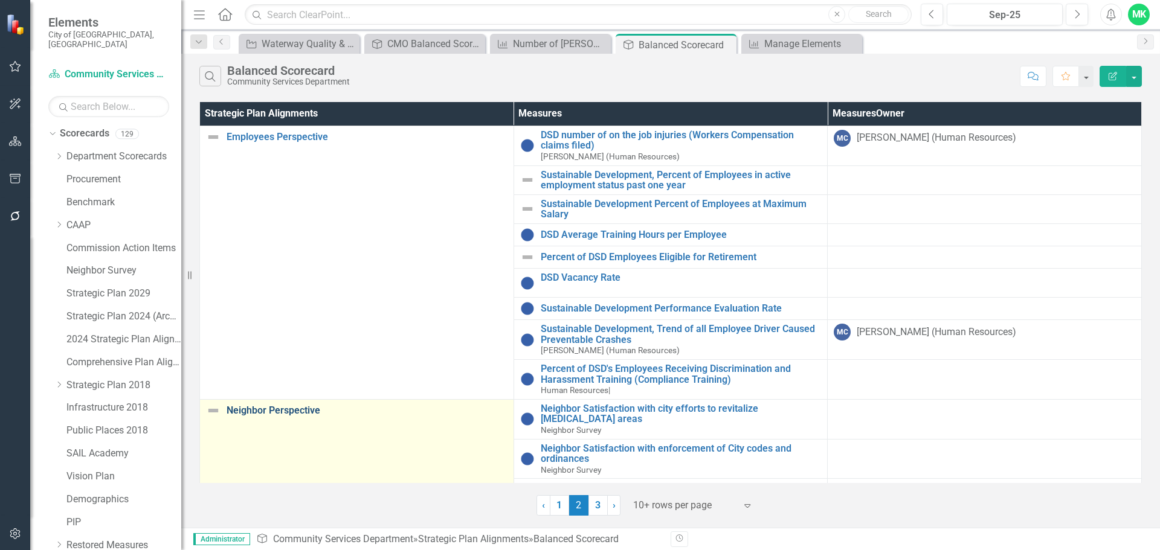
click at [289, 411] on link "Neighbor Perspective" at bounding box center [367, 410] width 281 height 11
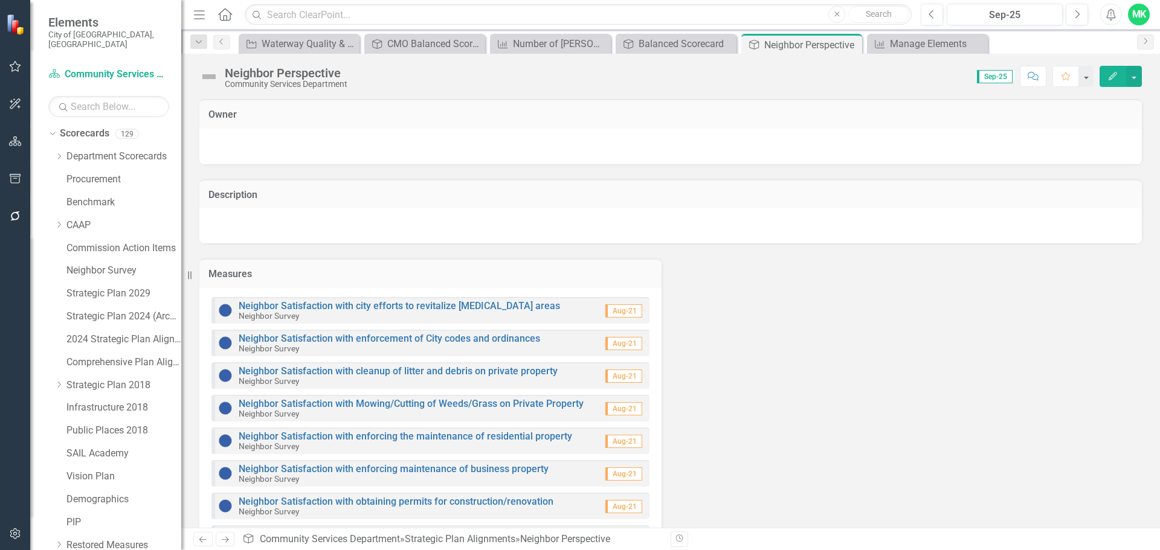
click at [1110, 72] on icon "Edit" at bounding box center [1112, 76] width 11 height 8
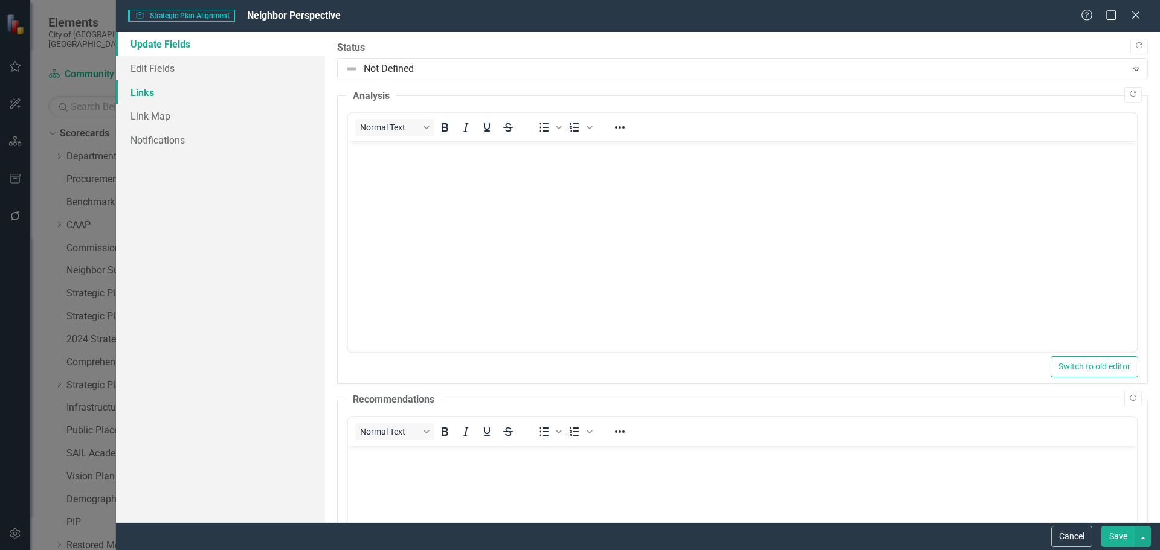
click at [146, 89] on link "Links" at bounding box center [220, 92] width 209 height 24
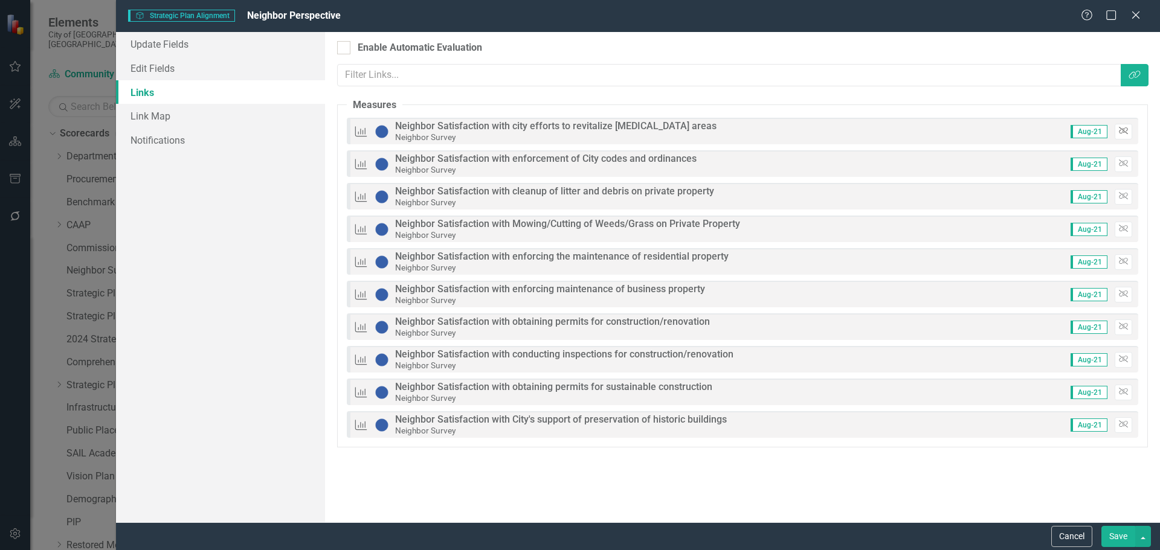
click at [1121, 132] on icon "Unlink" at bounding box center [1123, 130] width 9 height 7
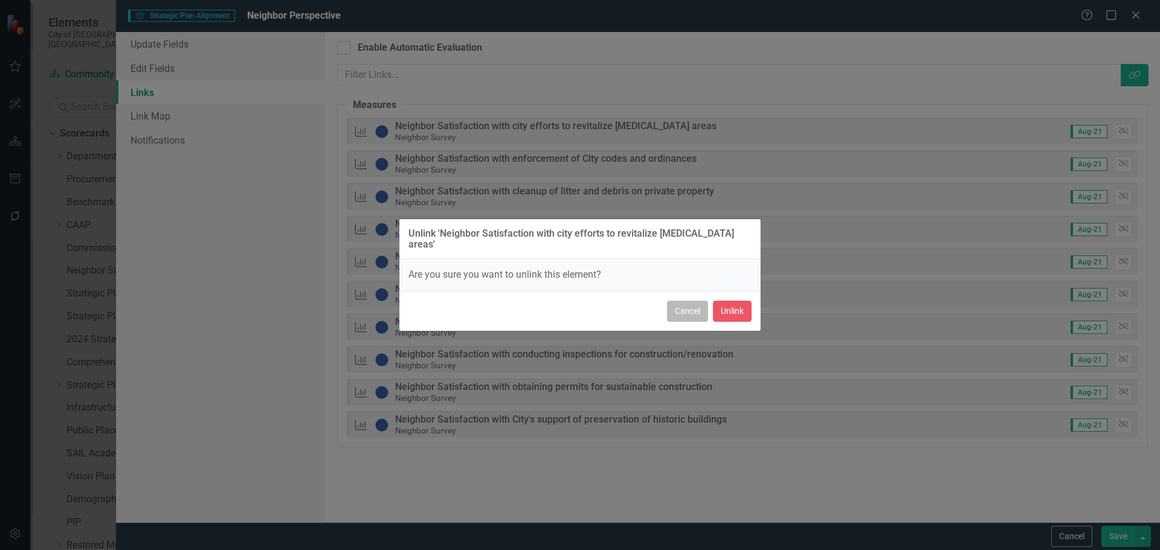
click at [685, 301] on button "Cancel" at bounding box center [687, 311] width 41 height 21
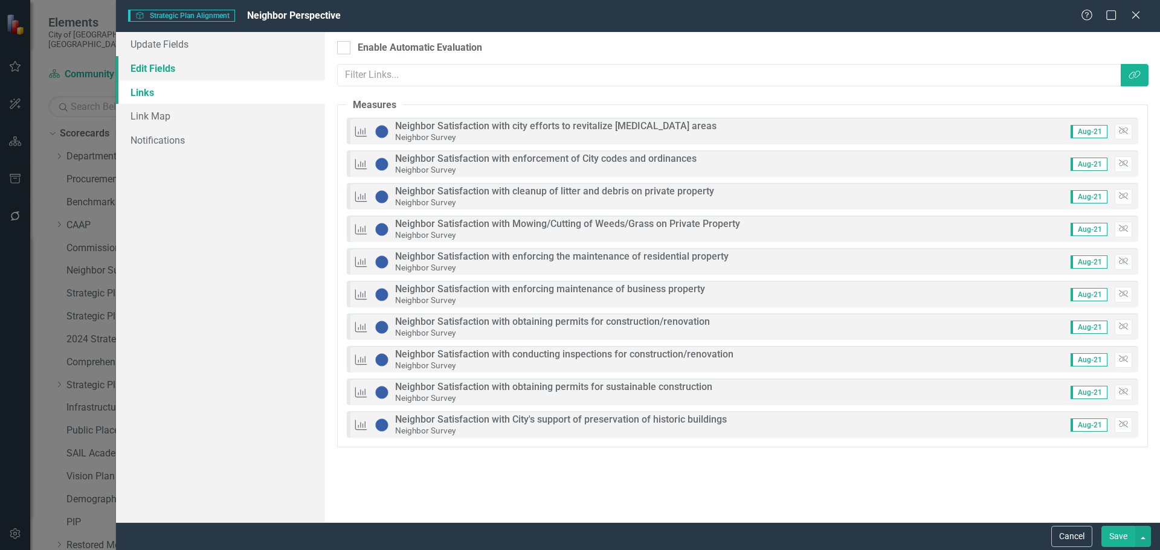
click at [149, 63] on link "Edit Fields" at bounding box center [220, 68] width 209 height 24
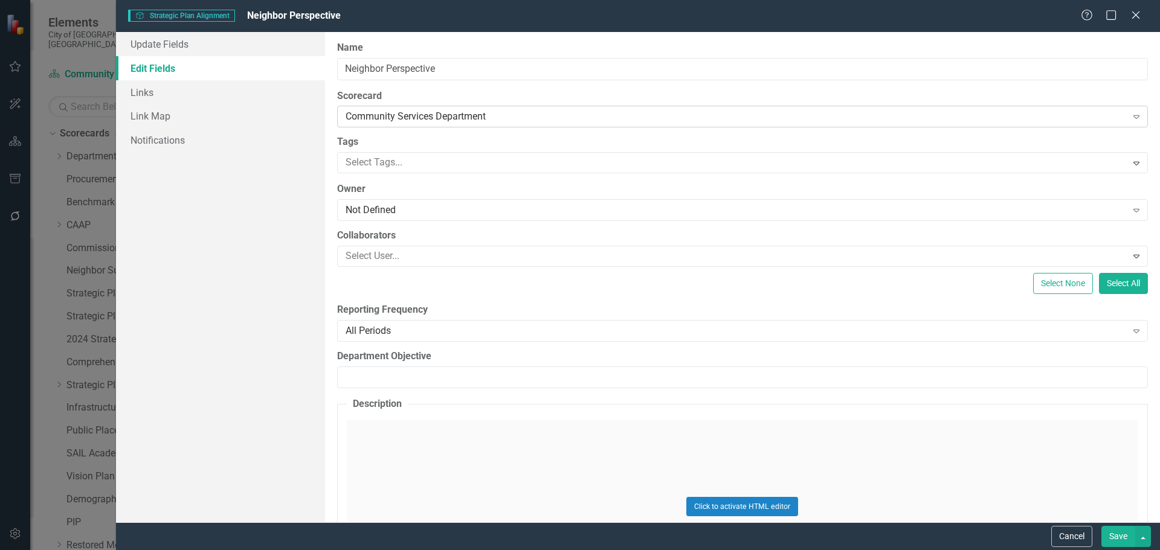
click at [596, 117] on div "Community Services Department" at bounding box center [736, 117] width 781 height 14
click at [421, 550] on div "Department Scorecards" at bounding box center [582, 560] width 1141 height 14
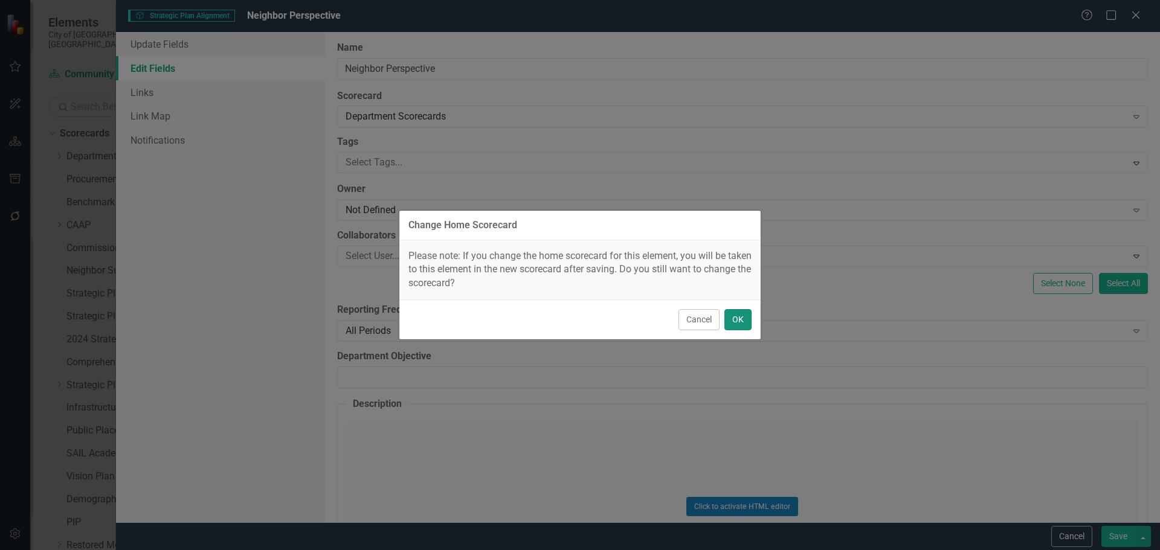
click at [737, 321] on button "OK" at bounding box center [737, 319] width 27 height 21
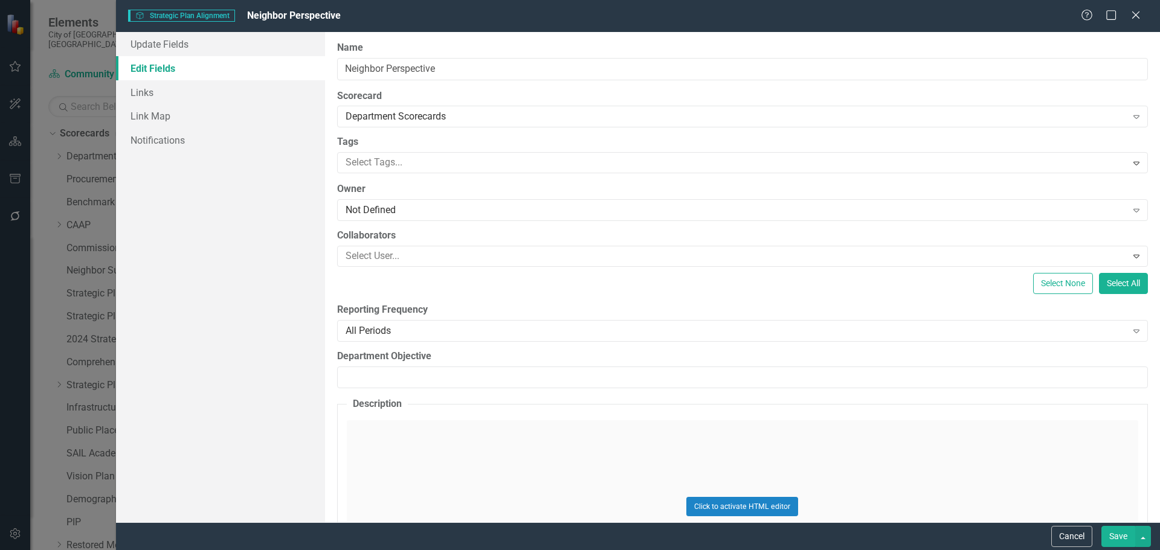
click at [1118, 537] on button "Save" at bounding box center [1118, 536] width 34 height 21
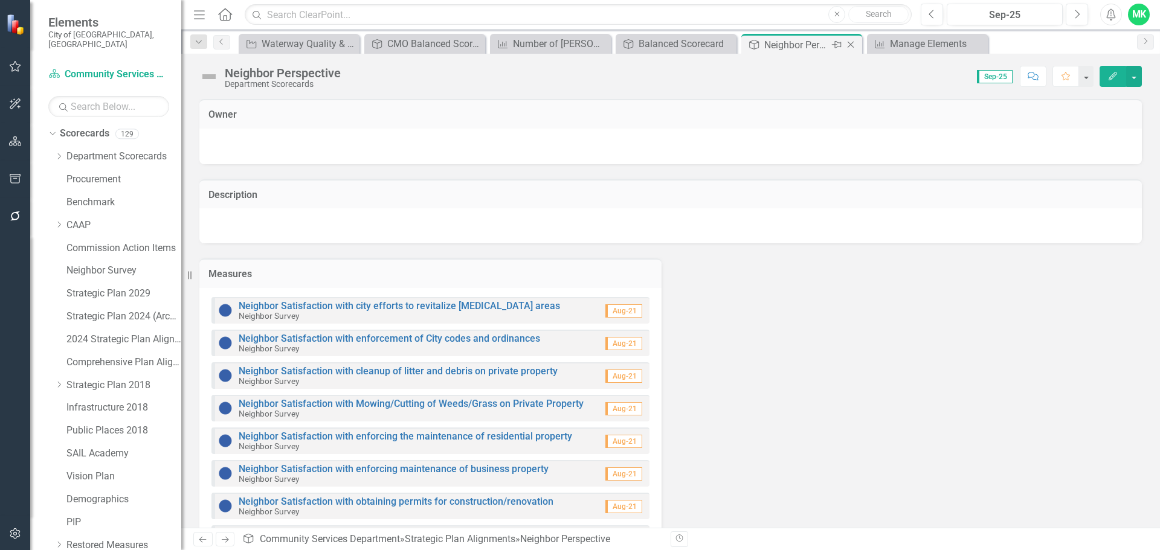
click at [848, 45] on icon "Close" at bounding box center [851, 45] width 12 height 10
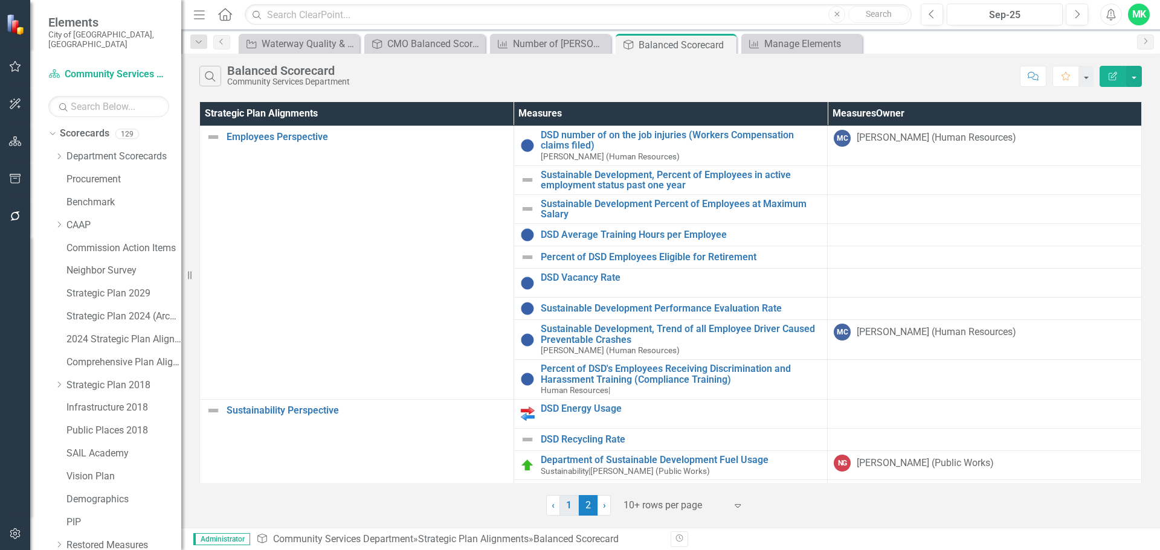
click at [570, 508] on link "1" at bounding box center [568, 505] width 19 height 21
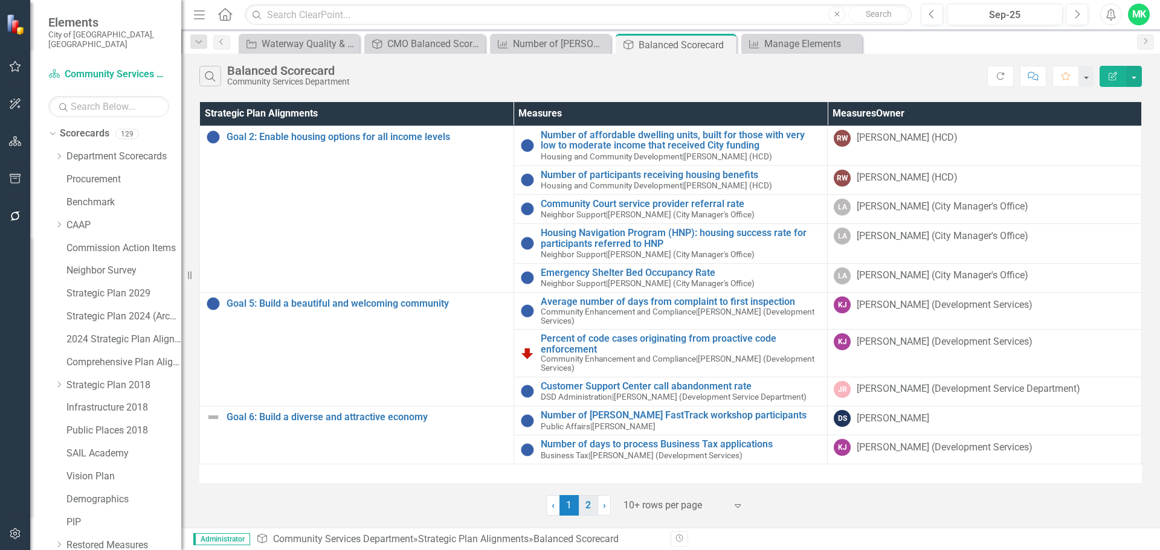
click at [590, 509] on link "2" at bounding box center [588, 505] width 19 height 21
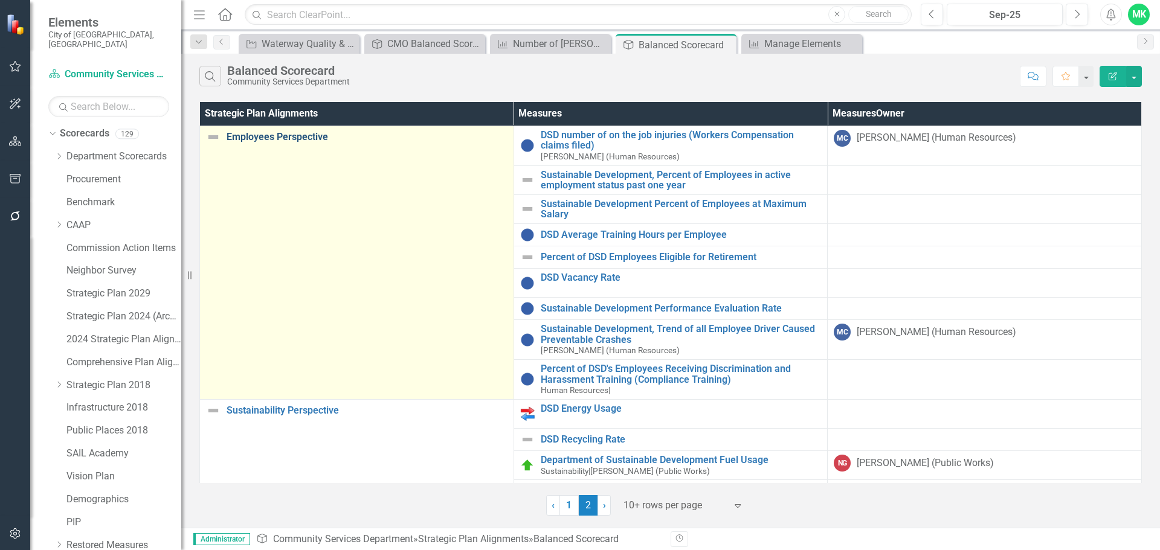
click at [266, 134] on link "Employees Perspective" at bounding box center [367, 137] width 281 height 11
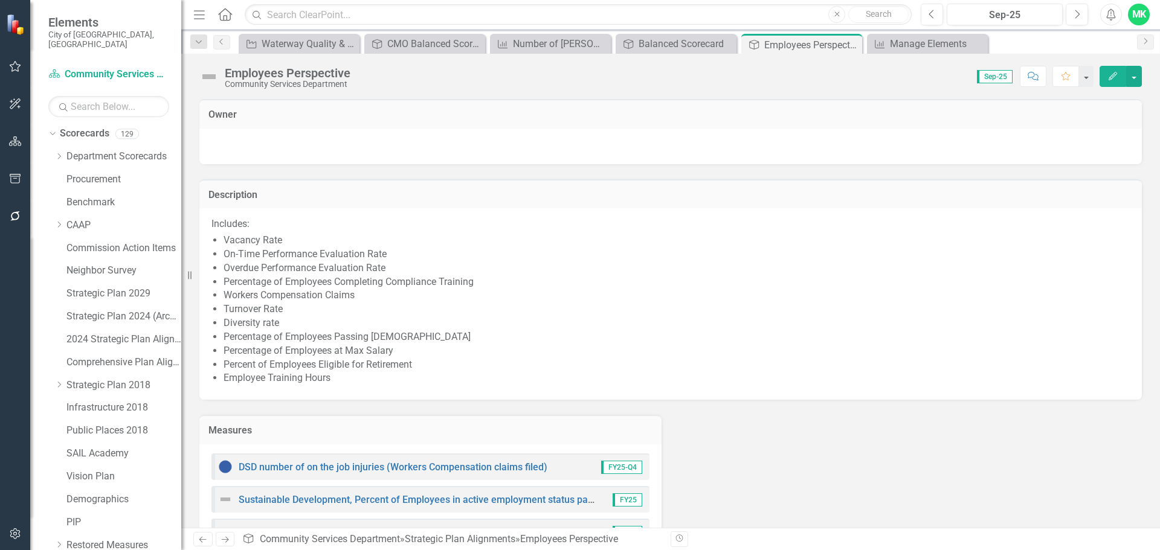
click at [1109, 77] on icon "Edit" at bounding box center [1112, 76] width 11 height 8
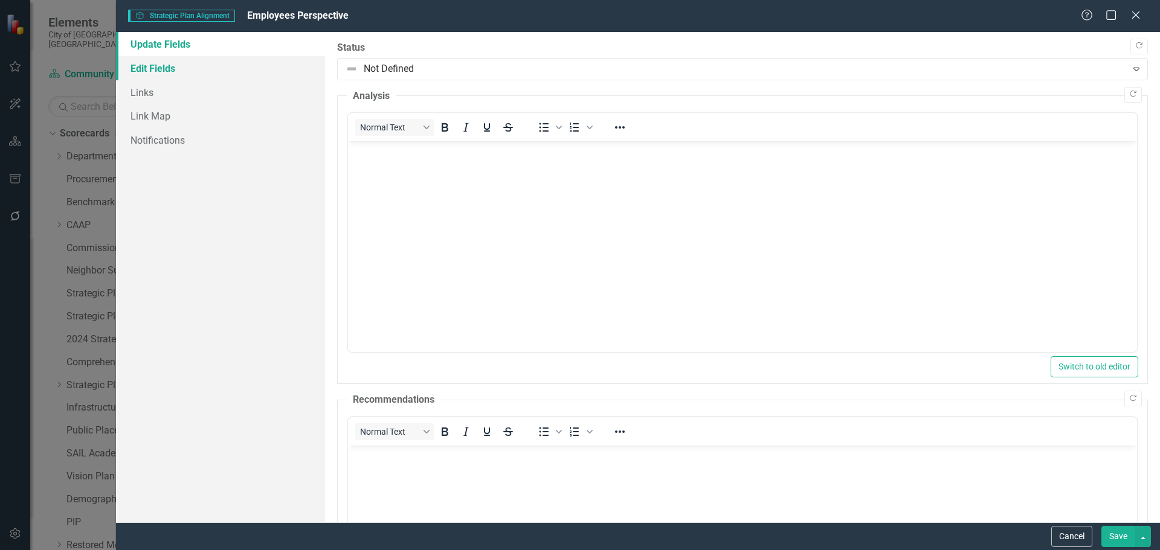
click at [153, 71] on link "Edit Fields" at bounding box center [220, 68] width 209 height 24
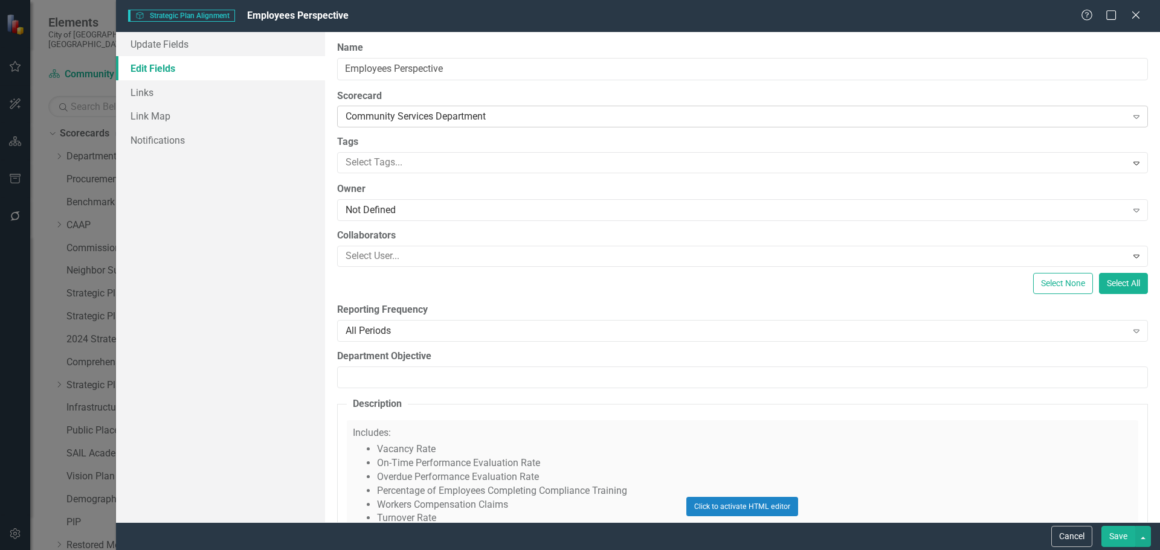
click at [1131, 119] on icon "Expand" at bounding box center [1136, 117] width 12 height 10
click at [471, 550] on div "Department Scorecards" at bounding box center [582, 560] width 1141 height 14
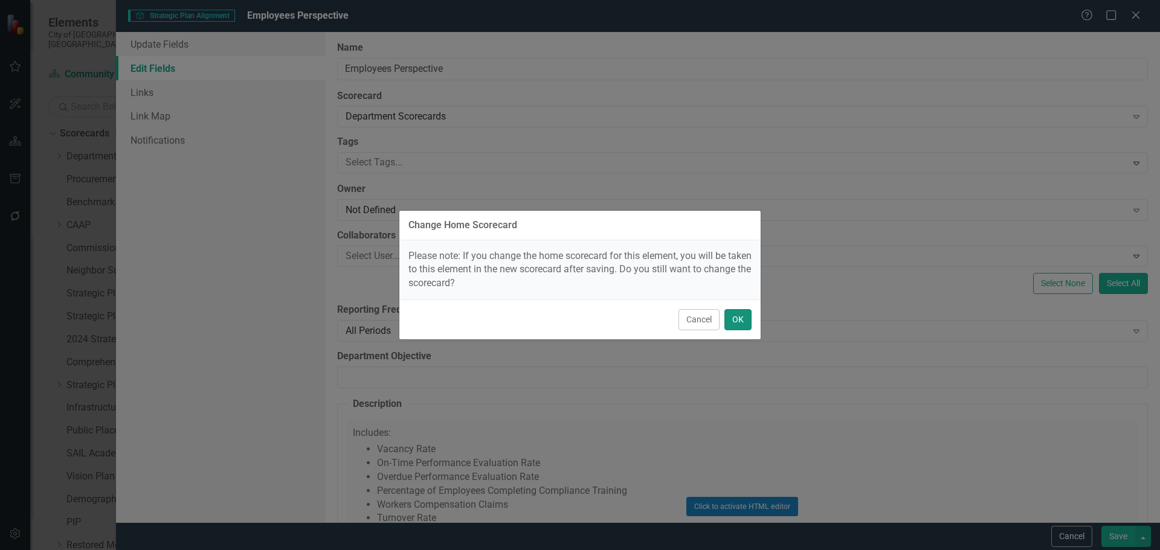
click at [726, 321] on button "OK" at bounding box center [737, 319] width 27 height 21
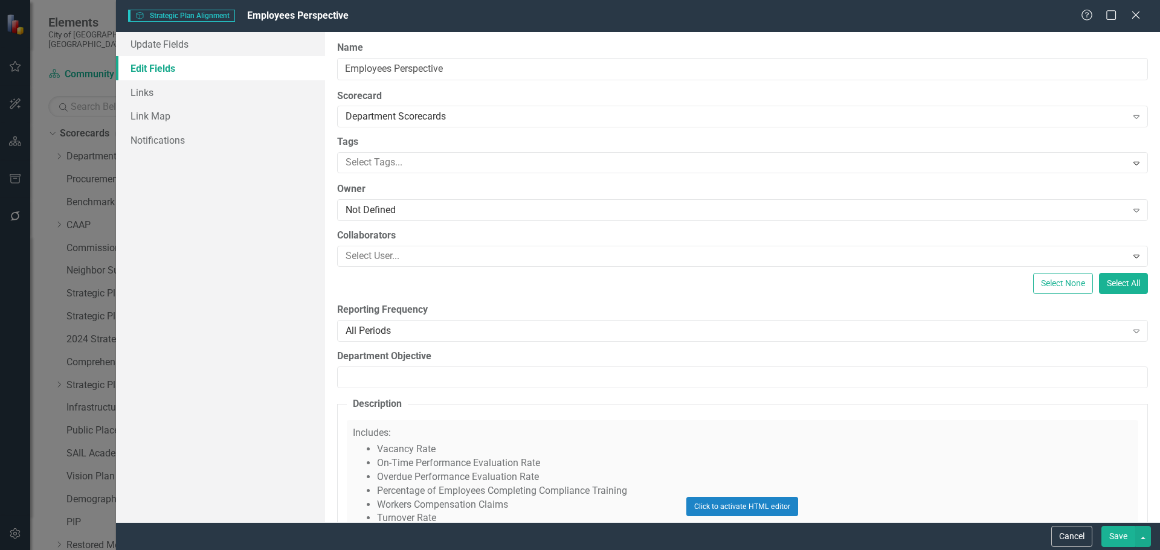
click at [1118, 534] on button "Save" at bounding box center [1118, 536] width 34 height 21
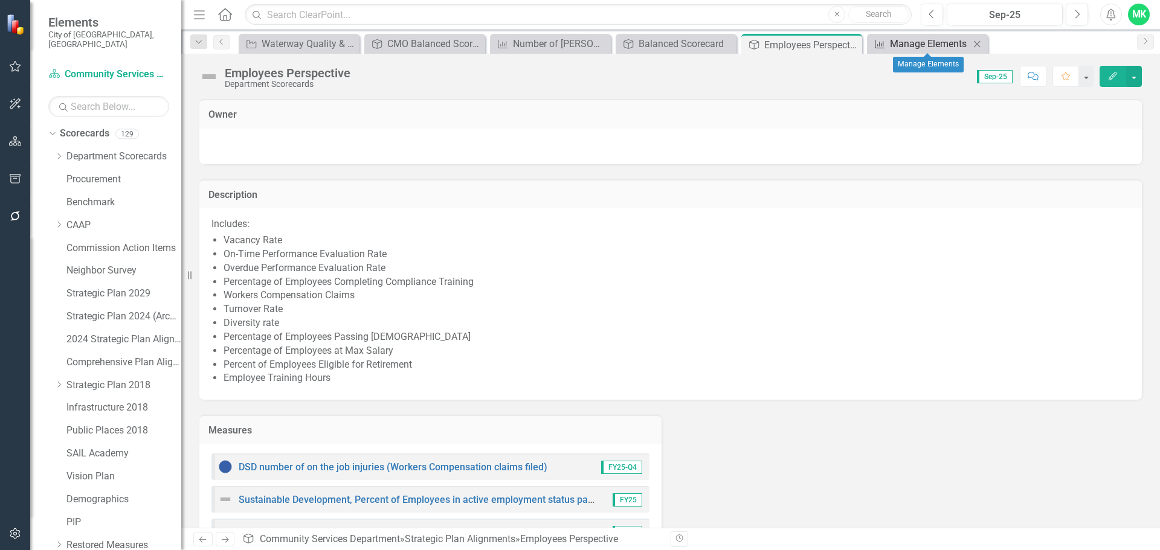
click at [909, 42] on div "Manage Elements" at bounding box center [930, 43] width 80 height 15
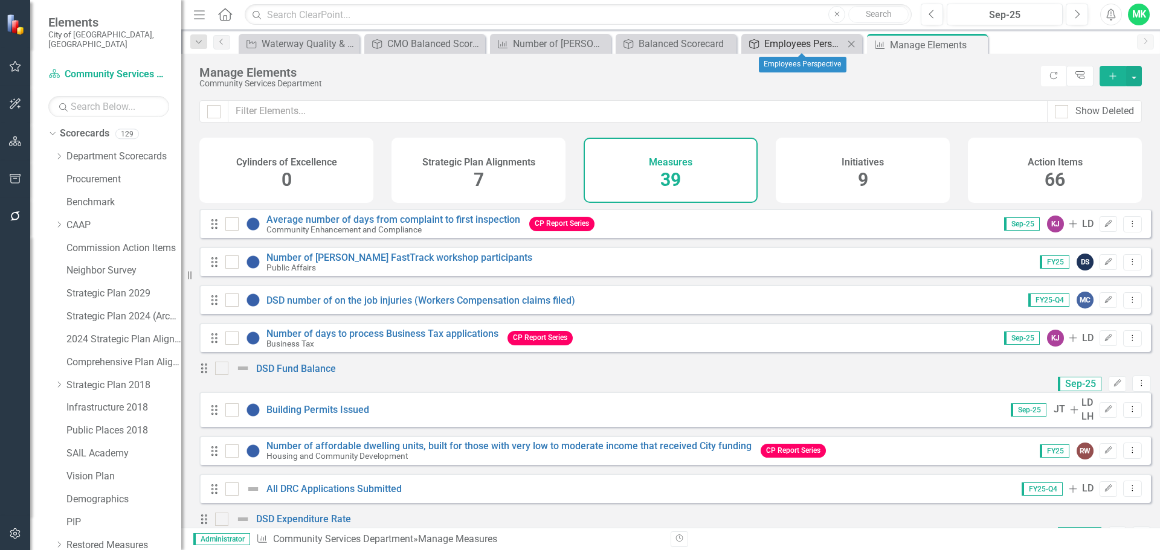
click at [810, 47] on div "Employees Perspective" at bounding box center [804, 43] width 80 height 15
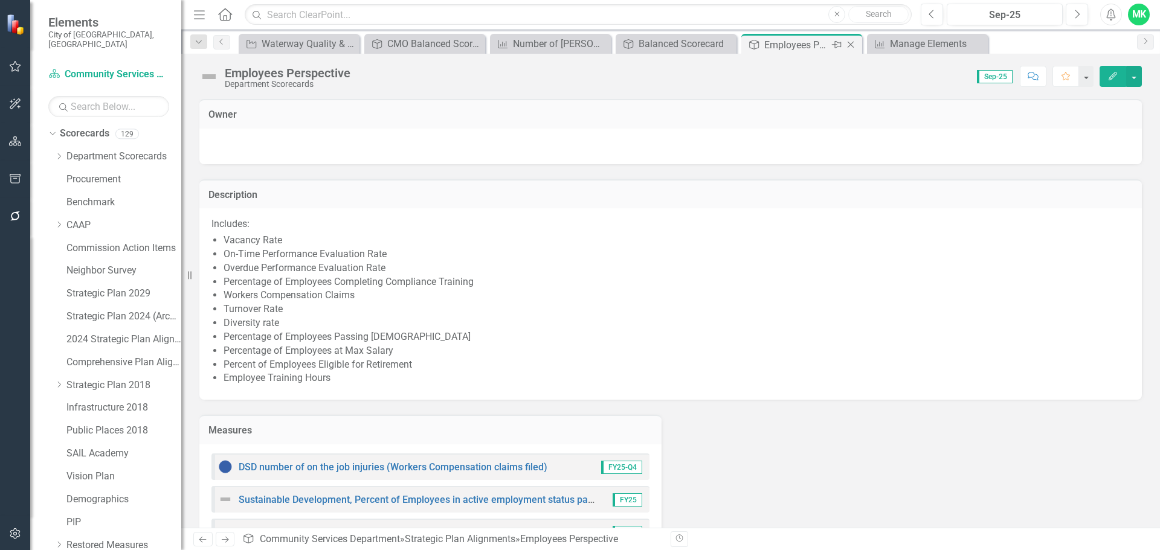
click at [853, 39] on div "Close" at bounding box center [851, 44] width 15 height 15
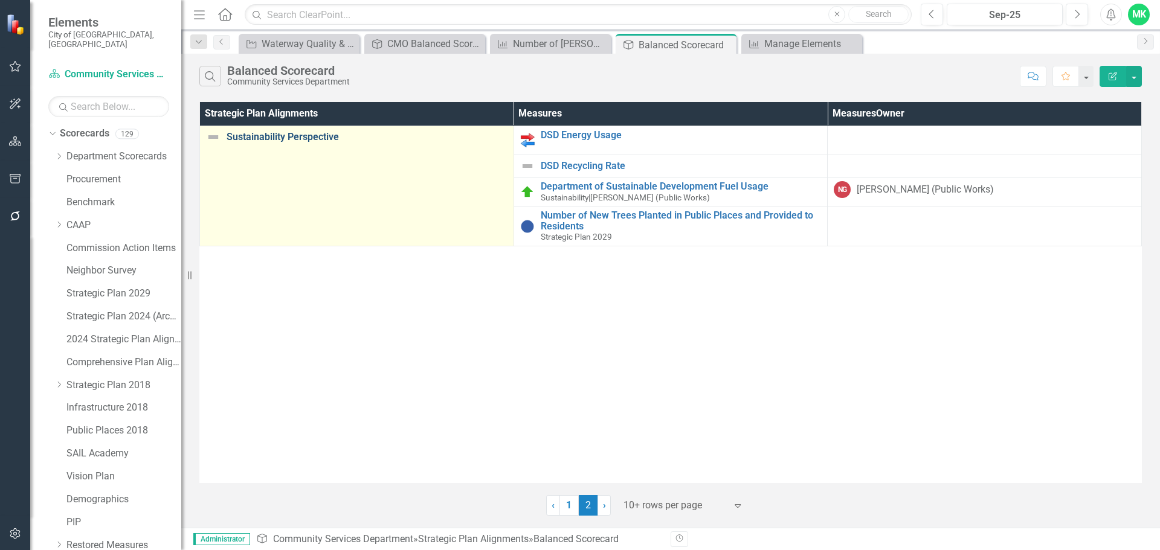
click at [273, 138] on link "Sustainability Perspective" at bounding box center [367, 137] width 281 height 11
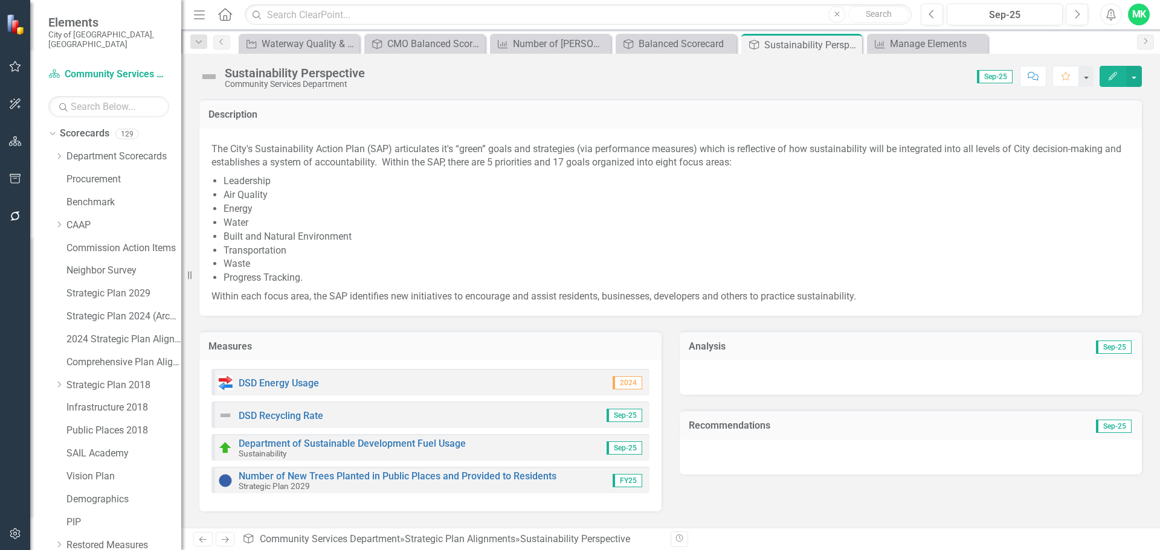
click at [1105, 79] on button "Edit" at bounding box center [1113, 76] width 27 height 21
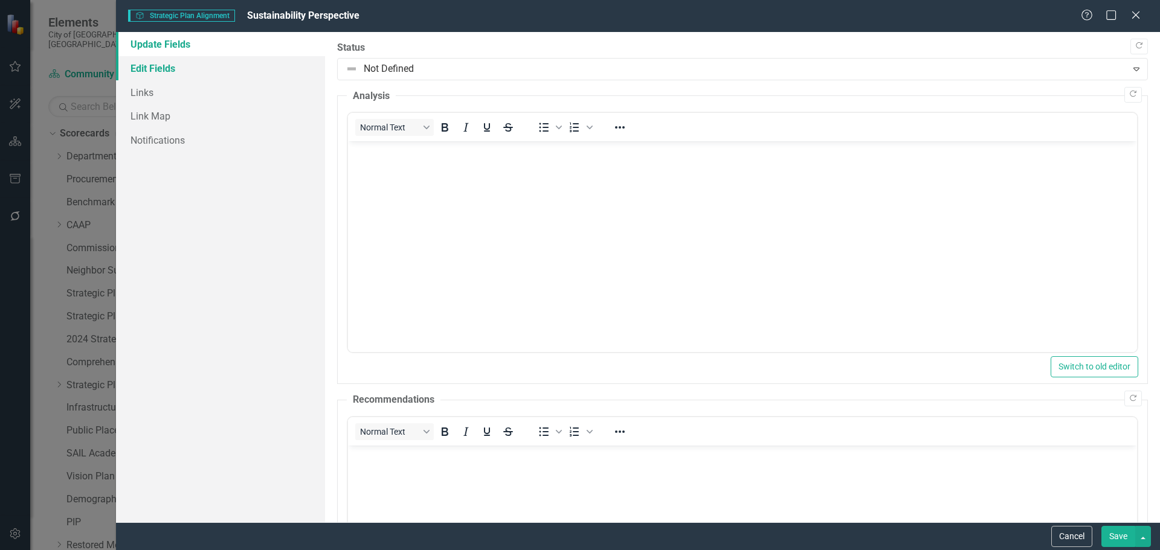
click at [146, 63] on link "Edit Fields" at bounding box center [220, 68] width 209 height 24
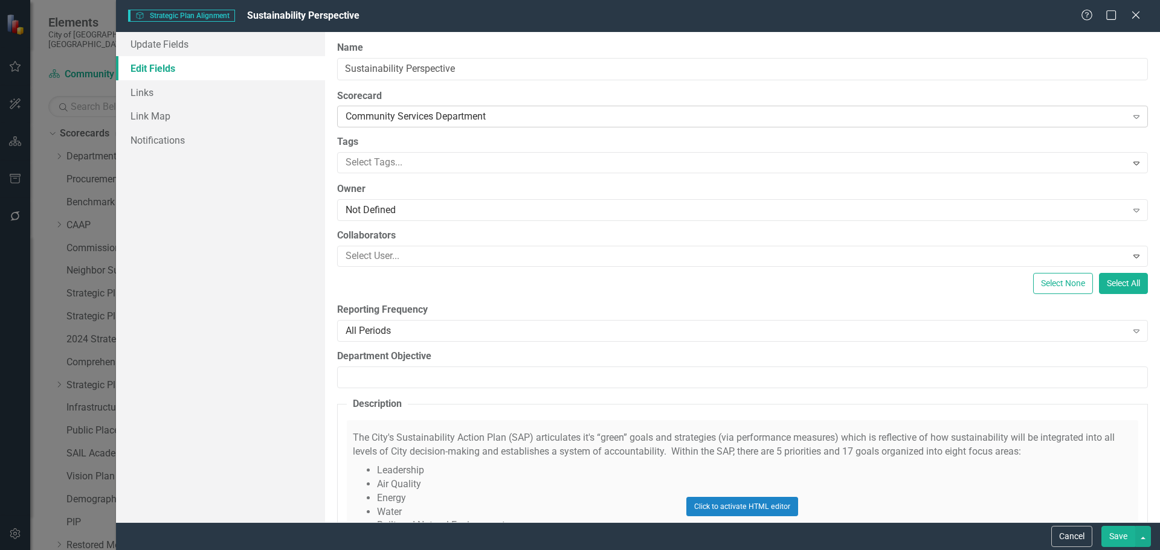
click at [434, 113] on div "Community Services Department" at bounding box center [736, 117] width 781 height 14
click at [553, 550] on div "Department Scorecards" at bounding box center [582, 560] width 1141 height 14
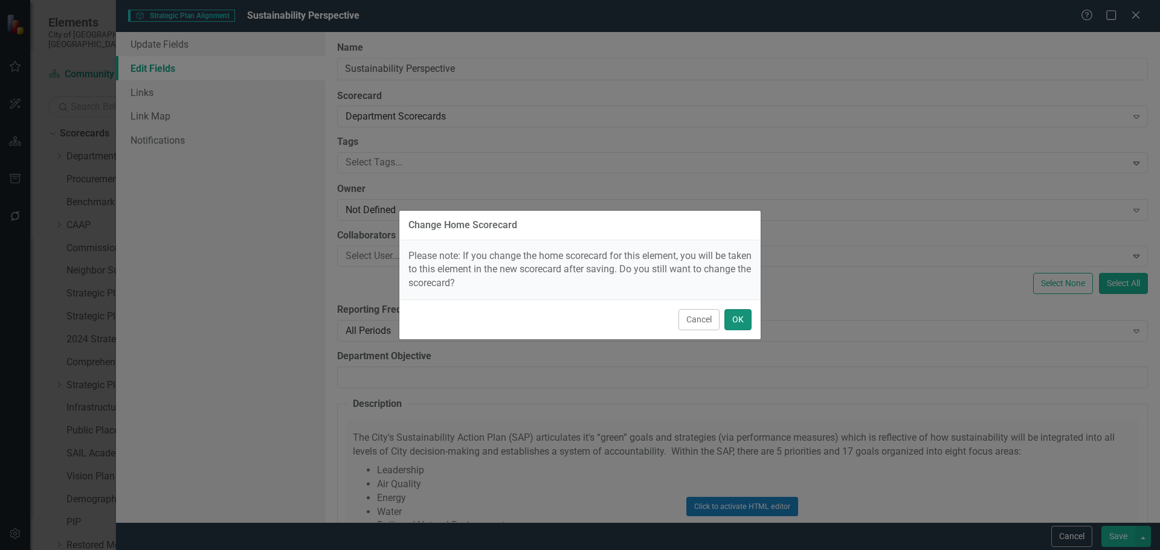
click at [741, 327] on button "OK" at bounding box center [737, 319] width 27 height 21
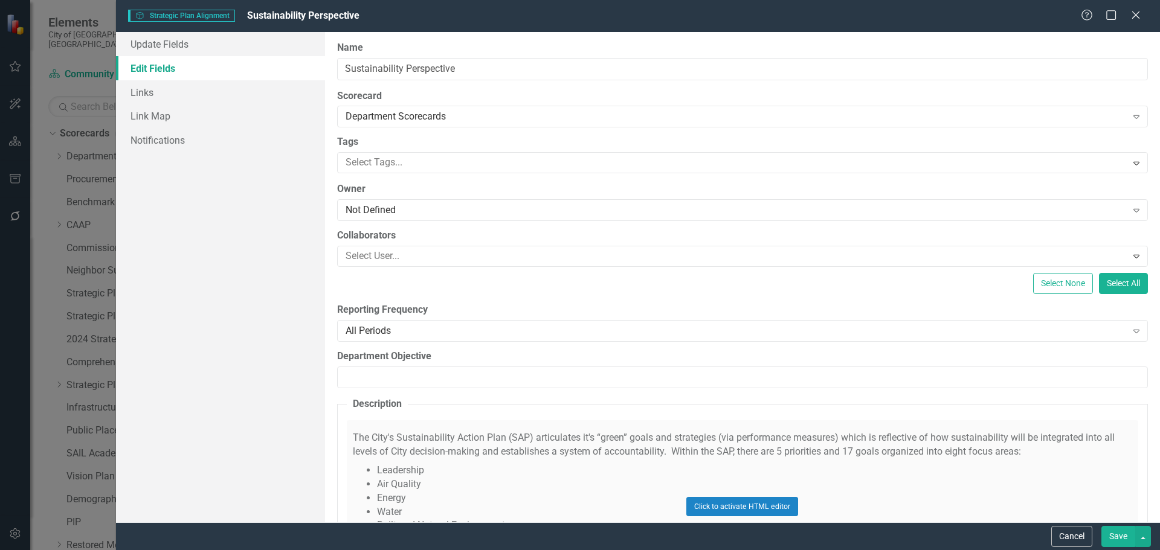
click at [1115, 539] on button "Save" at bounding box center [1118, 536] width 34 height 21
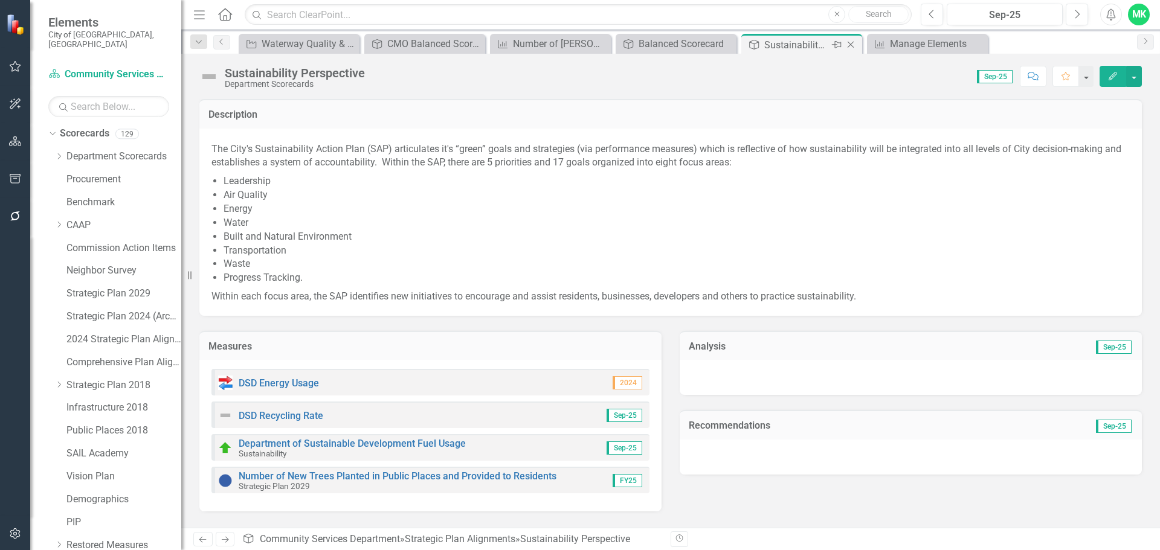
click at [847, 44] on icon "Close" at bounding box center [851, 45] width 12 height 10
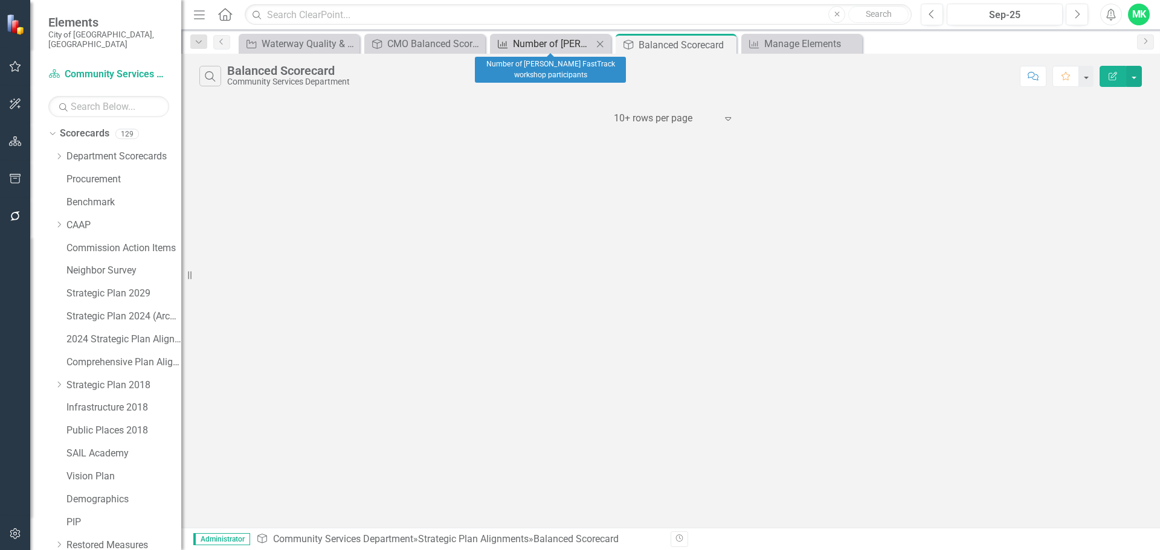
click at [546, 40] on div "Number of [PERSON_NAME] FastTrack workshop participants" at bounding box center [553, 43] width 80 height 15
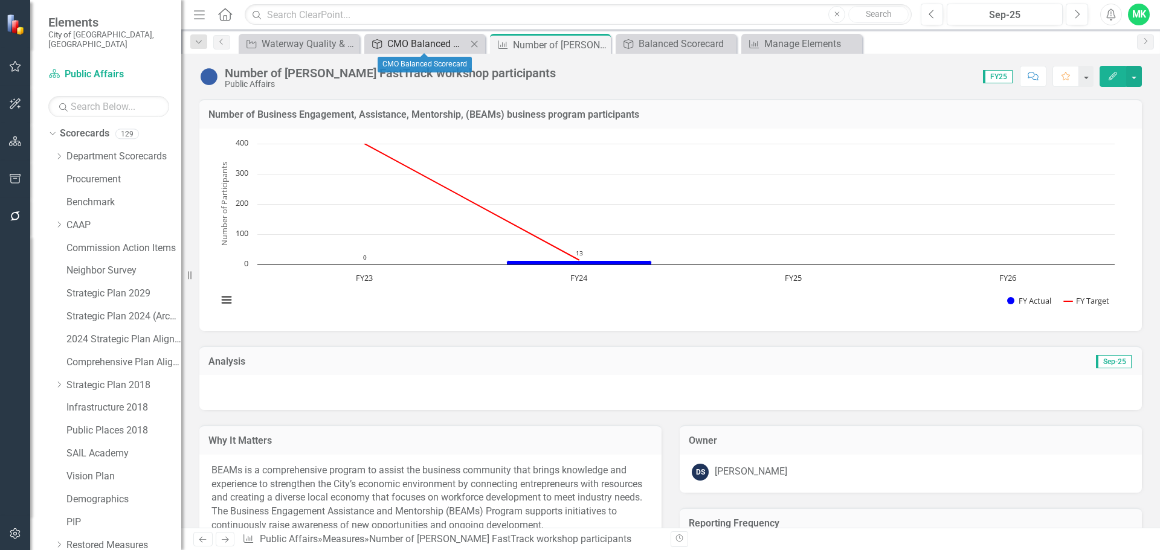
click at [413, 42] on div "CMO Balanced Scorecard" at bounding box center [427, 43] width 80 height 15
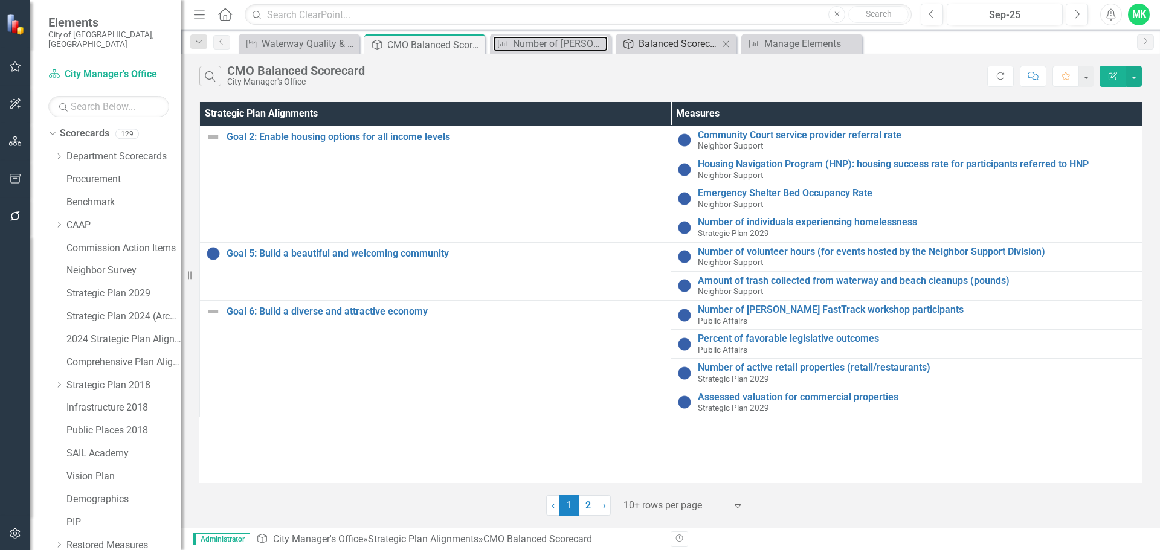
click at [553, 48] on div "Number of [PERSON_NAME] FastTrack workshop participants" at bounding box center [560, 43] width 95 height 15
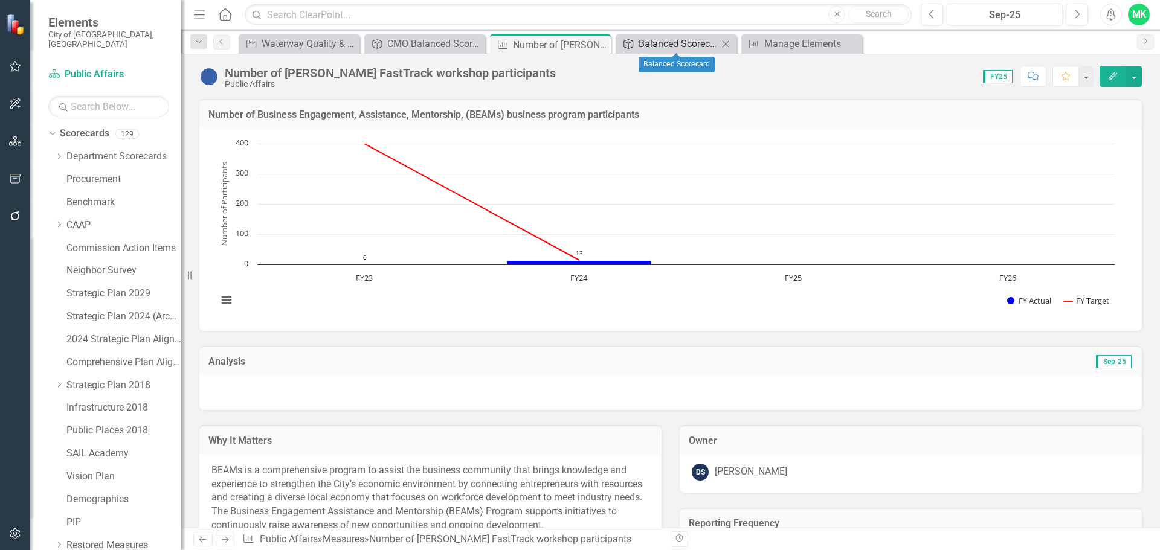
click at [695, 43] on div "Balanced Scorecard" at bounding box center [679, 43] width 80 height 15
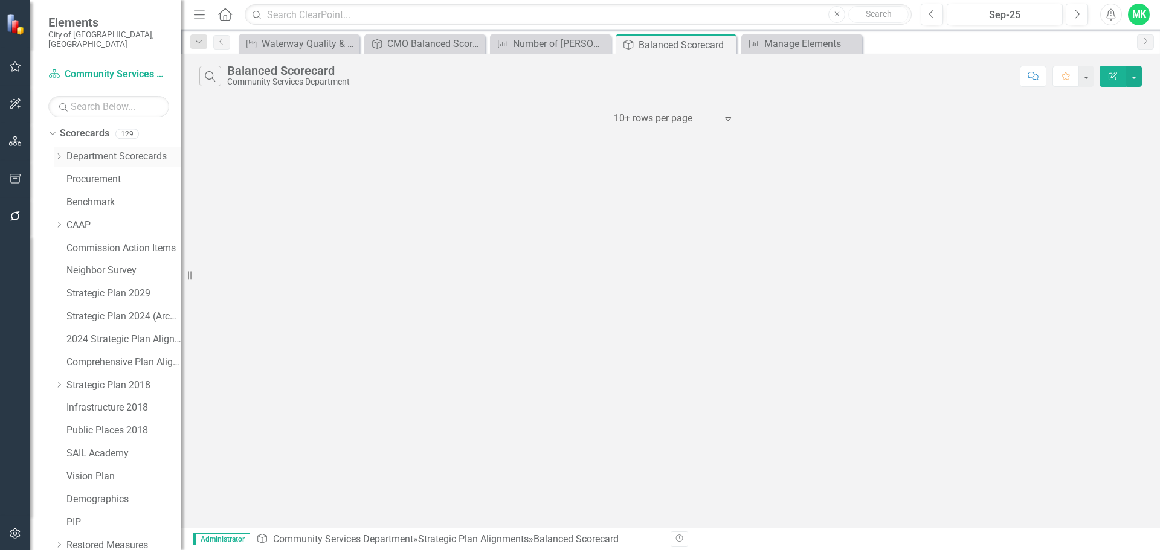
click at [60, 153] on icon at bounding box center [59, 156] width 3 height 6
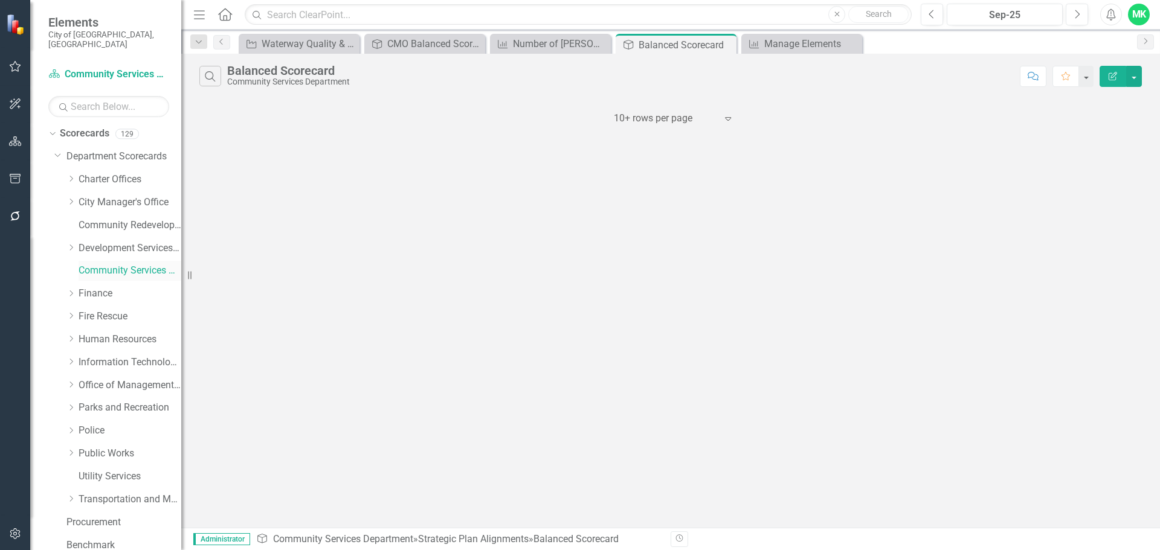
click at [96, 264] on link "Community Services Department" at bounding box center [130, 271] width 103 height 14
click at [106, 242] on link "Development Services Department" at bounding box center [130, 249] width 103 height 14
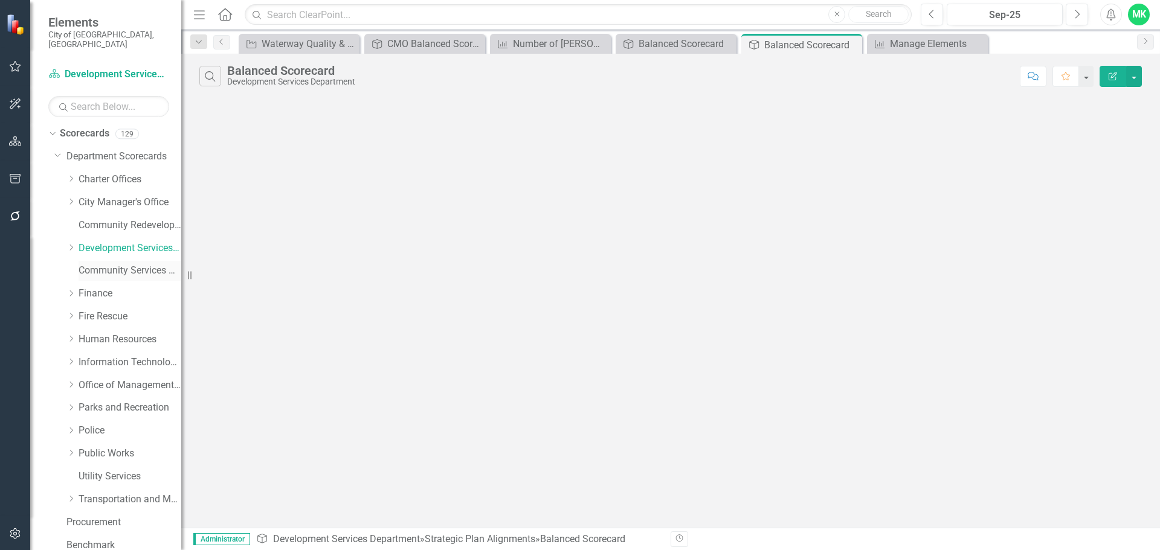
click at [111, 264] on link "Community Services Department" at bounding box center [130, 271] width 103 height 14
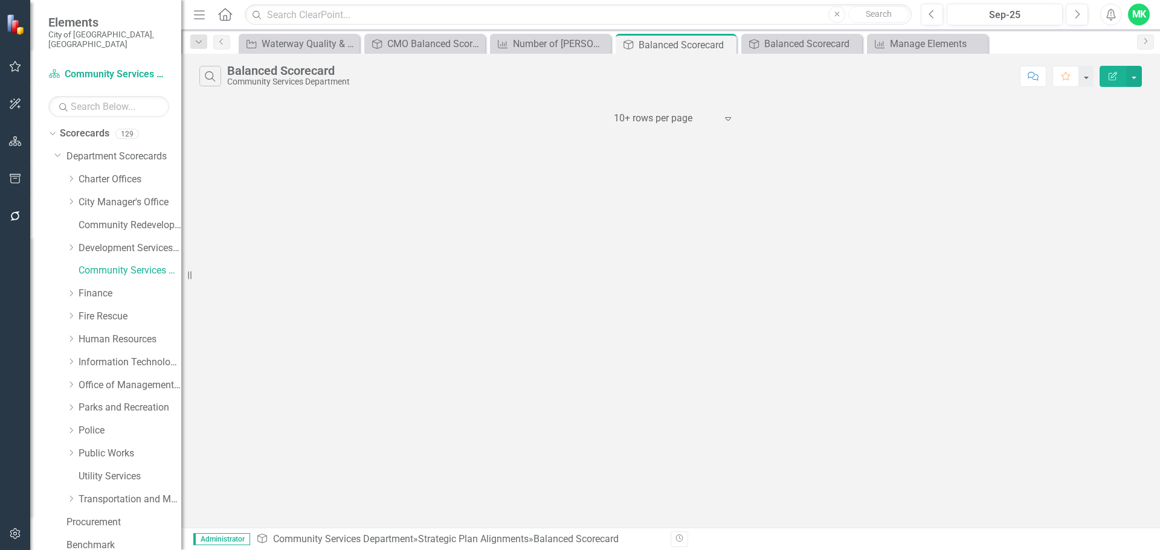
click at [220, 540] on span "Administrator" at bounding box center [221, 539] width 57 height 12
click at [221, 539] on span "Administrator" at bounding box center [221, 539] width 57 height 12
click at [494, 539] on link "Strategic Plan Alignments" at bounding box center [473, 538] width 111 height 11
click at [587, 539] on div "Balanced Scorecard" at bounding box center [575, 538] width 85 height 11
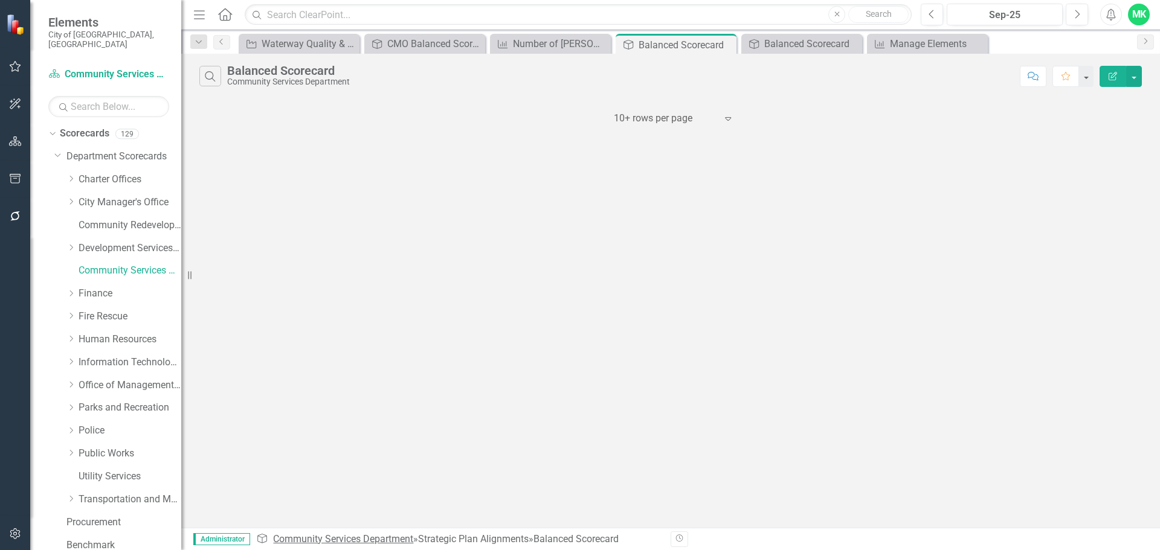
click at [337, 535] on link "Community Services Department" at bounding box center [343, 538] width 140 height 11
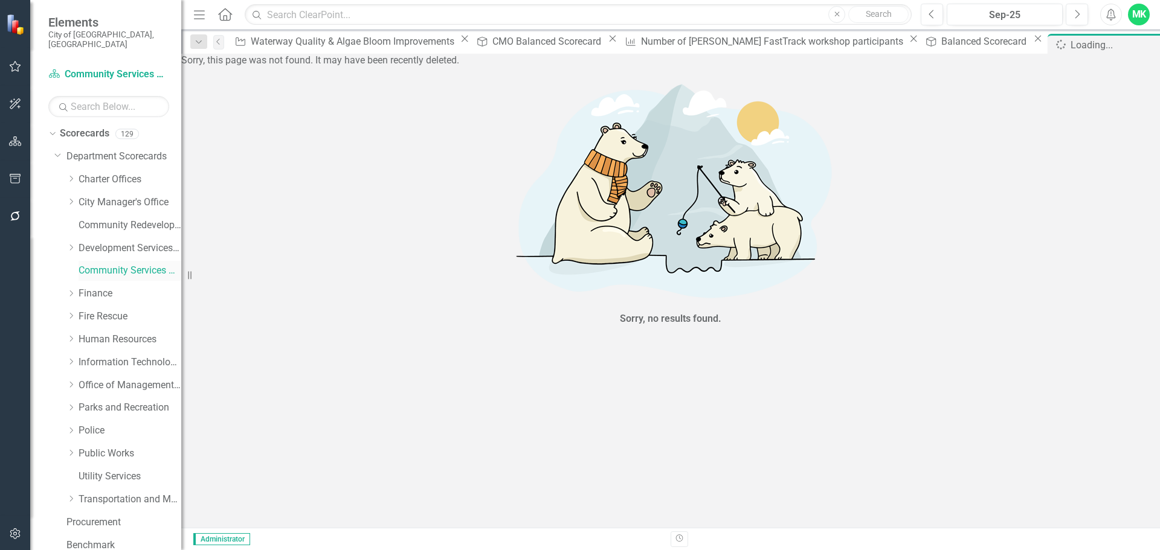
click at [119, 264] on link "Community Services Department" at bounding box center [130, 271] width 103 height 14
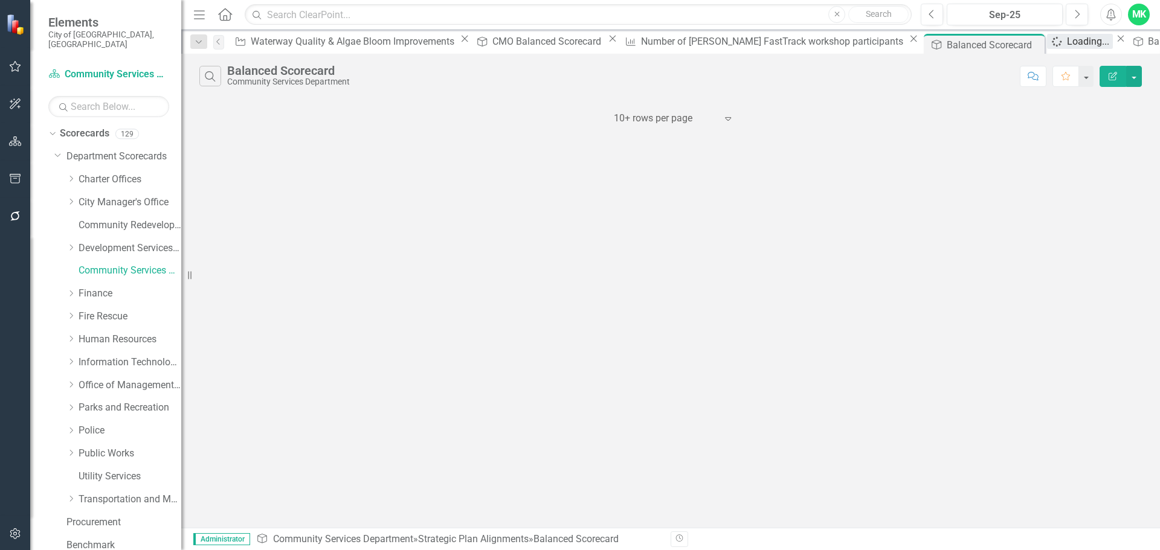
click at [1067, 45] on div "Loading..." at bounding box center [1090, 41] width 46 height 15
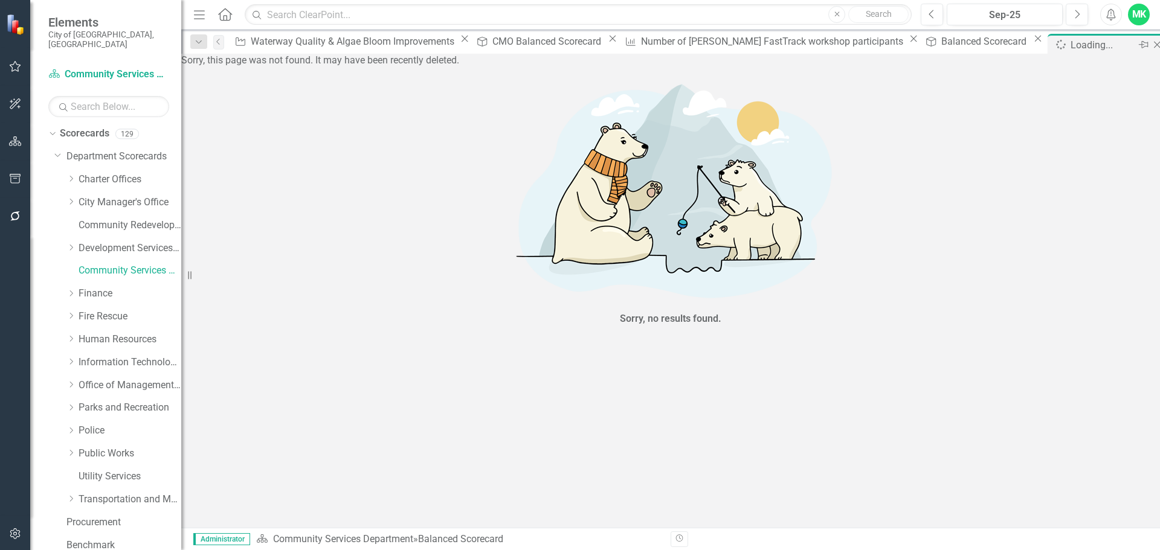
click at [1151, 42] on icon "Close" at bounding box center [1157, 45] width 12 height 10
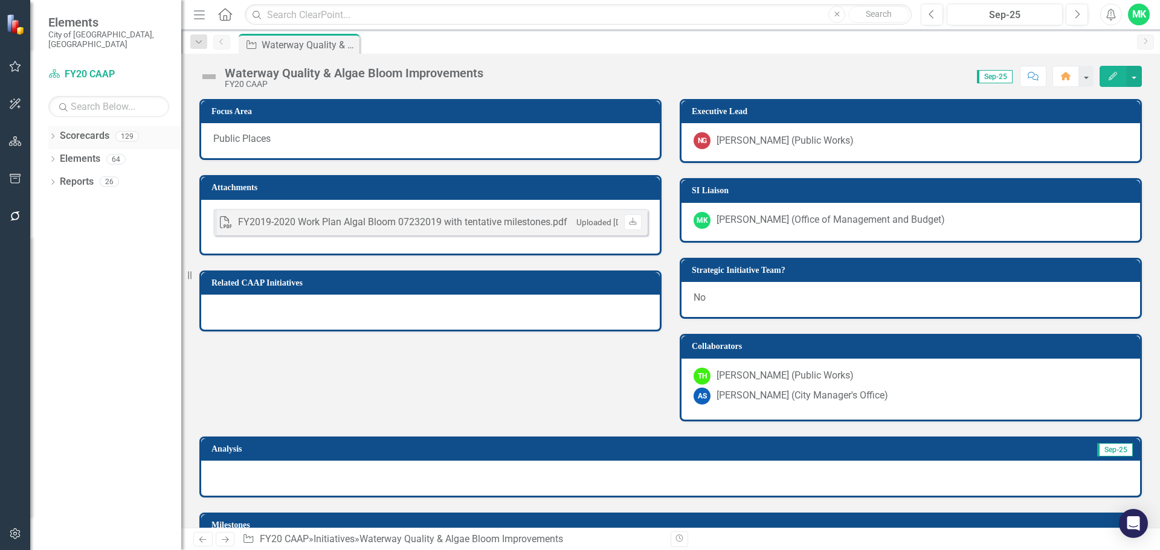
click at [53, 134] on icon "Dropdown" at bounding box center [52, 137] width 8 height 7
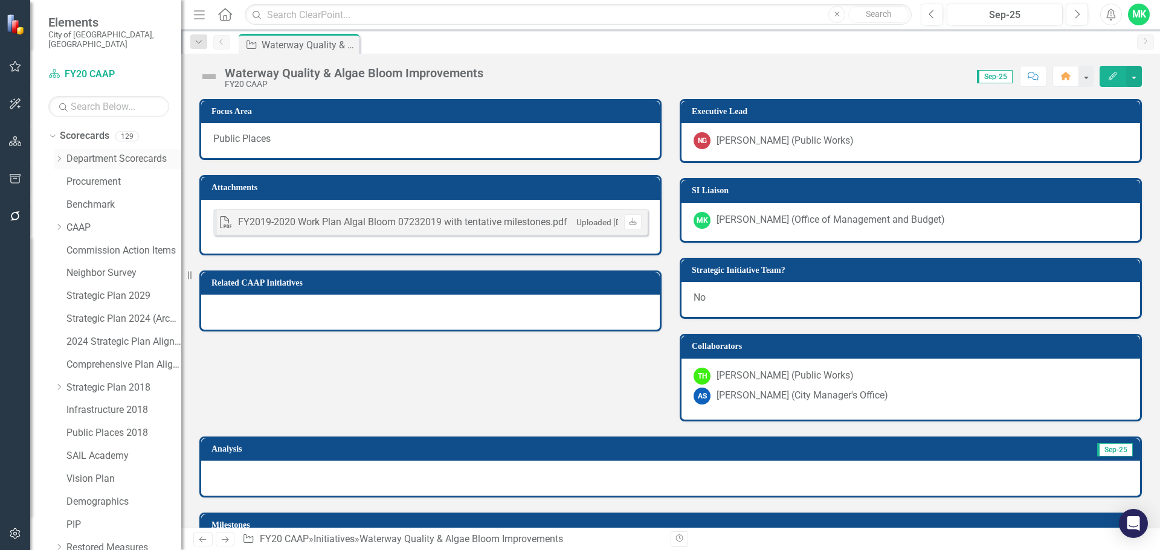
click at [57, 155] on icon "Dropdown" at bounding box center [58, 158] width 9 height 7
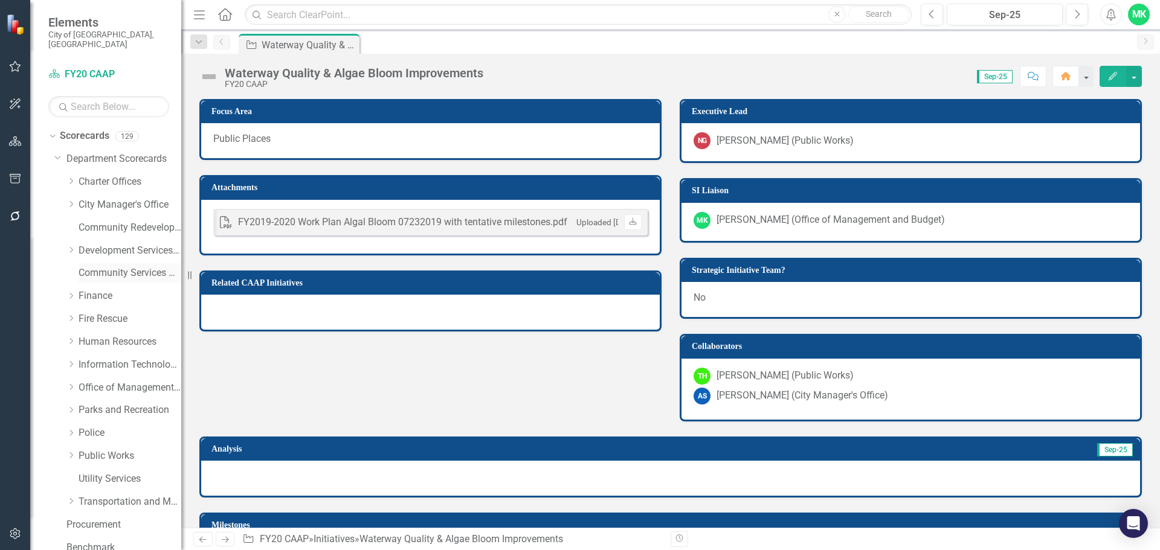
click at [100, 266] on link "Community Services Department" at bounding box center [130, 273] width 103 height 14
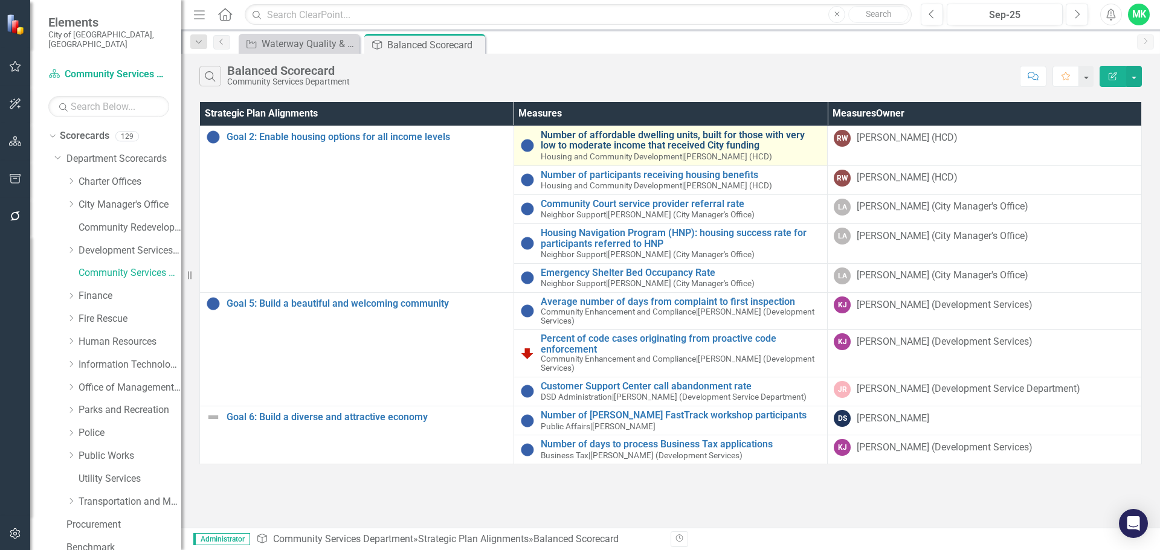
click at [720, 138] on link "Number of affordable dwelling units, built for those with very low to moderate …" at bounding box center [681, 140] width 281 height 21
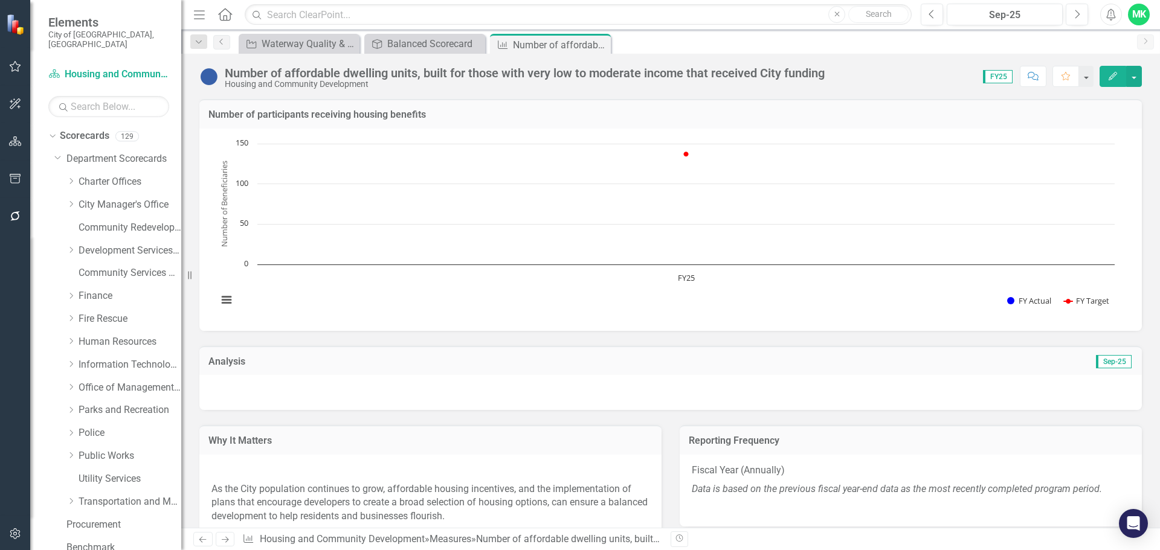
click at [1118, 79] on button "Edit" at bounding box center [1113, 76] width 27 height 21
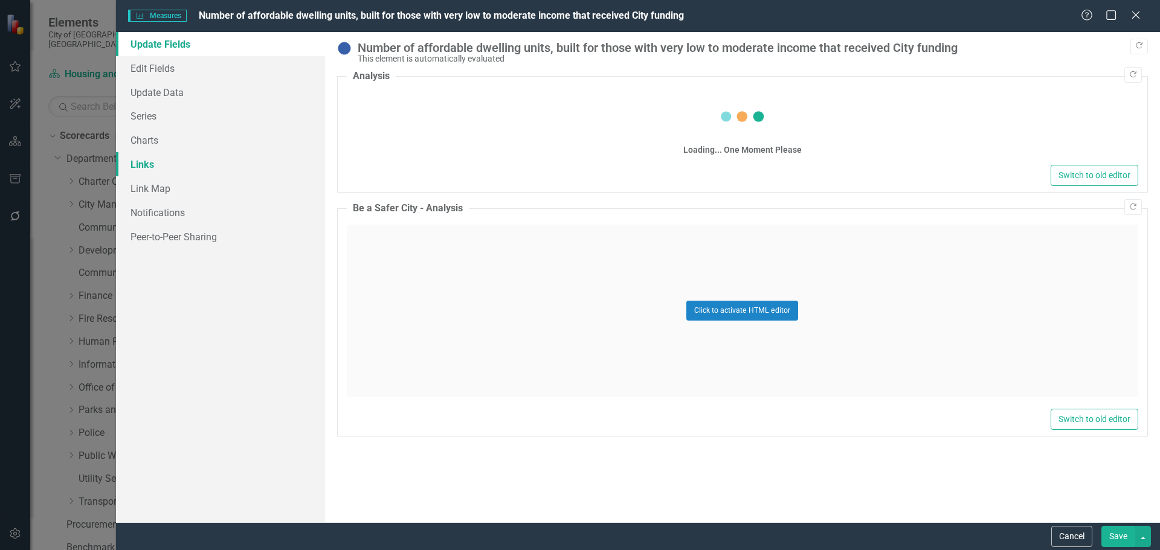
click at [136, 165] on link "Links" at bounding box center [220, 164] width 209 height 24
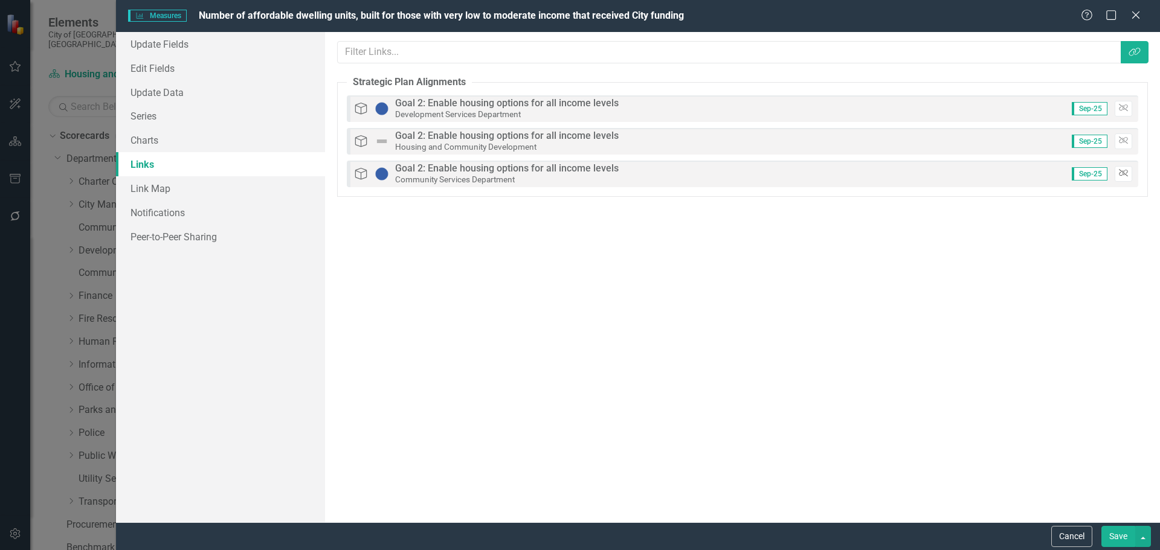
click at [1125, 171] on icon "Unlink" at bounding box center [1123, 173] width 9 height 7
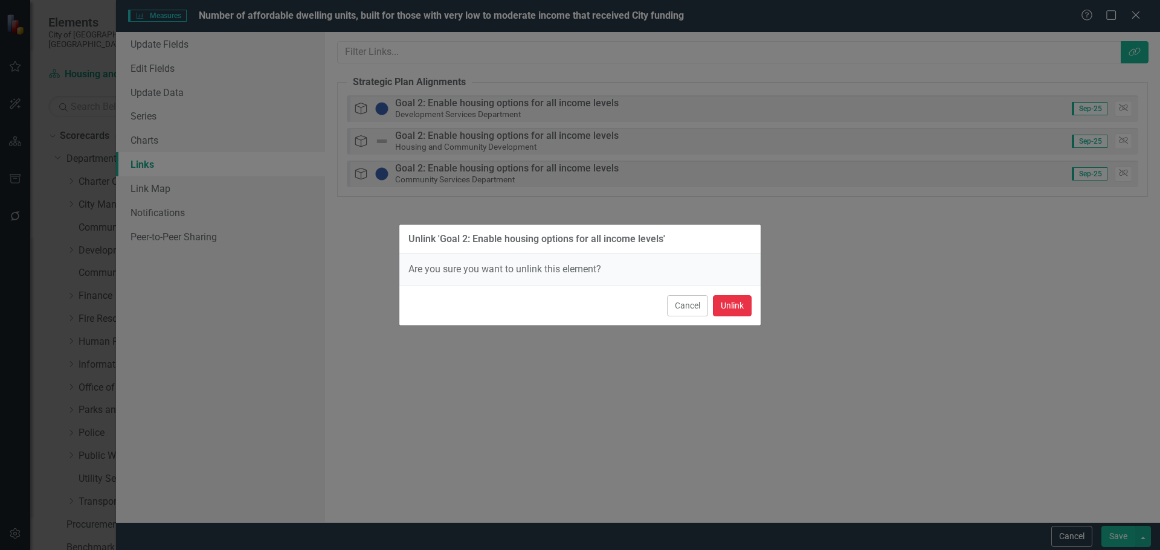
click at [739, 305] on button "Unlink" at bounding box center [732, 305] width 39 height 21
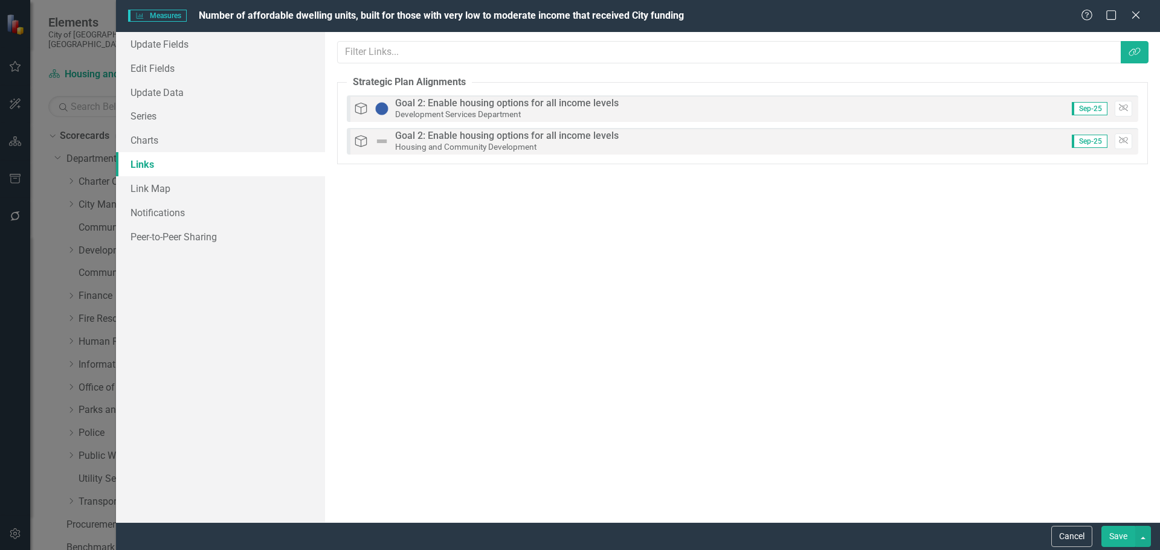
click at [1114, 535] on button "Save" at bounding box center [1118, 536] width 34 height 21
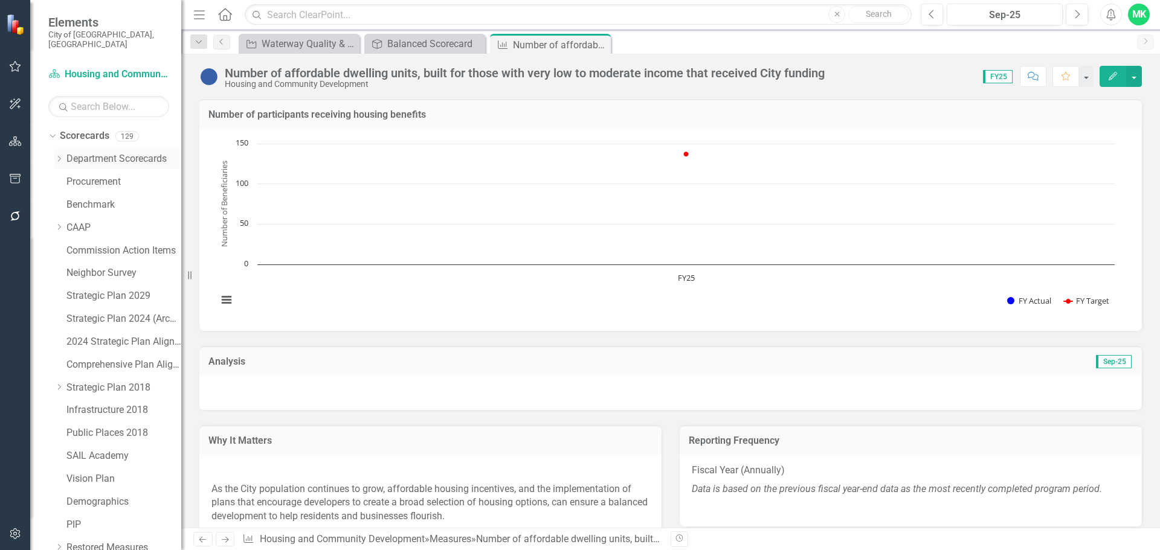
click at [57, 155] on icon "Dropdown" at bounding box center [58, 158] width 9 height 7
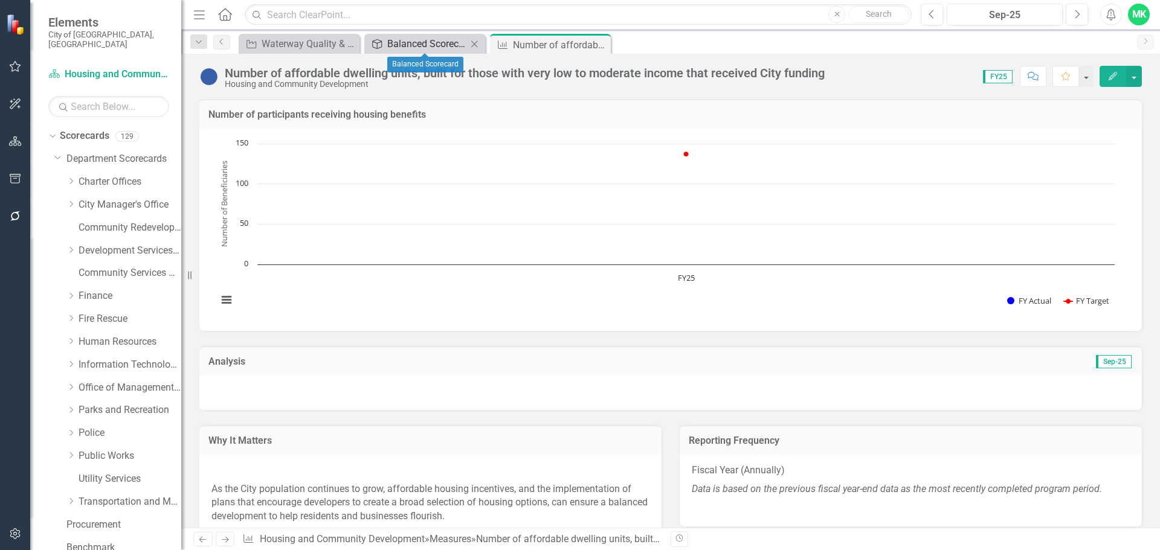
click at [417, 44] on div "Balanced Scorecard" at bounding box center [427, 43] width 80 height 15
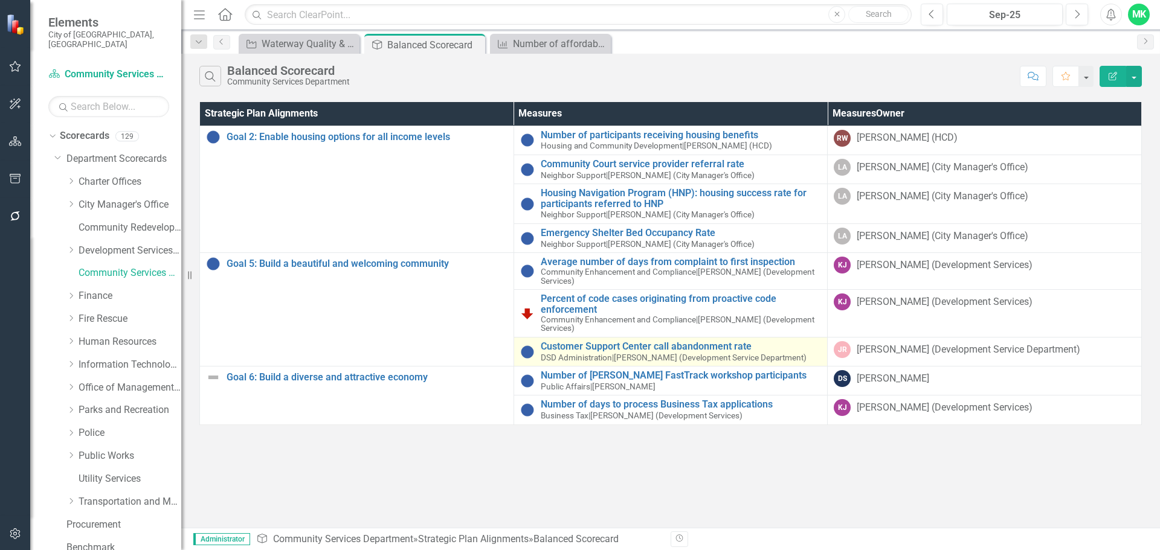
click at [589, 353] on span "DSD Administration" at bounding box center [576, 358] width 71 height 10
click at [700, 346] on link "Customer Support Center call abandonment rate" at bounding box center [681, 346] width 281 height 11
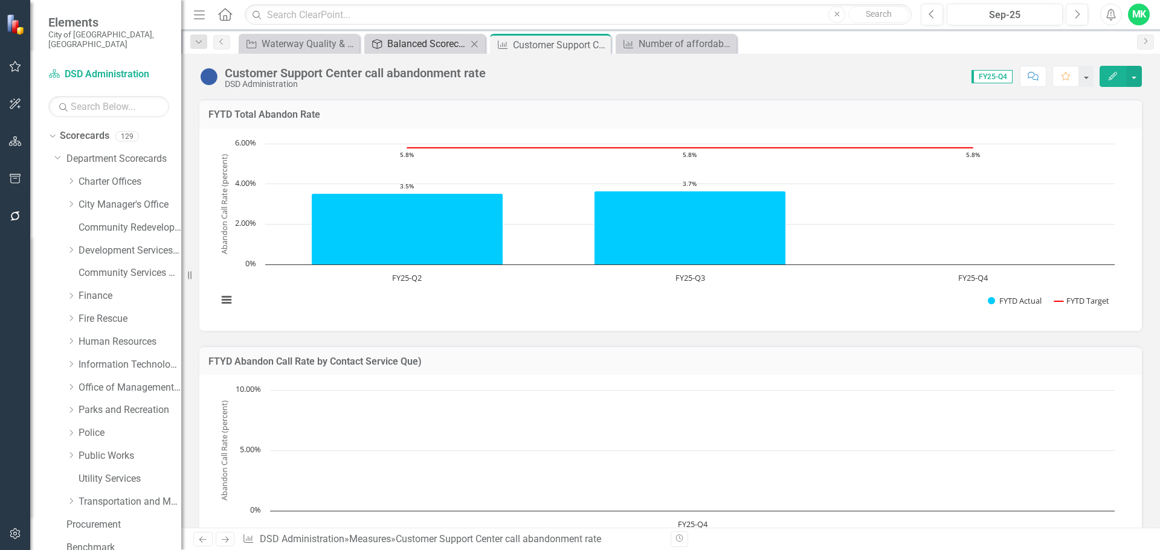
click at [454, 42] on div "Balanced Scorecard" at bounding box center [427, 43] width 80 height 15
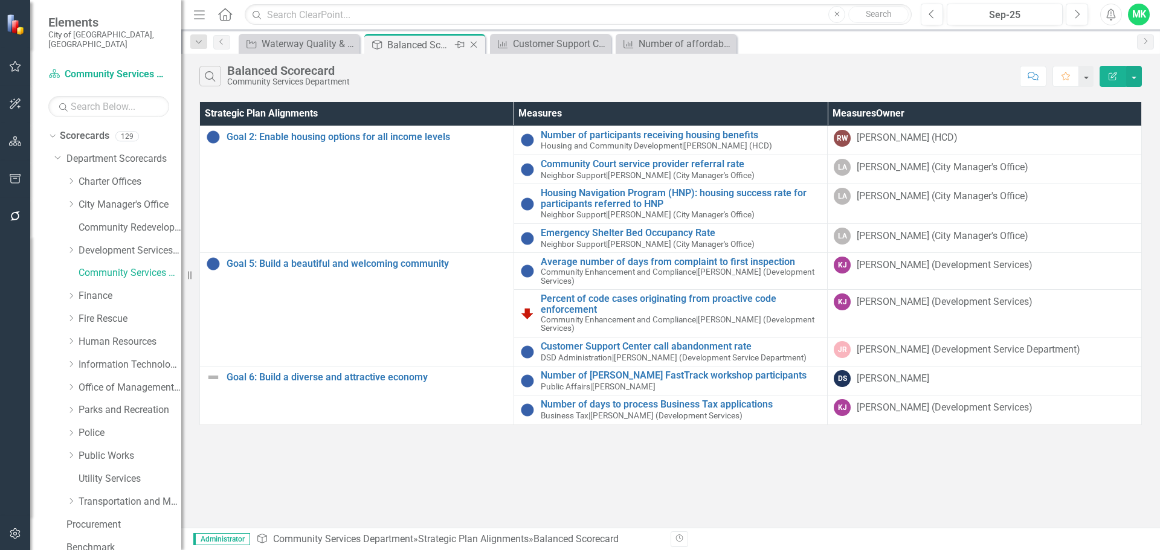
click at [472, 45] on icon "Close" at bounding box center [474, 45] width 12 height 10
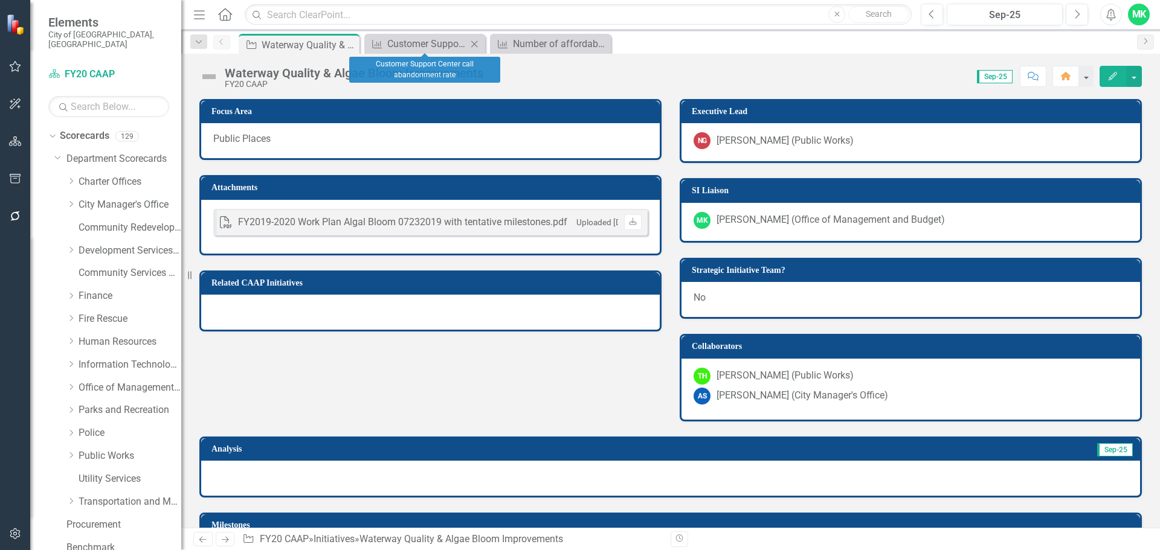
click at [472, 44] on icon "Close" at bounding box center [474, 44] width 12 height 10
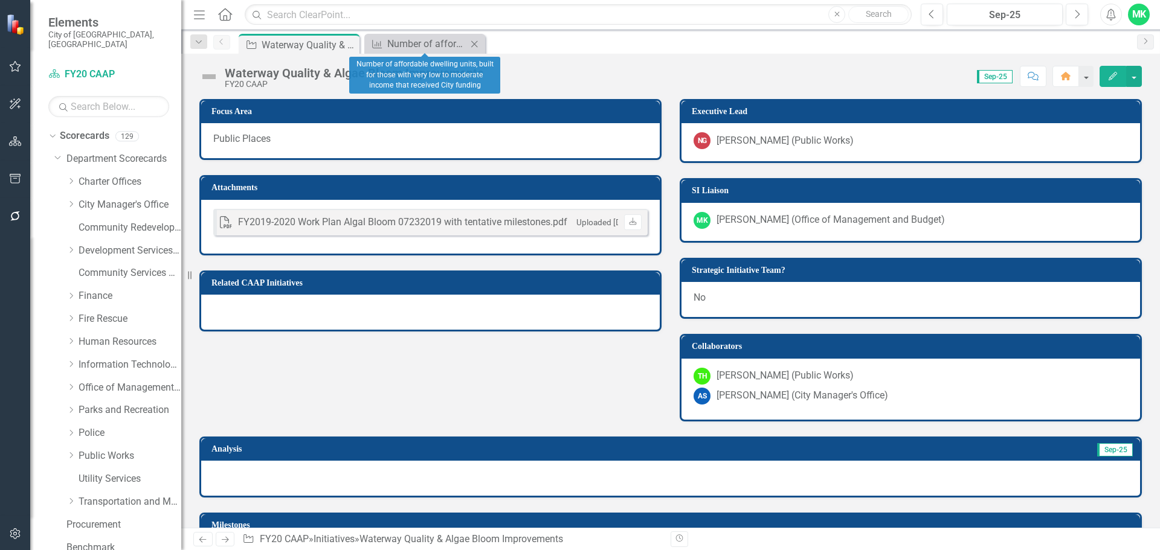
click at [471, 39] on icon "Close" at bounding box center [474, 44] width 12 height 10
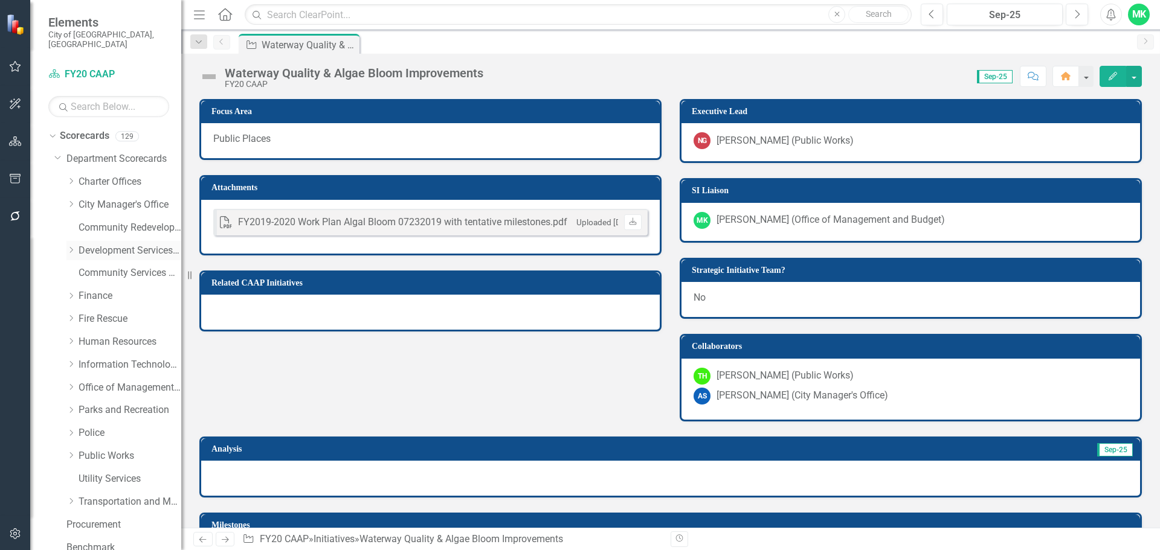
click at [97, 244] on link "Development Services Department" at bounding box center [130, 251] width 103 height 14
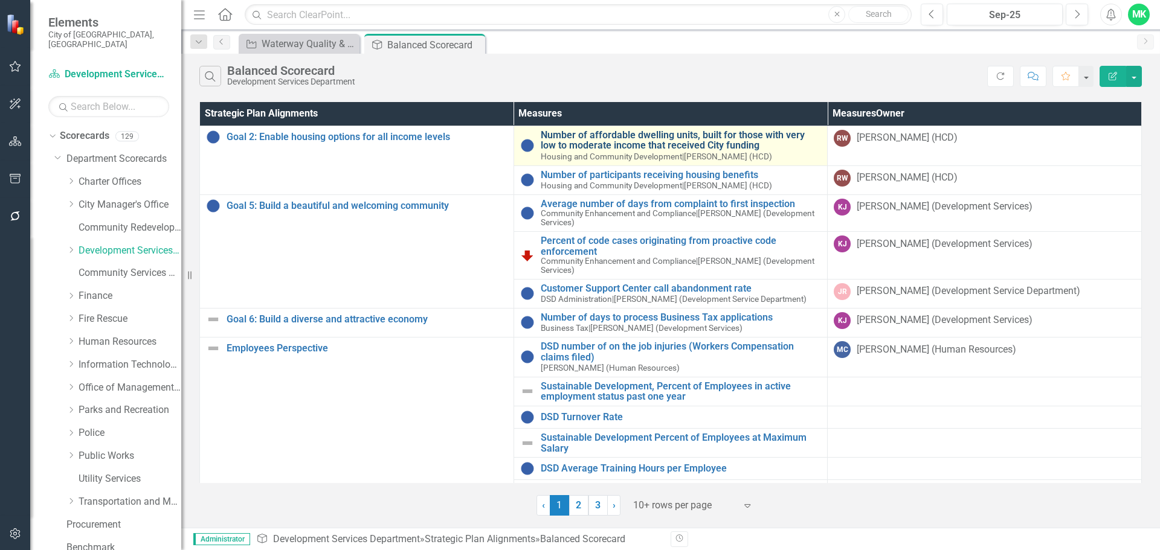
click at [723, 144] on link "Number of affordable dwelling units, built for those with very low to moderate …" at bounding box center [681, 140] width 281 height 21
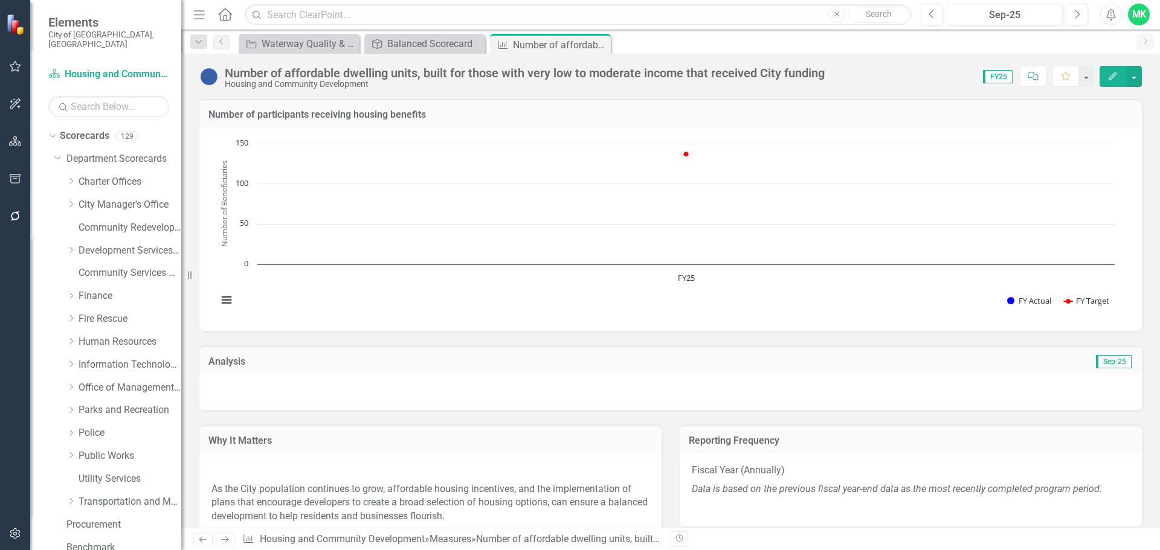
click at [1109, 77] on icon "Edit" at bounding box center [1112, 76] width 11 height 8
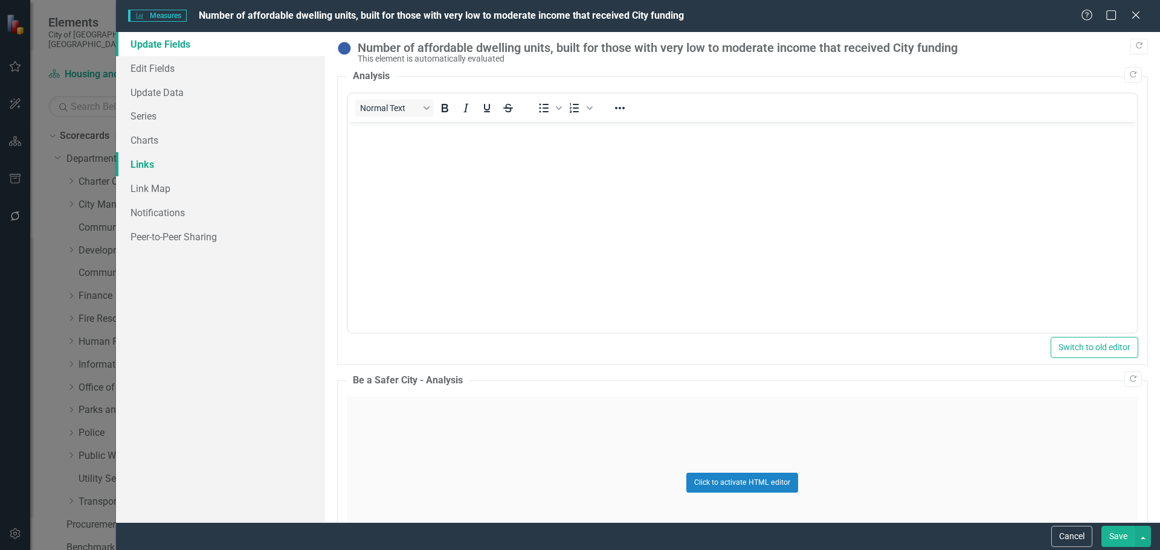
click at [138, 165] on link "Links" at bounding box center [220, 164] width 209 height 24
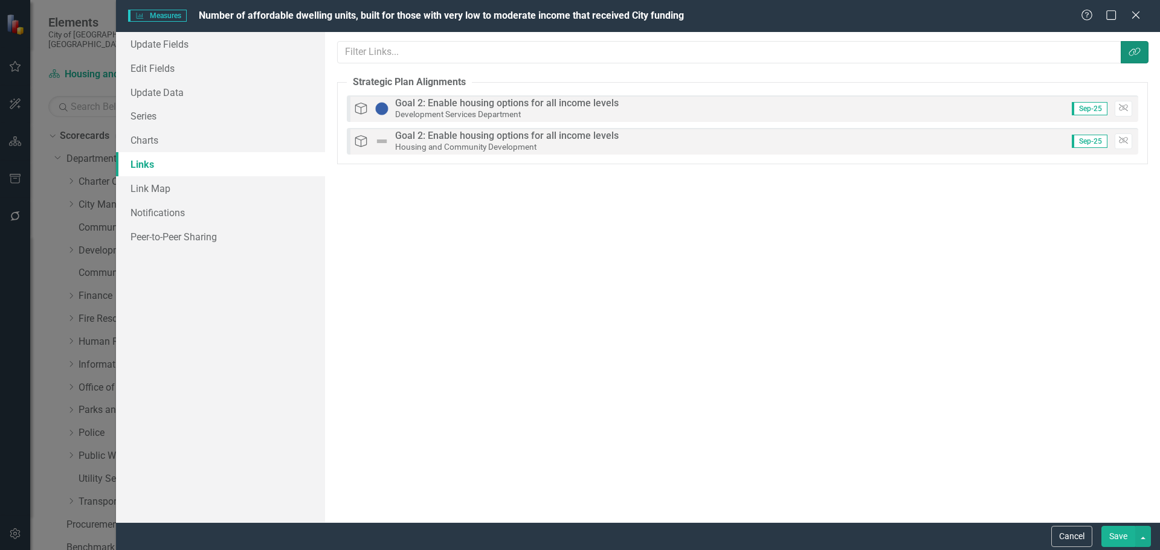
click at [1126, 50] on button "Link Tag" at bounding box center [1135, 52] width 28 height 22
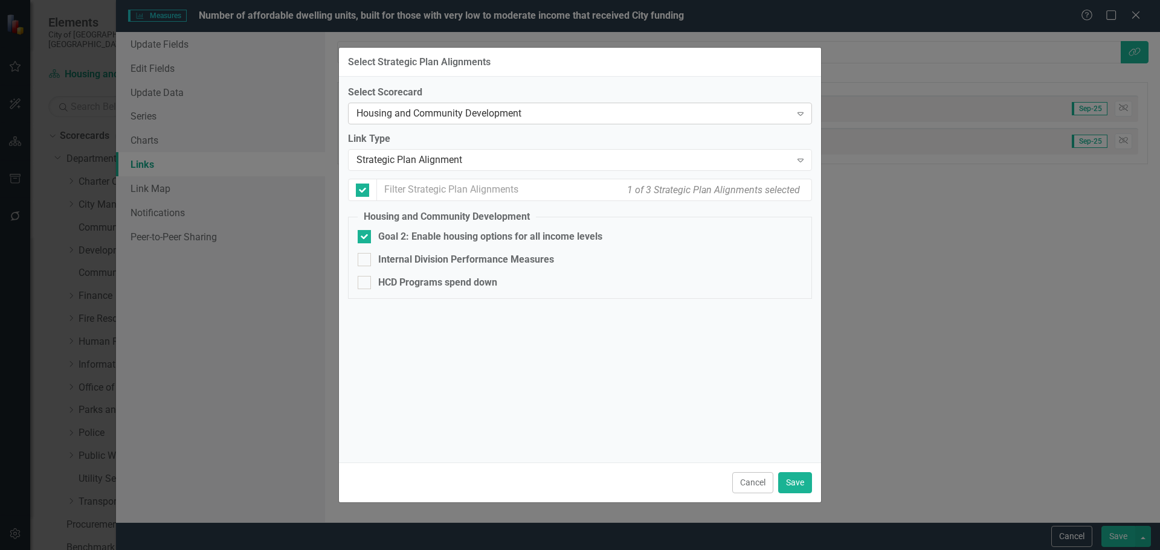
checkbox input "false"
click at [621, 116] on div "Housing and Community Development" at bounding box center [573, 114] width 434 height 14
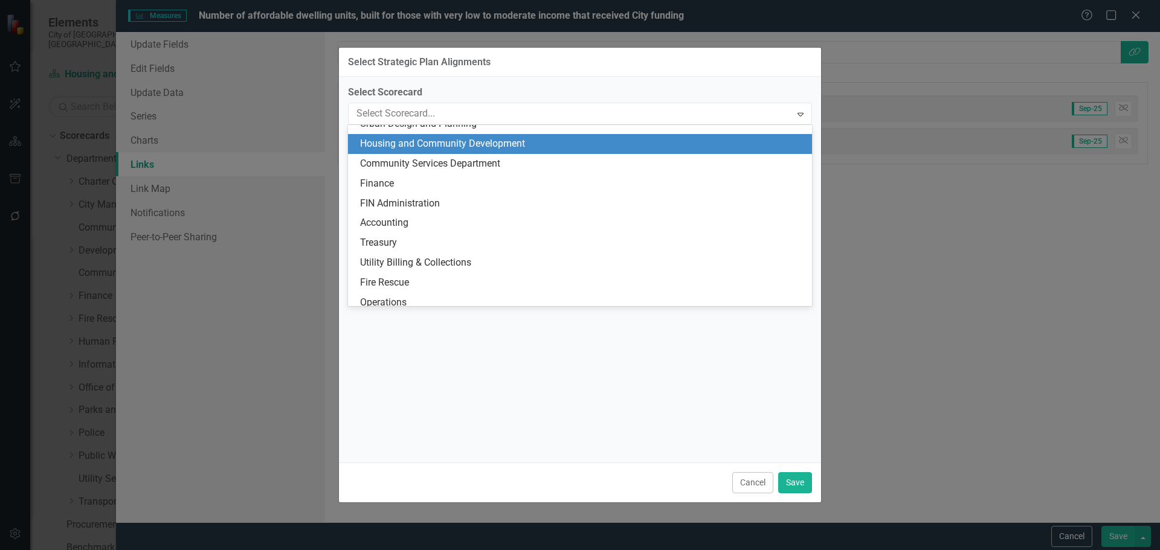
scroll to position [377, 0]
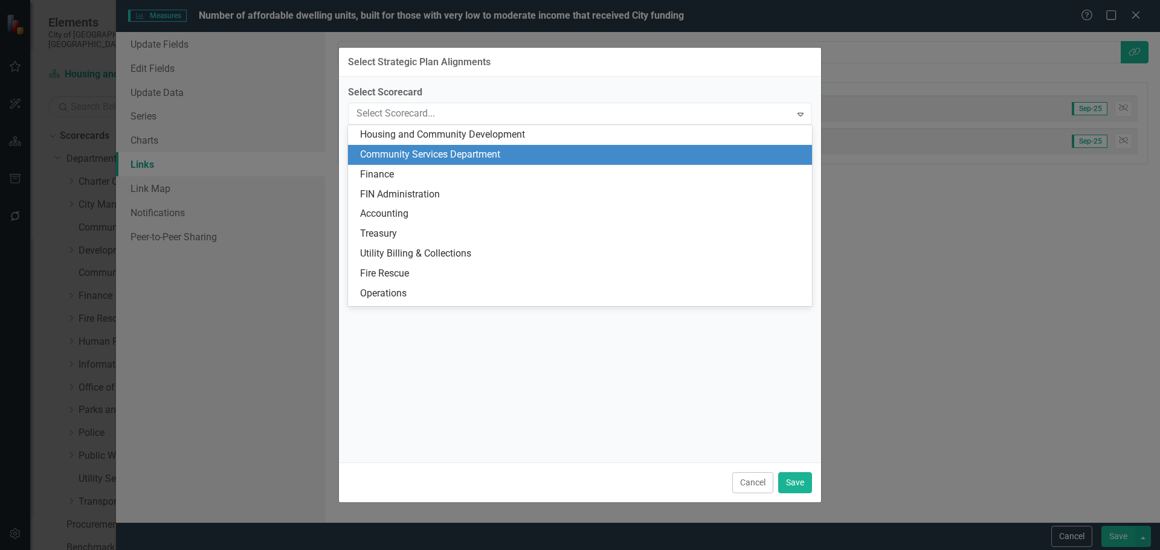
click at [481, 147] on div "Community Services Department" at bounding box center [580, 155] width 464 height 20
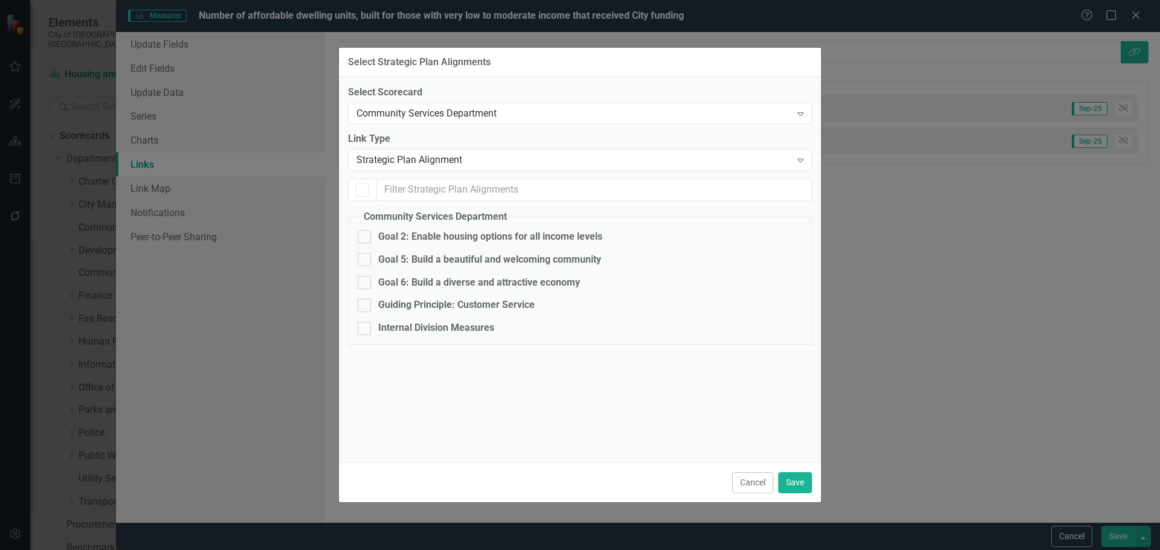
checkbox input "false"
click at [363, 233] on input "Goal 2: Enable housing options for all income levels" at bounding box center [362, 234] width 8 height 8
checkbox input "true"
click at [804, 483] on button "Save" at bounding box center [795, 482] width 34 height 21
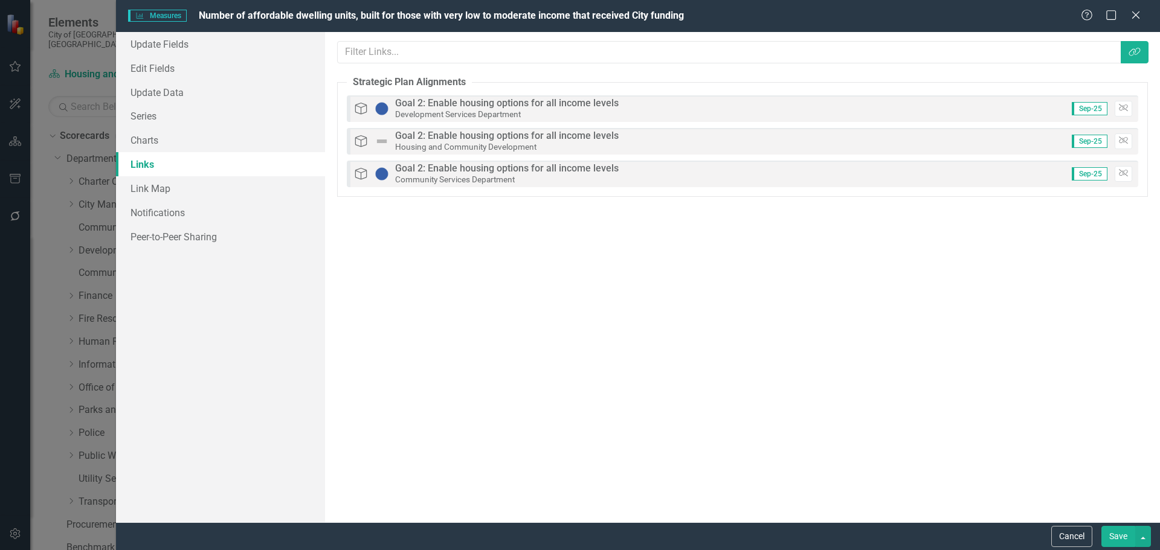
click at [1120, 537] on button "Save" at bounding box center [1118, 536] width 34 height 21
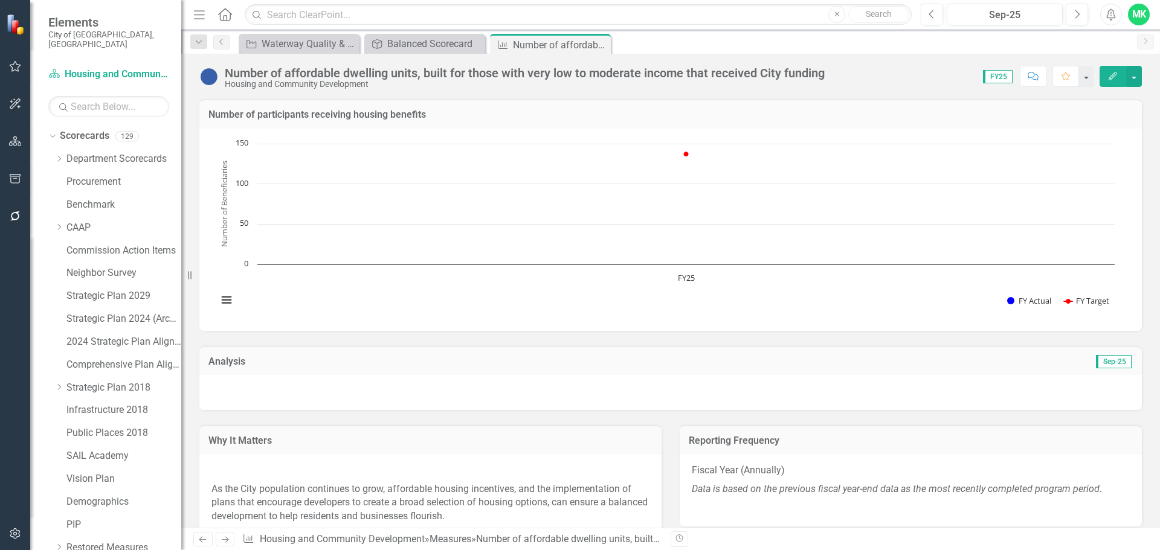
click at [0, 0] on icon "Close" at bounding box center [0, 0] width 0 height 0
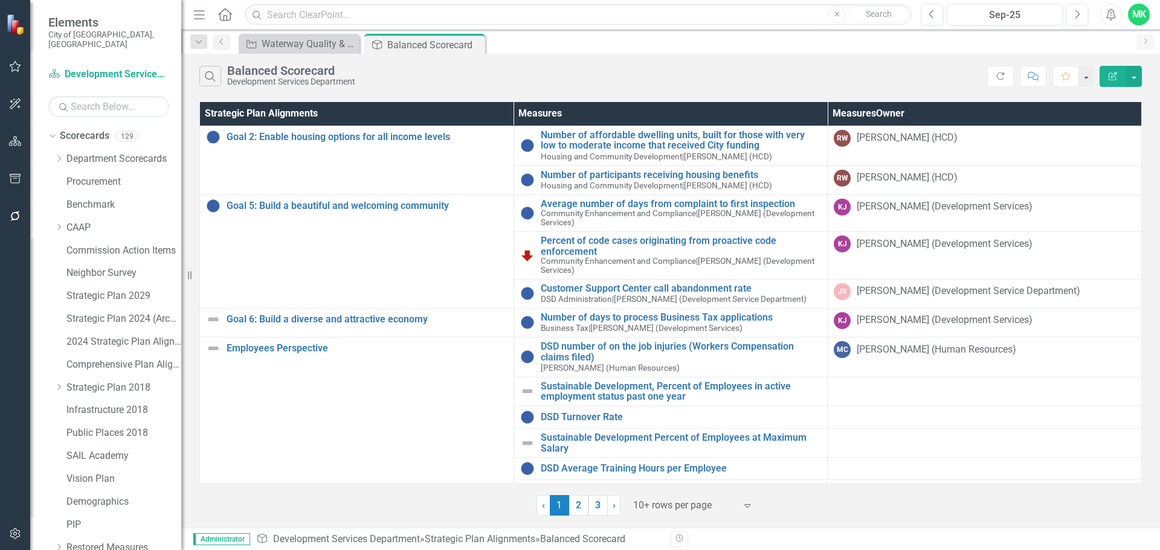
click at [54, 144] on div "Dropdown Scorecards 129 Dropdown Department Scorecards Dropdown Charter Offices…" at bounding box center [114, 366] width 133 height 480
click at [56, 155] on icon "Dropdown" at bounding box center [58, 158] width 9 height 7
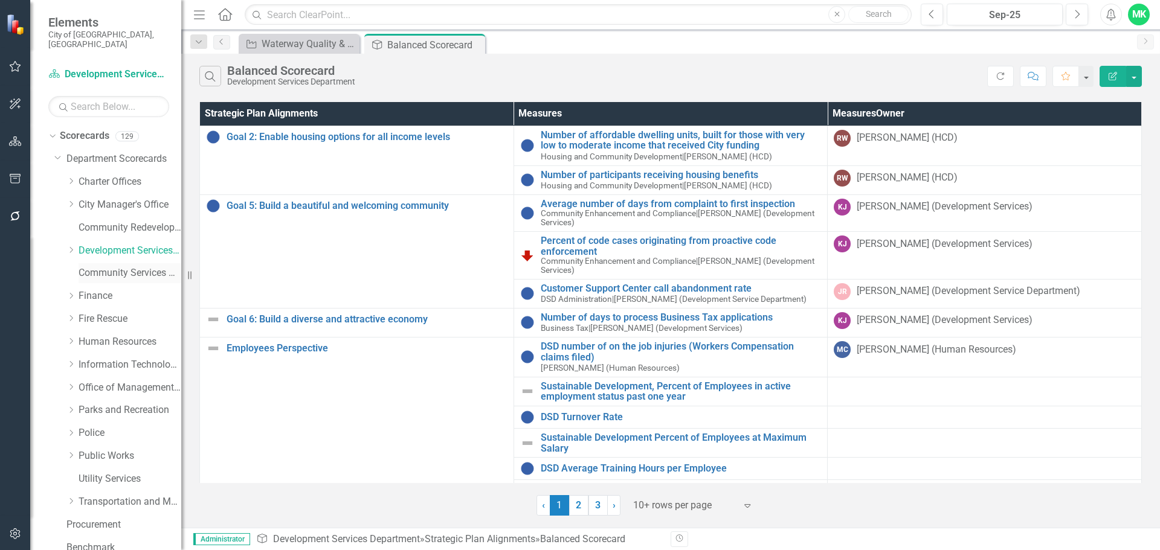
click at [99, 266] on link "Community Services Department" at bounding box center [130, 273] width 103 height 14
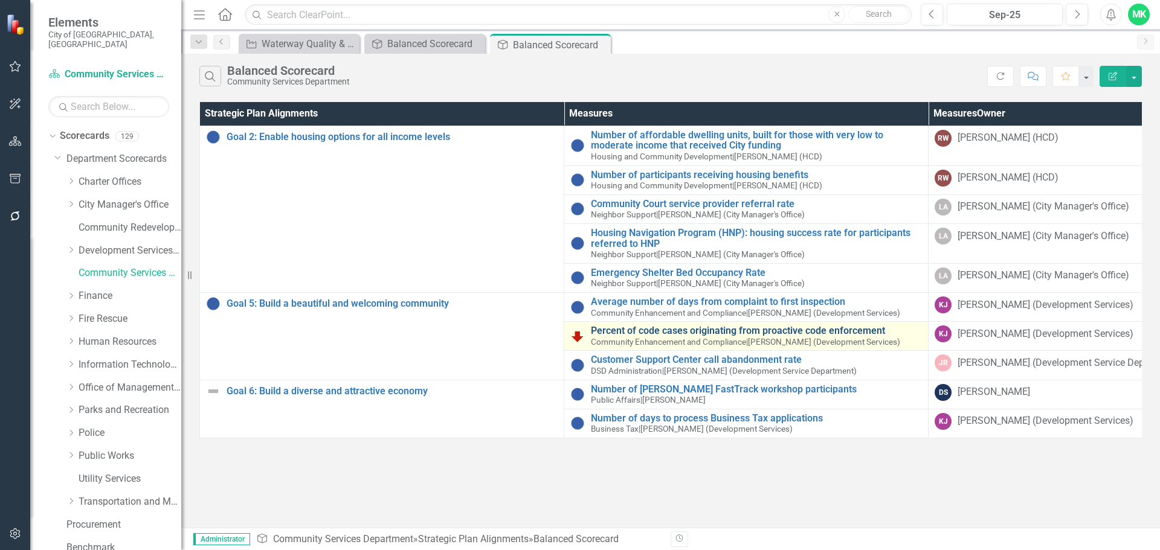
click at [744, 335] on link "Percent of code cases originating from proactive code enforcement" at bounding box center [756, 331] width 331 height 11
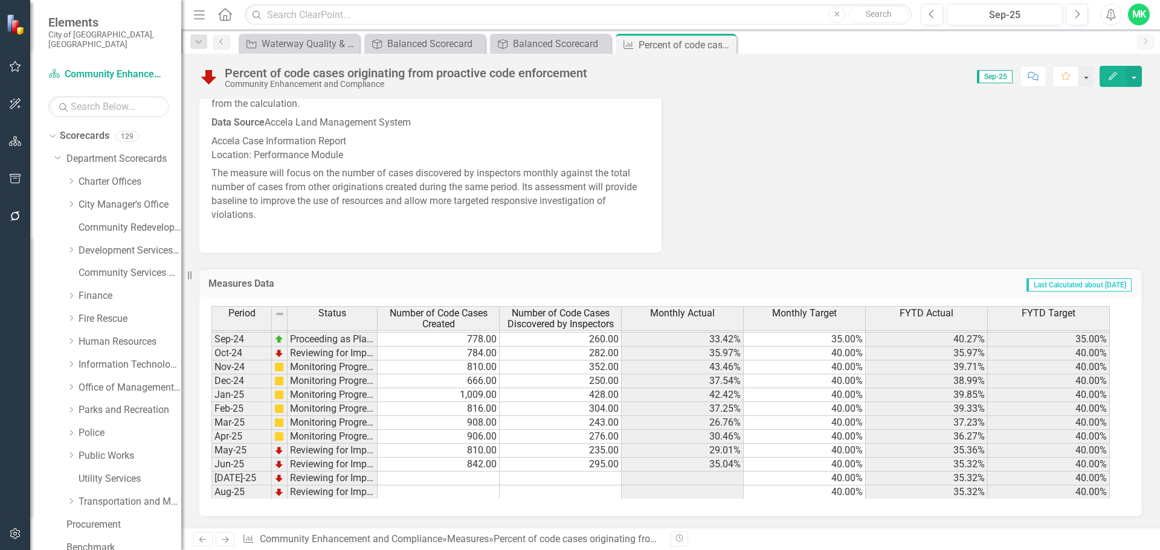
scroll to position [712, 0]
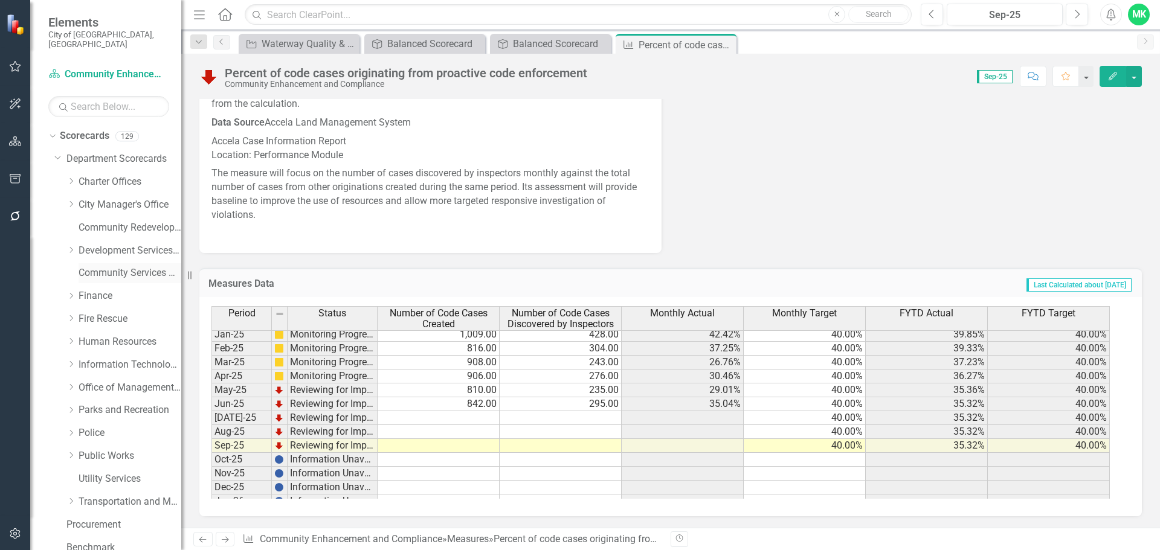
click at [105, 266] on link "Community Services Department" at bounding box center [130, 273] width 103 height 14
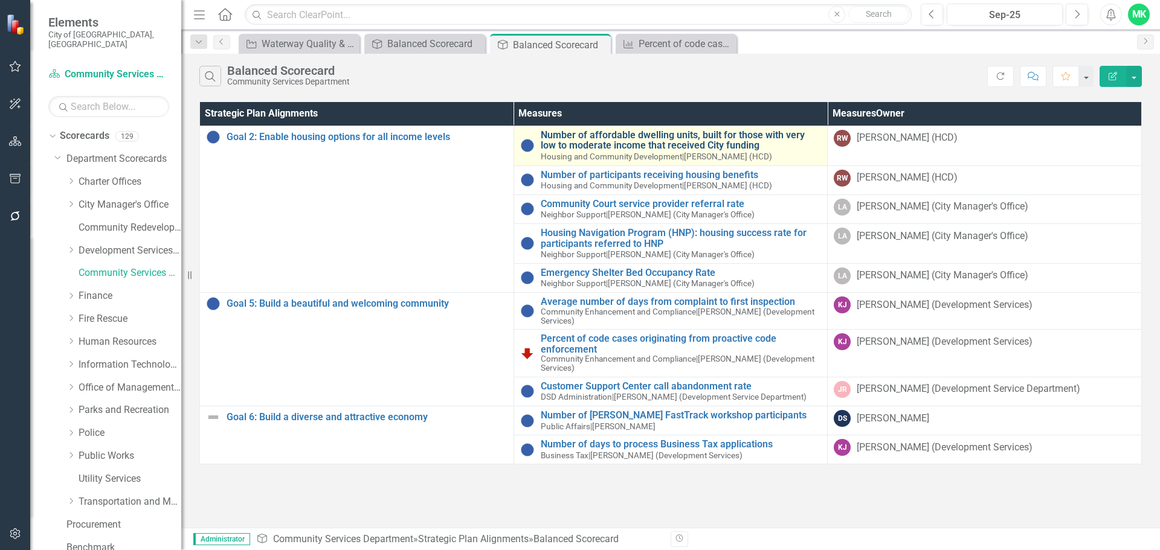
click at [647, 150] on div "Number of affordable dwelling units, built for those with very low to moderate …" at bounding box center [681, 146] width 281 height 32
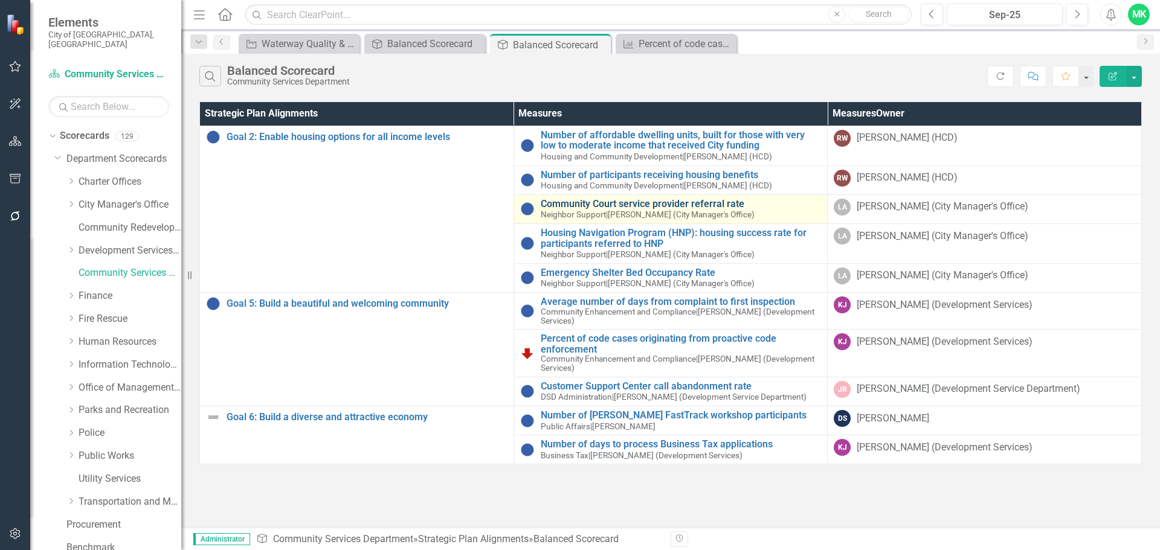
click at [639, 208] on link "Community Court service provider referral rate" at bounding box center [681, 204] width 281 height 11
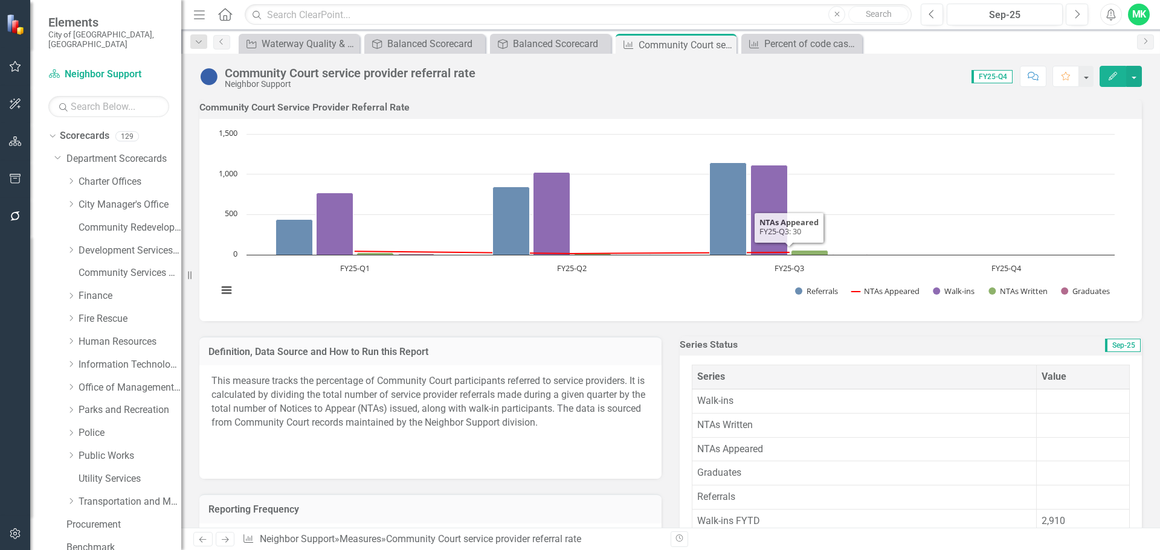
click at [1111, 80] on icon "Edit" at bounding box center [1112, 76] width 11 height 8
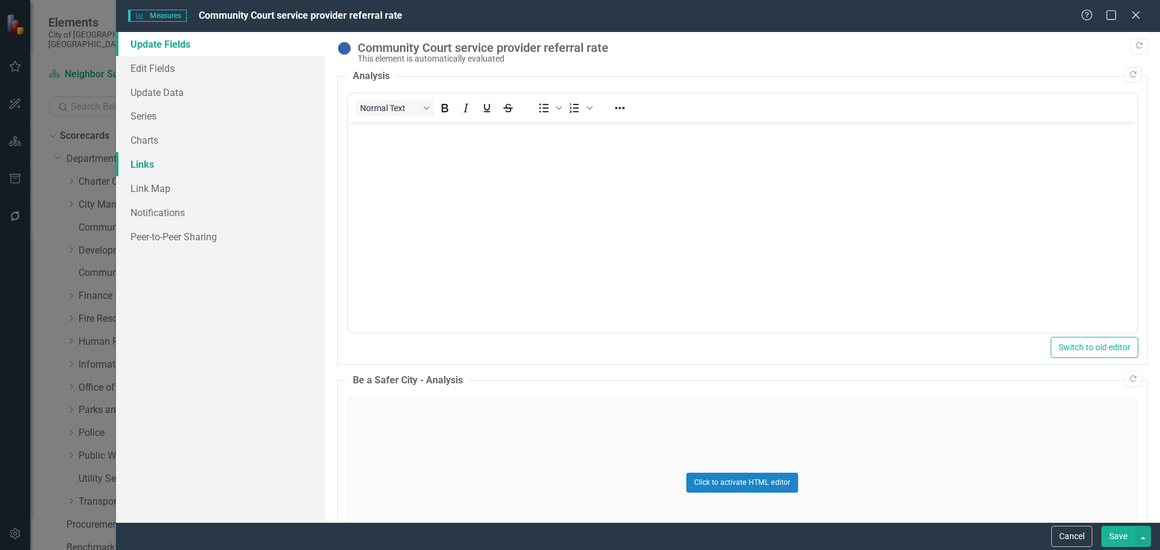
click at [145, 166] on link "Links" at bounding box center [220, 164] width 209 height 24
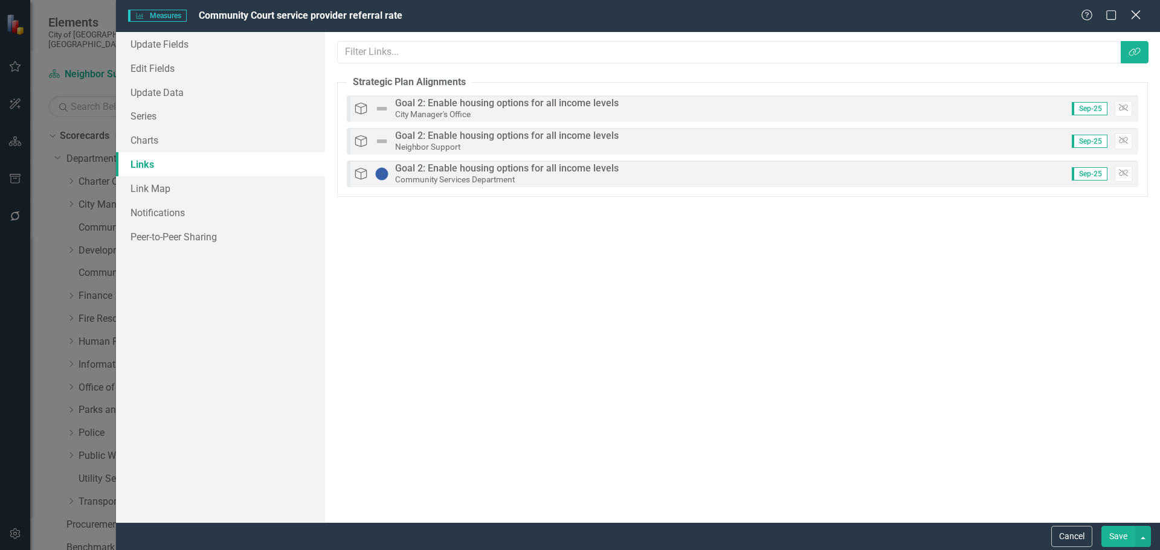
click at [1141, 18] on icon "Close" at bounding box center [1135, 14] width 15 height 11
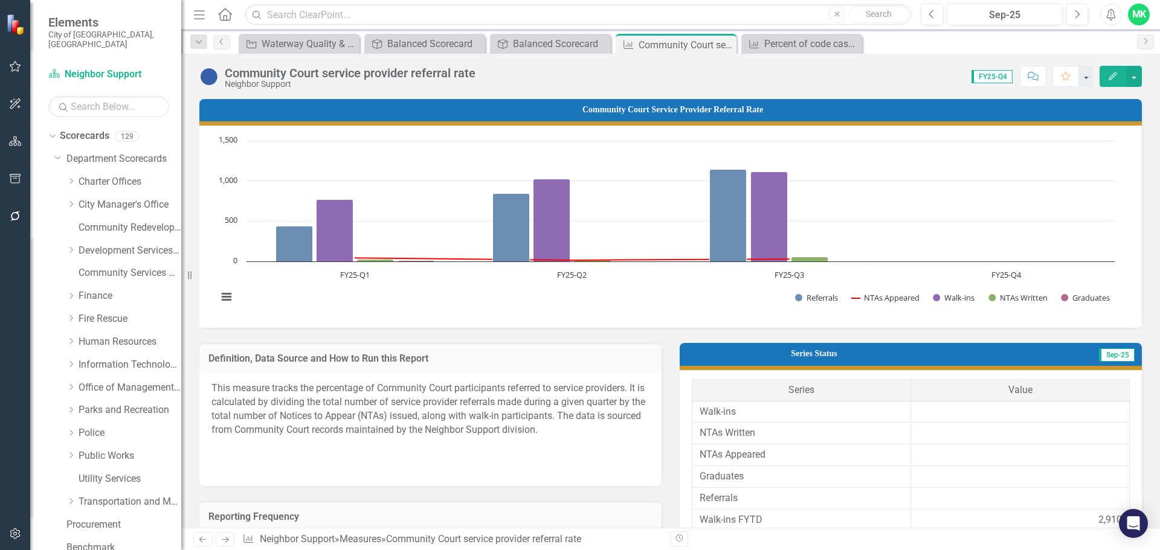
click at [1117, 77] on icon "Edit" at bounding box center [1112, 76] width 11 height 8
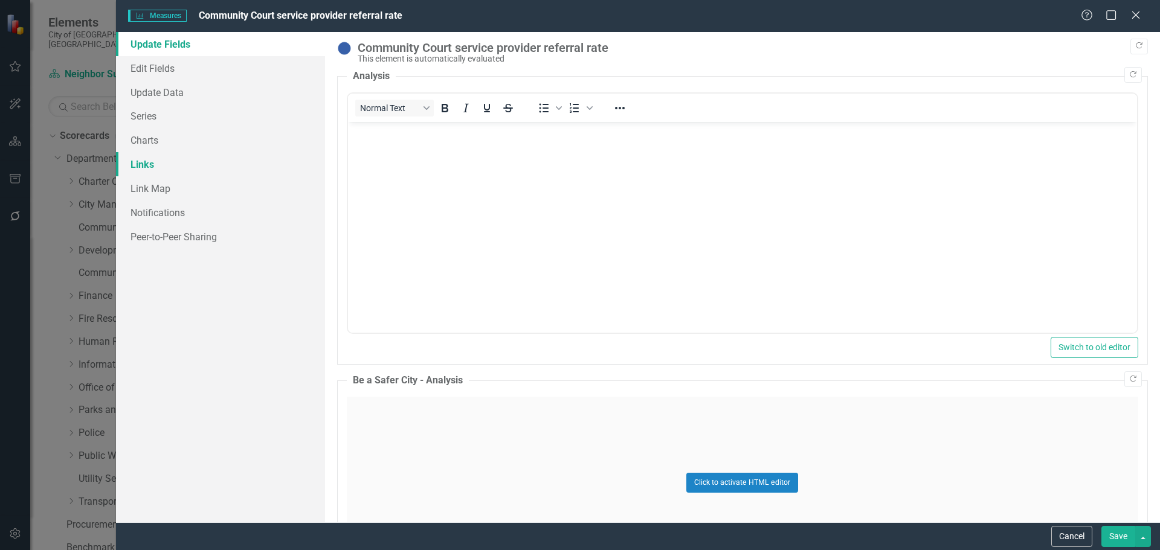
click at [135, 161] on link "Links" at bounding box center [220, 164] width 209 height 24
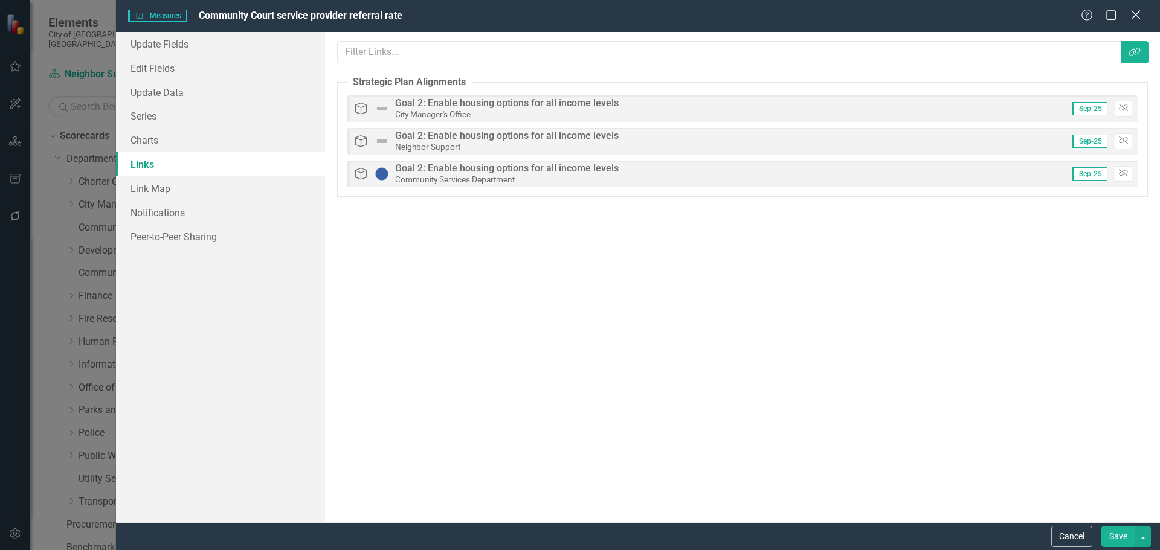
click at [1133, 15] on icon "Close" at bounding box center [1135, 14] width 15 height 11
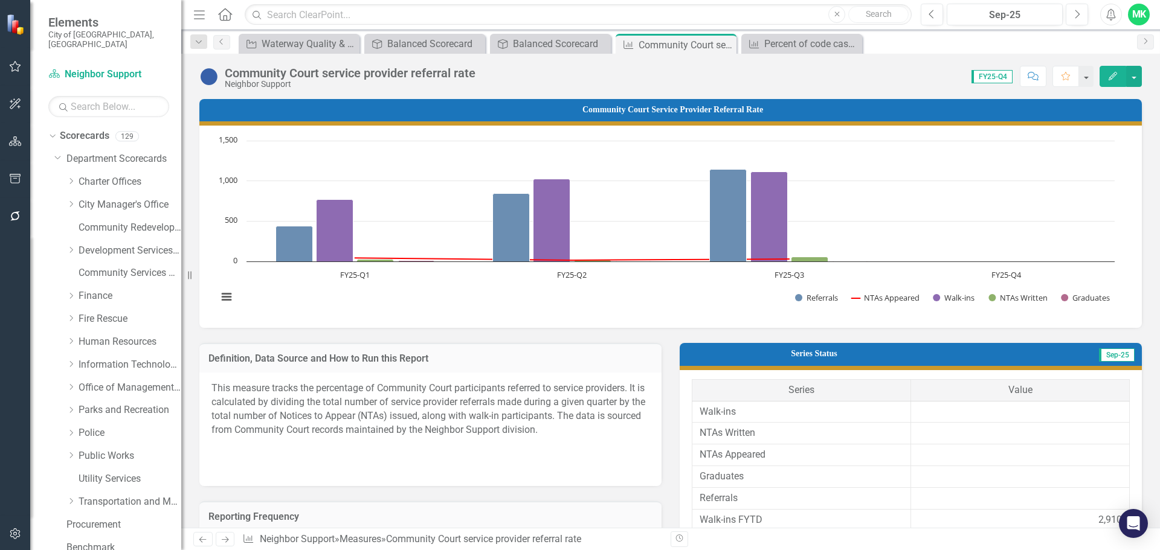
click at [1112, 76] on icon "Edit" at bounding box center [1112, 76] width 11 height 8
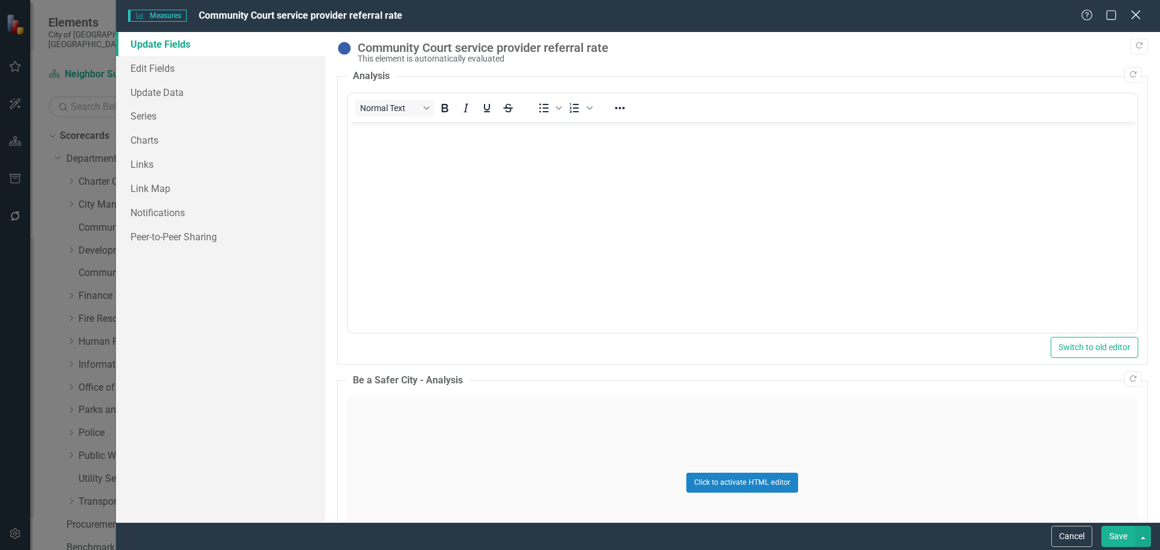
click at [1141, 16] on div "Help Maximize Close" at bounding box center [1114, 16] width 67 height 14
click at [1133, 13] on icon at bounding box center [1135, 14] width 9 height 9
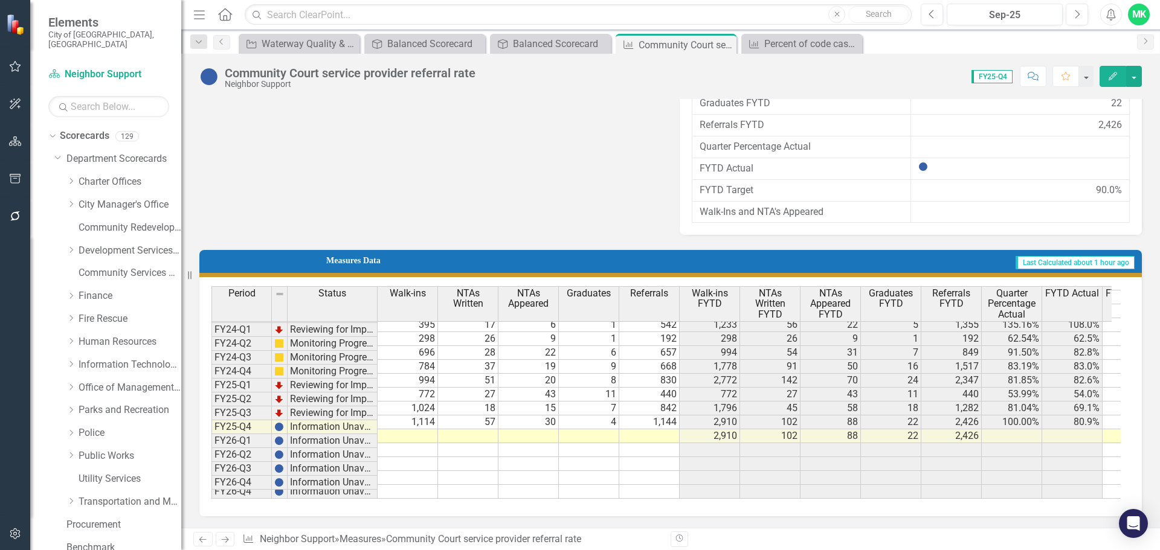
scroll to position [482, 0]
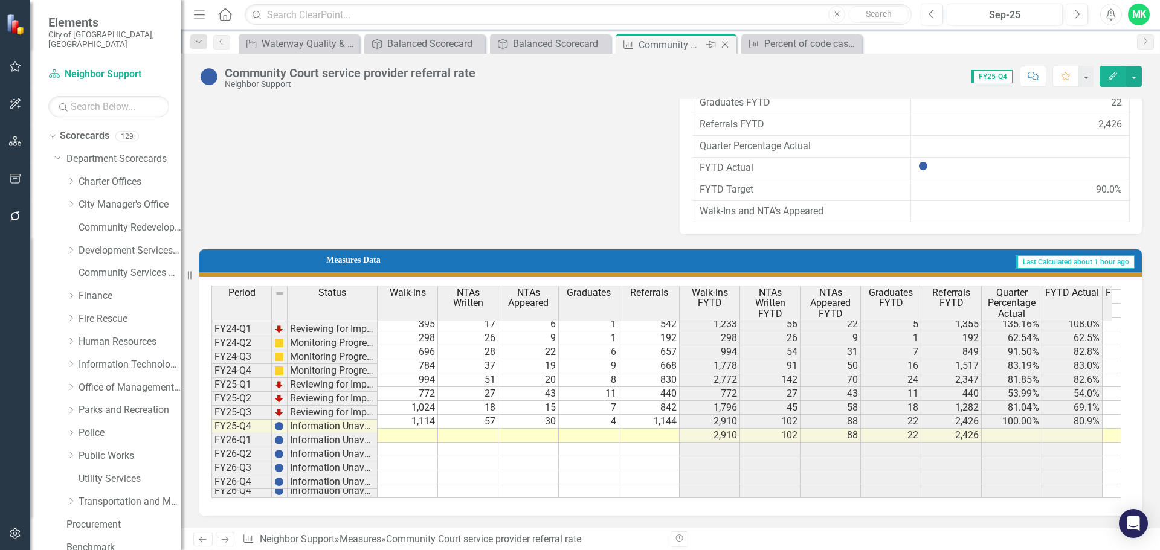
click at [725, 47] on icon "Close" at bounding box center [725, 45] width 12 height 10
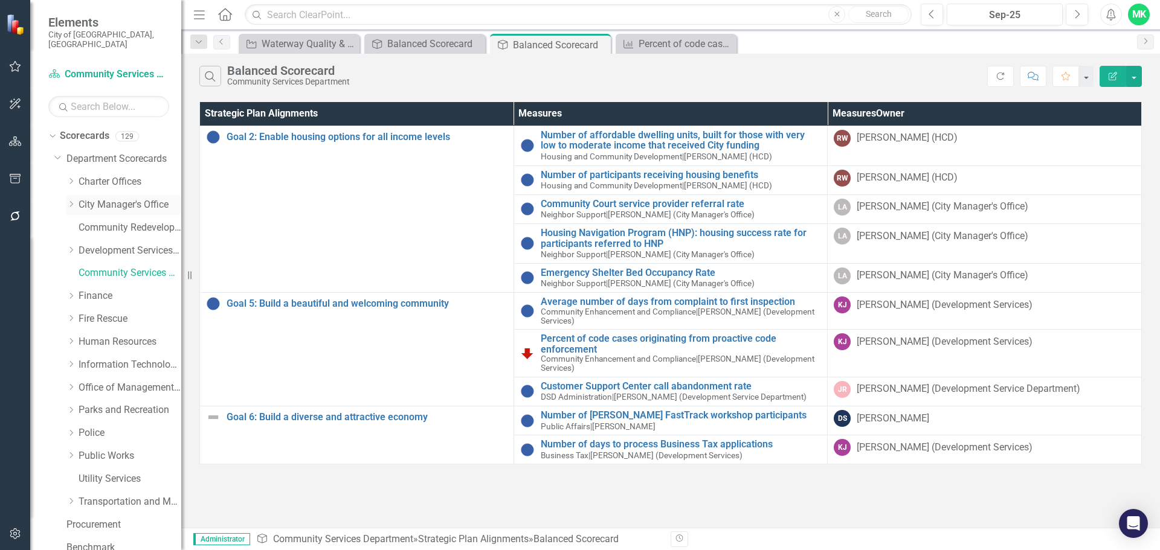
click at [69, 201] on icon "Dropdown" at bounding box center [70, 204] width 9 height 7
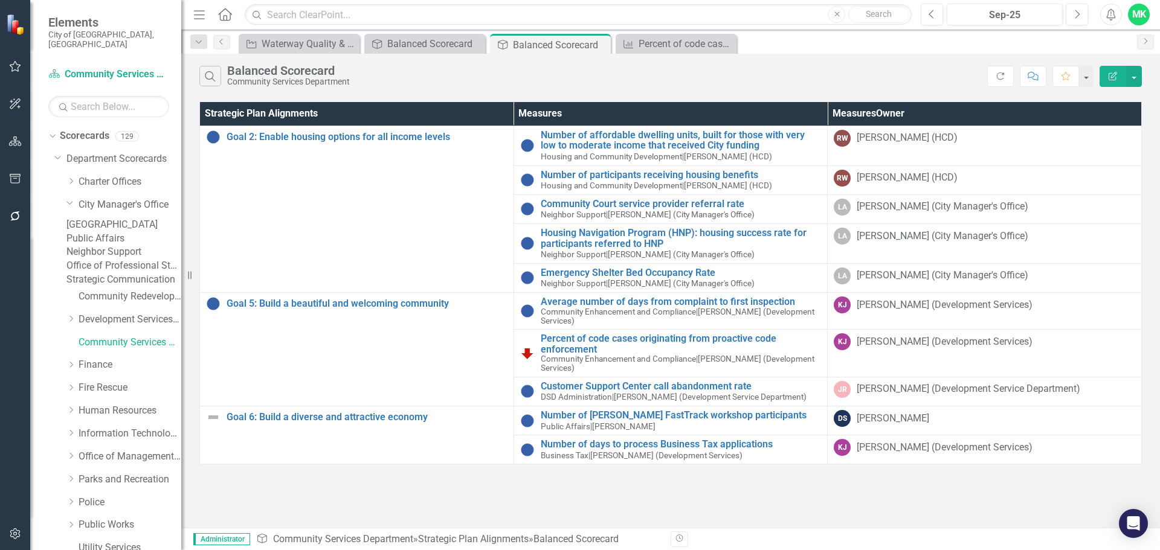
click at [102, 257] on link "Neighbor Support" at bounding box center [123, 252] width 115 height 14
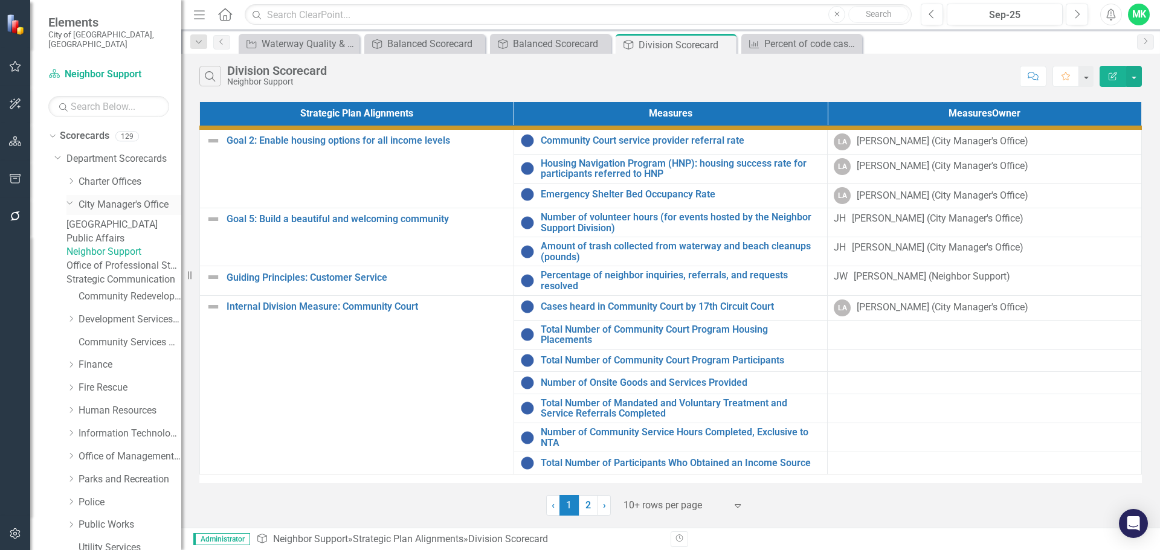
click at [104, 198] on link "City Manager's Office" at bounding box center [130, 205] width 103 height 14
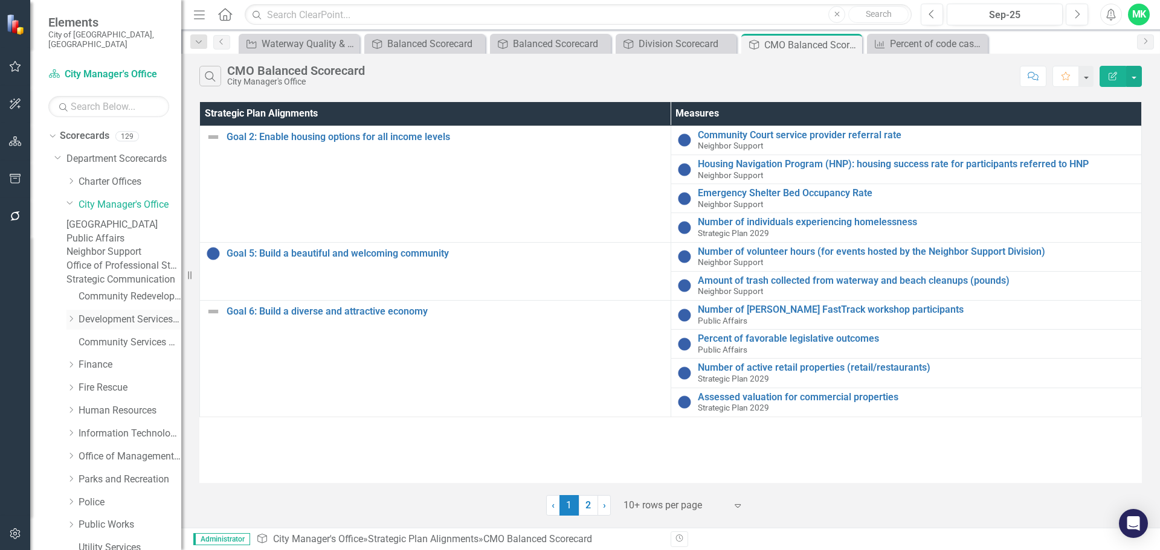
click at [109, 327] on link "Development Services Department" at bounding box center [130, 320] width 103 height 14
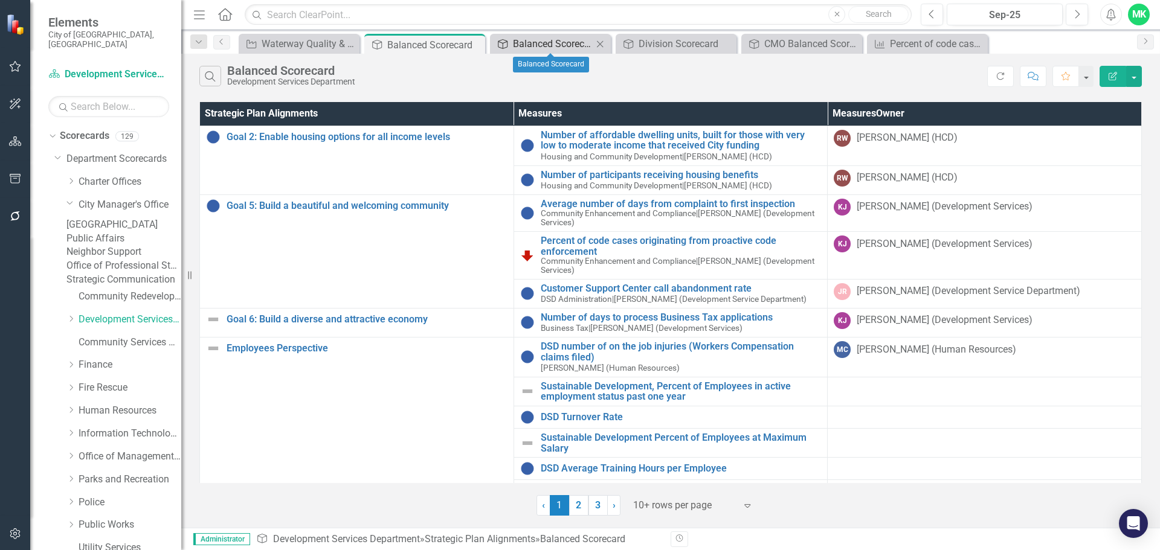
click at [569, 44] on div "Balanced Scorecard" at bounding box center [553, 43] width 80 height 15
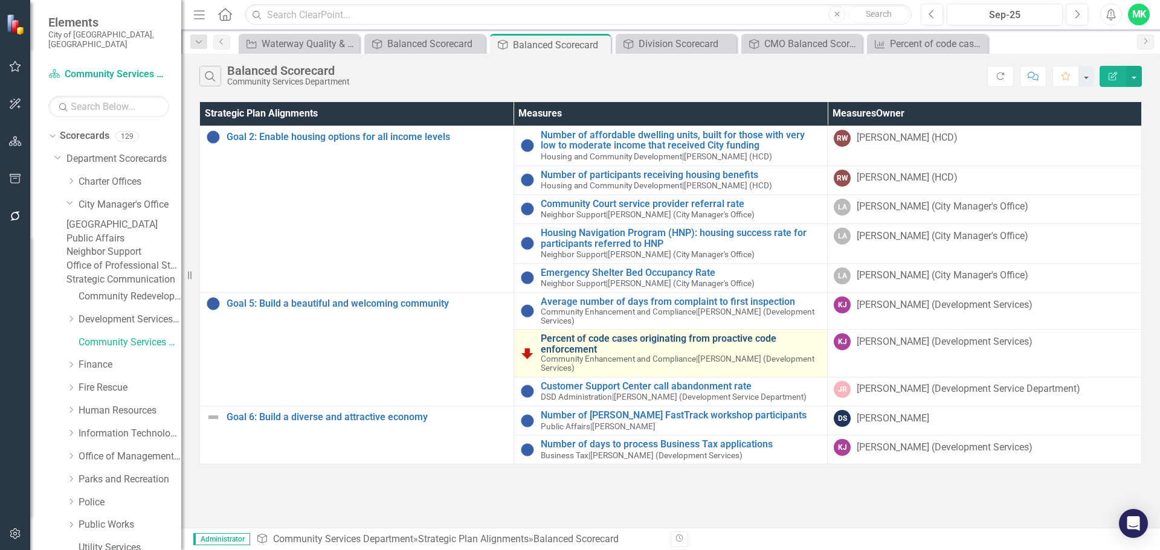
click at [596, 339] on link "Percent of code cases originating from proactive code enforcement" at bounding box center [681, 344] width 281 height 21
